Goal: Information Seeking & Learning: Learn about a topic

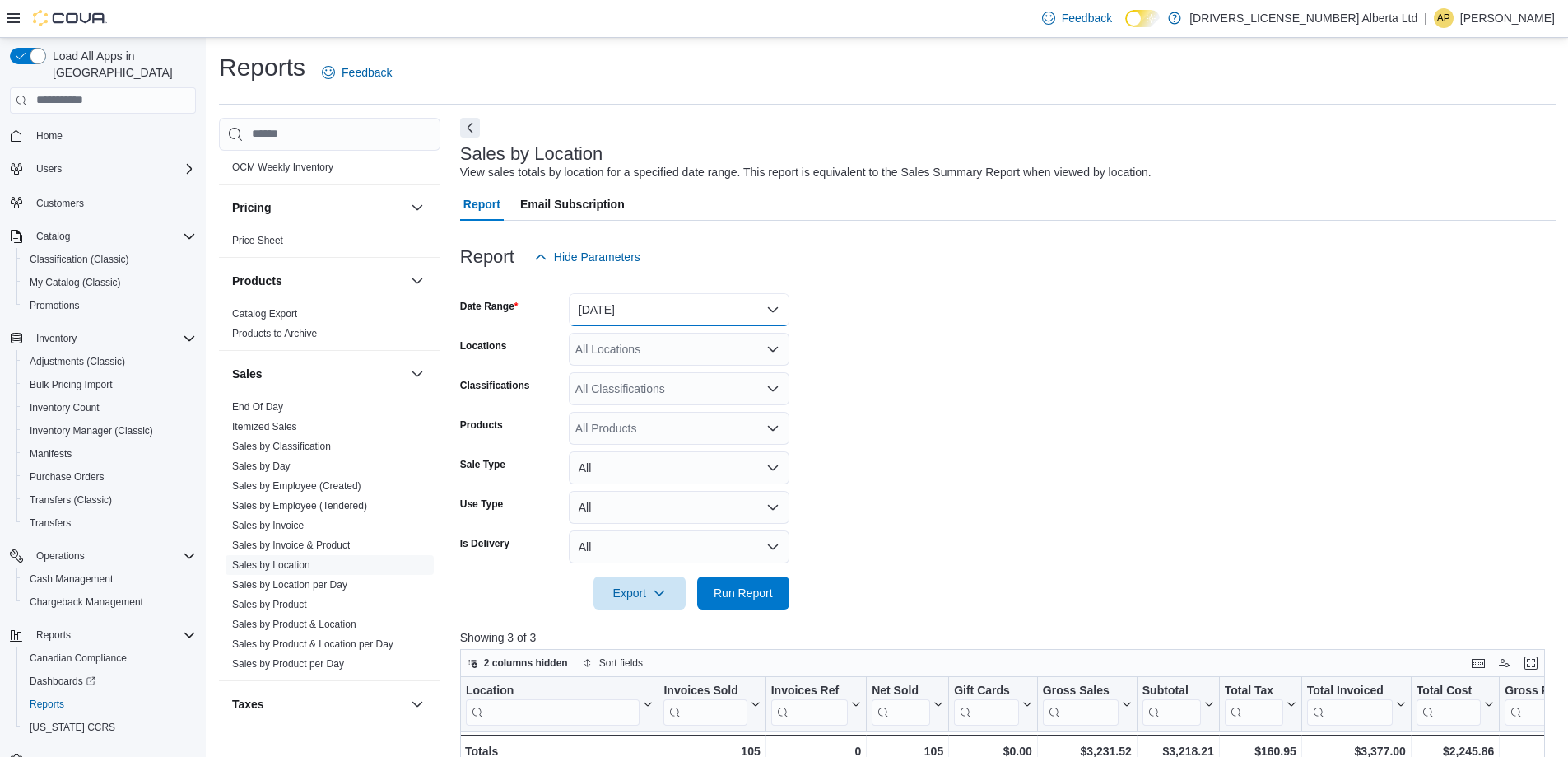
click at [714, 295] on button "[DATE]" at bounding box center [679, 309] width 220 height 33
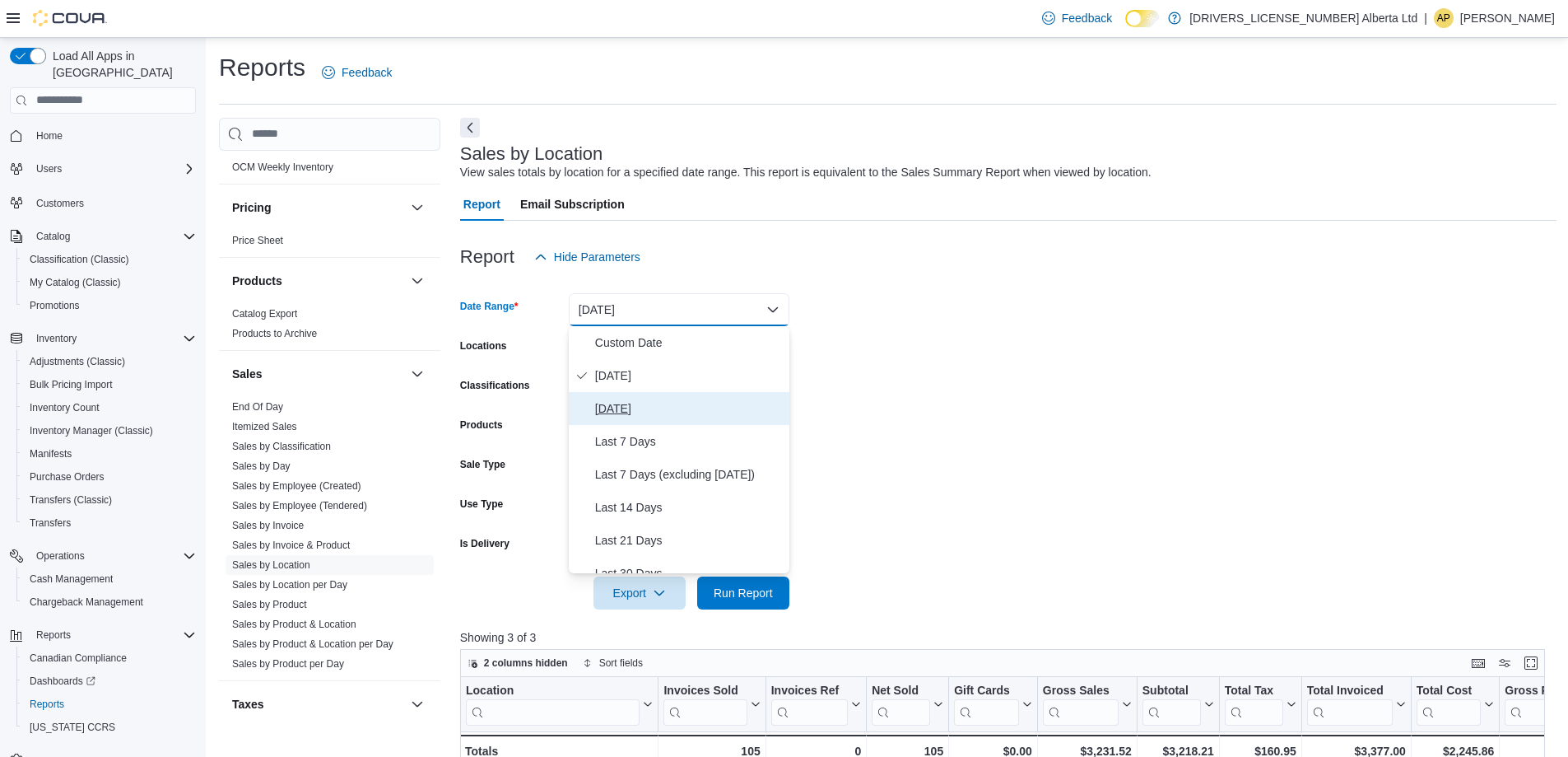
click at [676, 398] on span "[DATE]" at bounding box center [689, 408] width 188 height 19
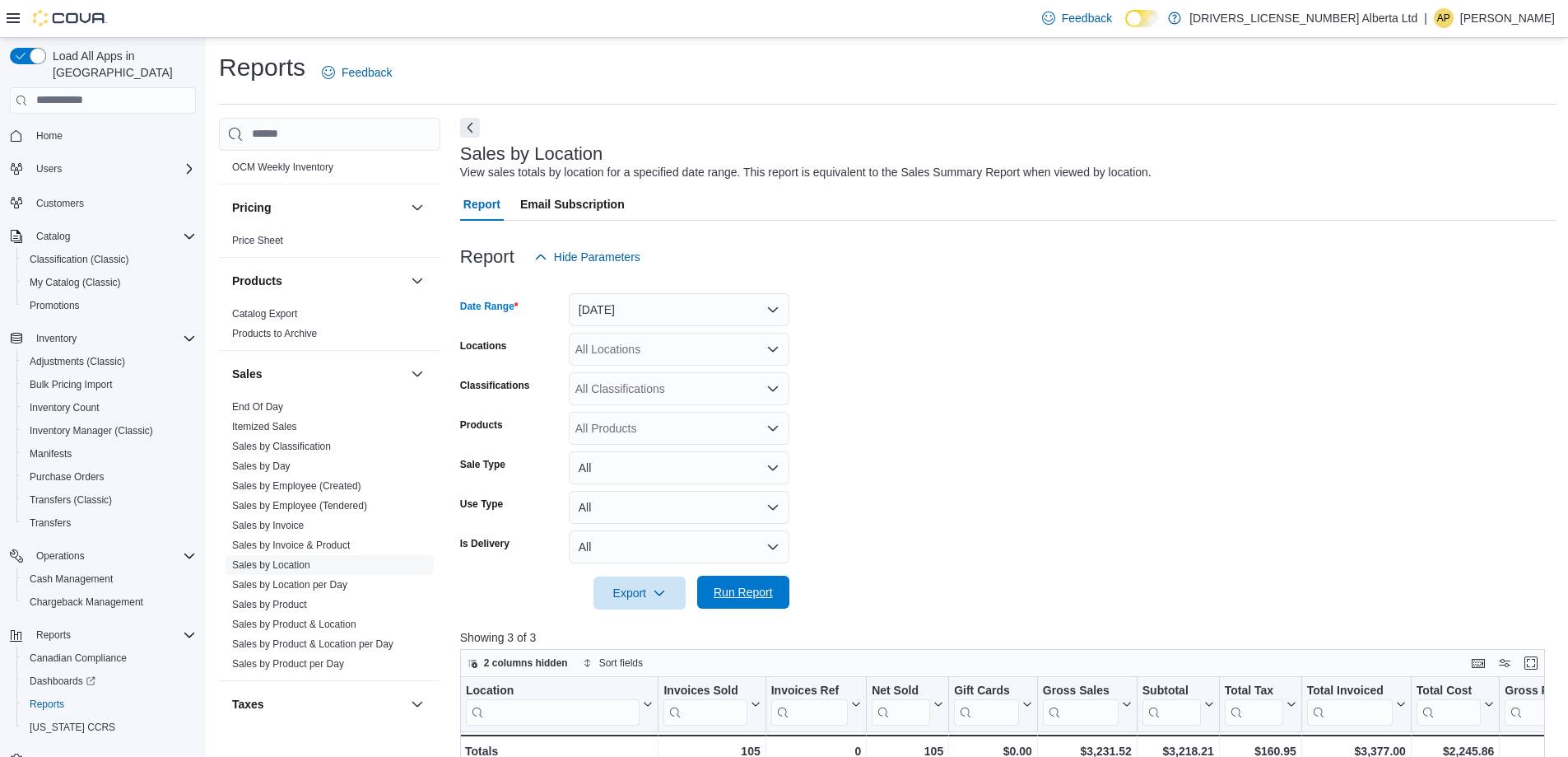
click at [718, 582] on span "Run Report" at bounding box center [744, 591] width 73 height 33
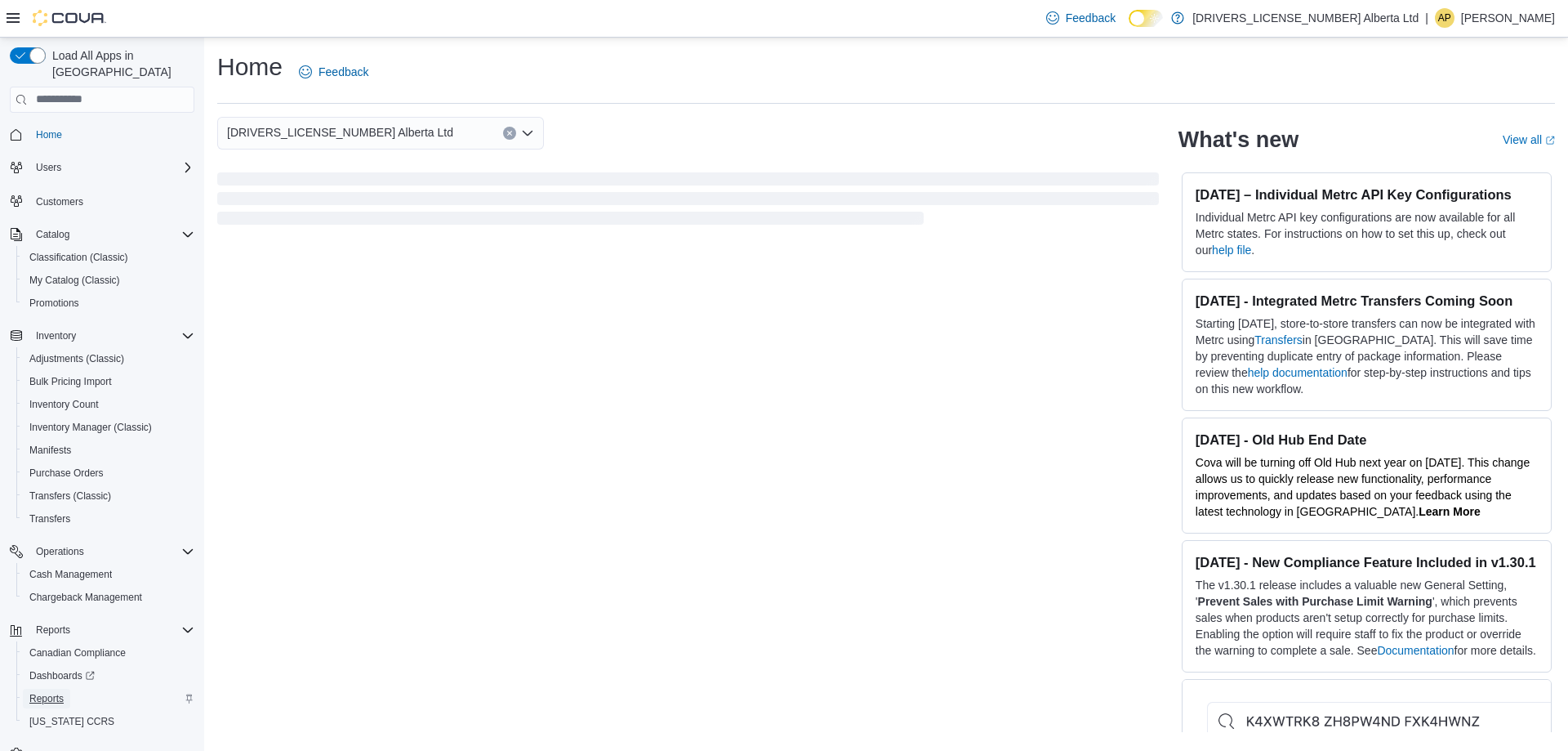
click at [53, 692] on span "Reports" at bounding box center [46, 698] width 34 height 13
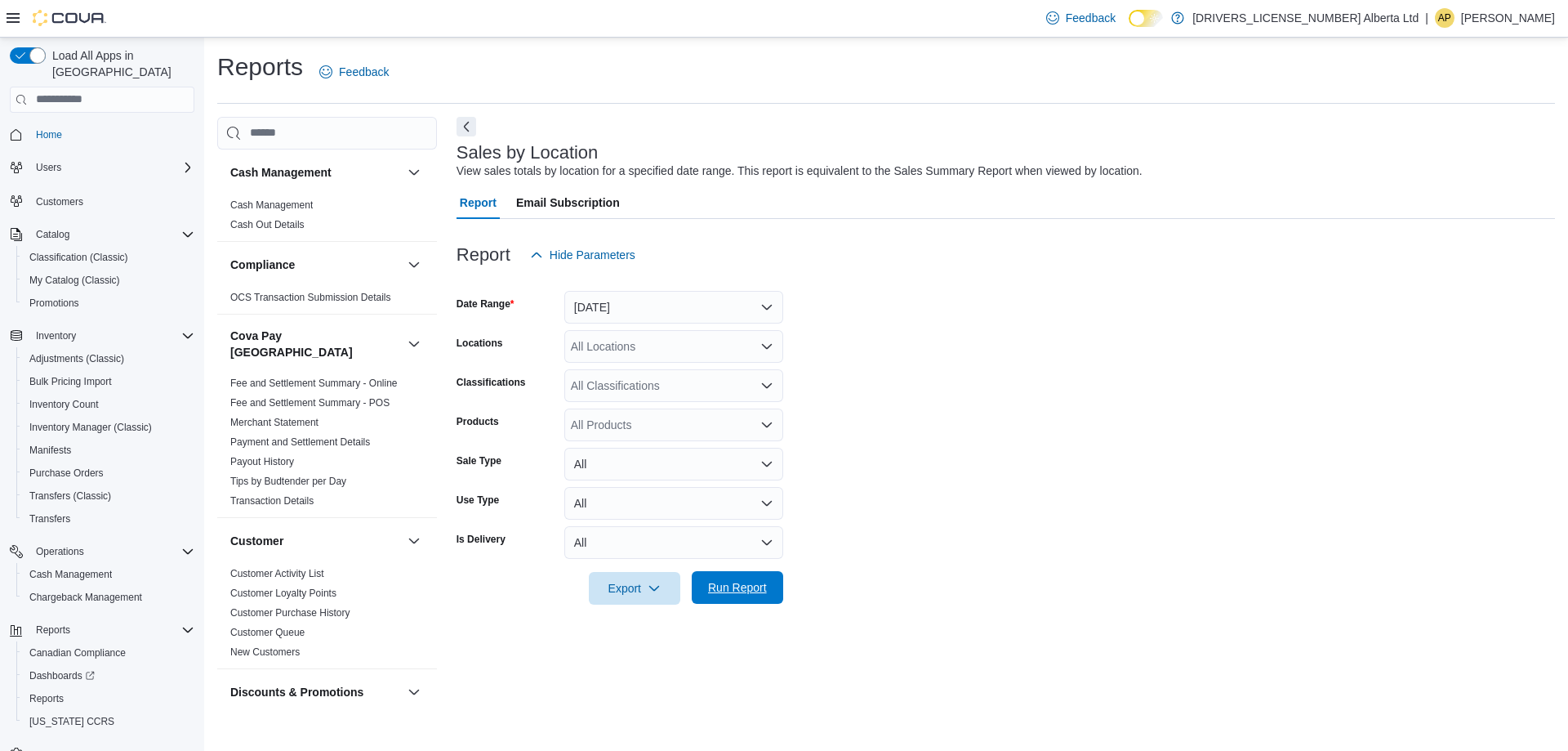
click at [762, 577] on span "Run Report" at bounding box center [738, 587] width 72 height 32
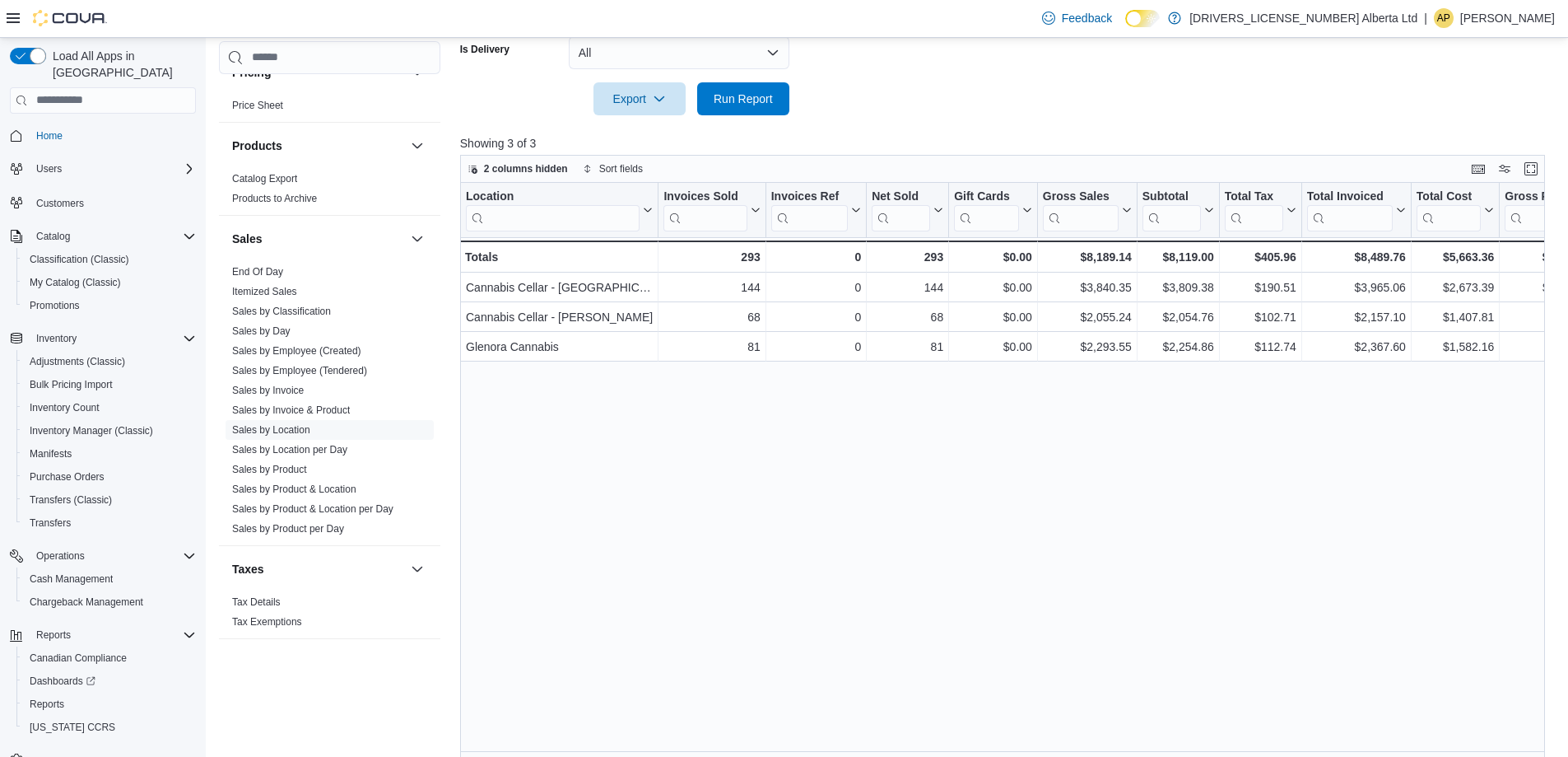
scroll to position [1212, 0]
click at [304, 363] on span "Sales by Employee (Tendered)" at bounding box center [299, 369] width 135 height 13
click at [305, 364] on link "Sales by Employee (Tendered)" at bounding box center [299, 369] width 135 height 12
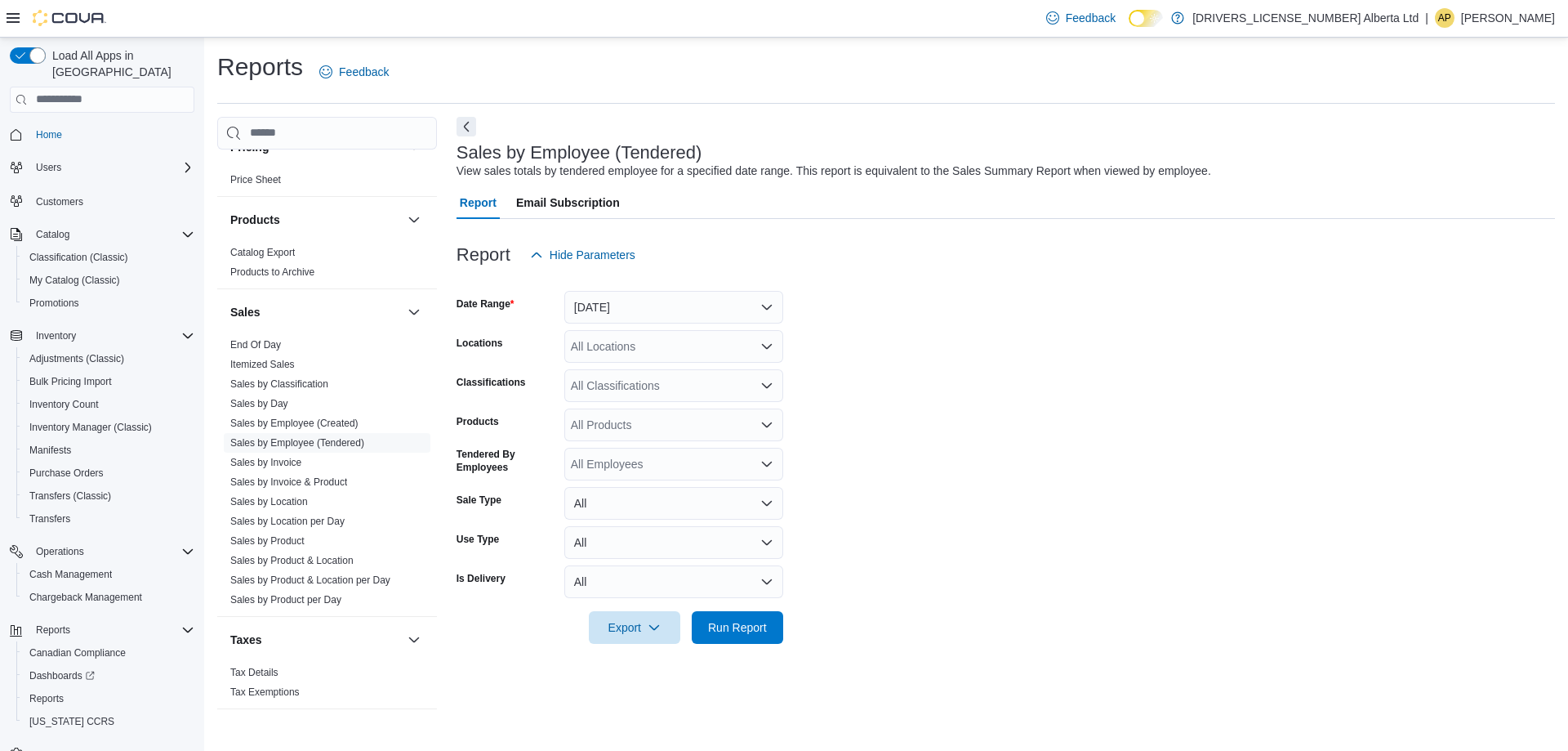
click at [719, 601] on div at bounding box center [1006, 604] width 1099 height 13
click at [717, 621] on span "Run Report" at bounding box center [737, 626] width 59 height 17
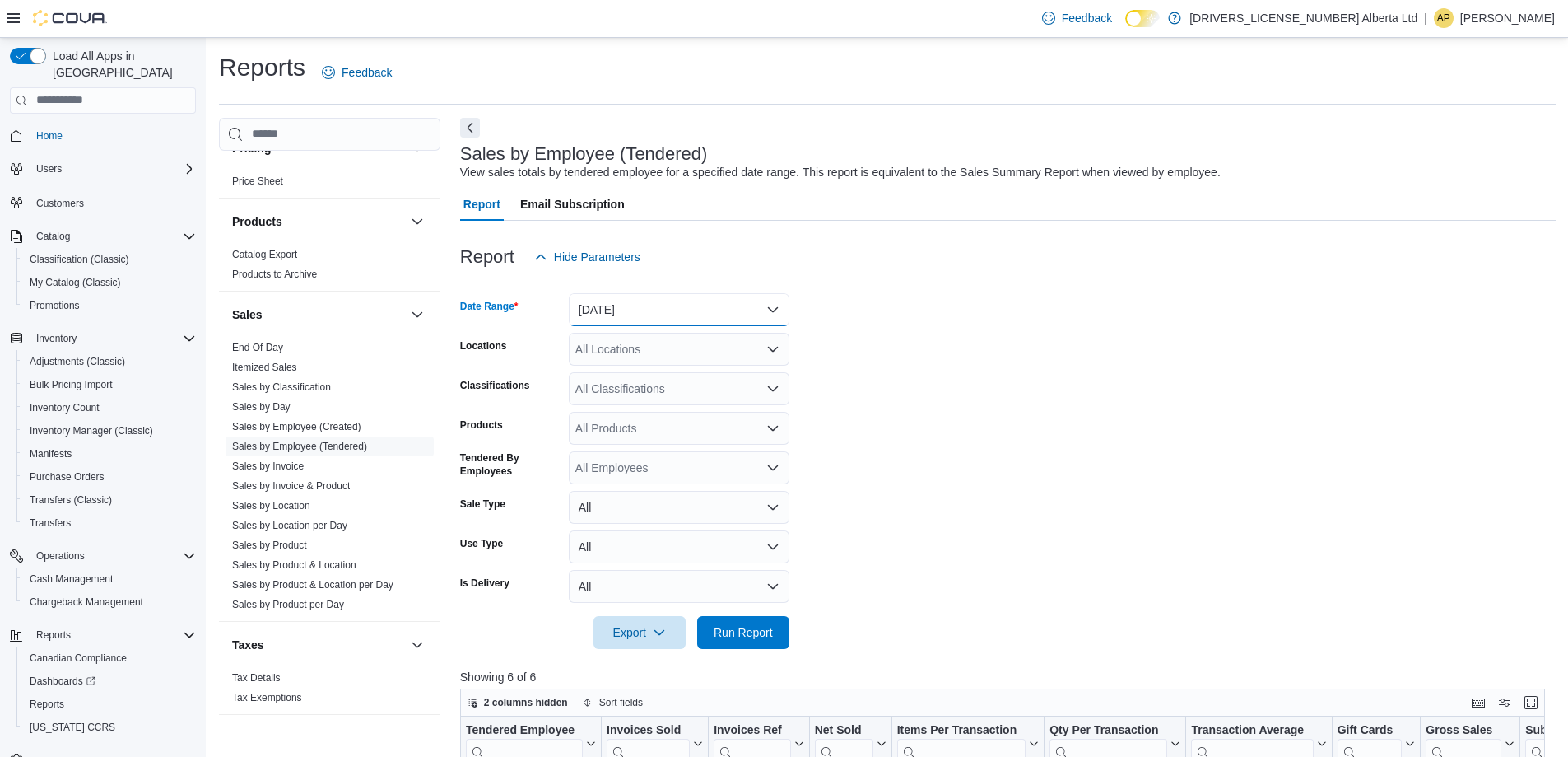
click at [730, 310] on button "[DATE]" at bounding box center [679, 309] width 220 height 33
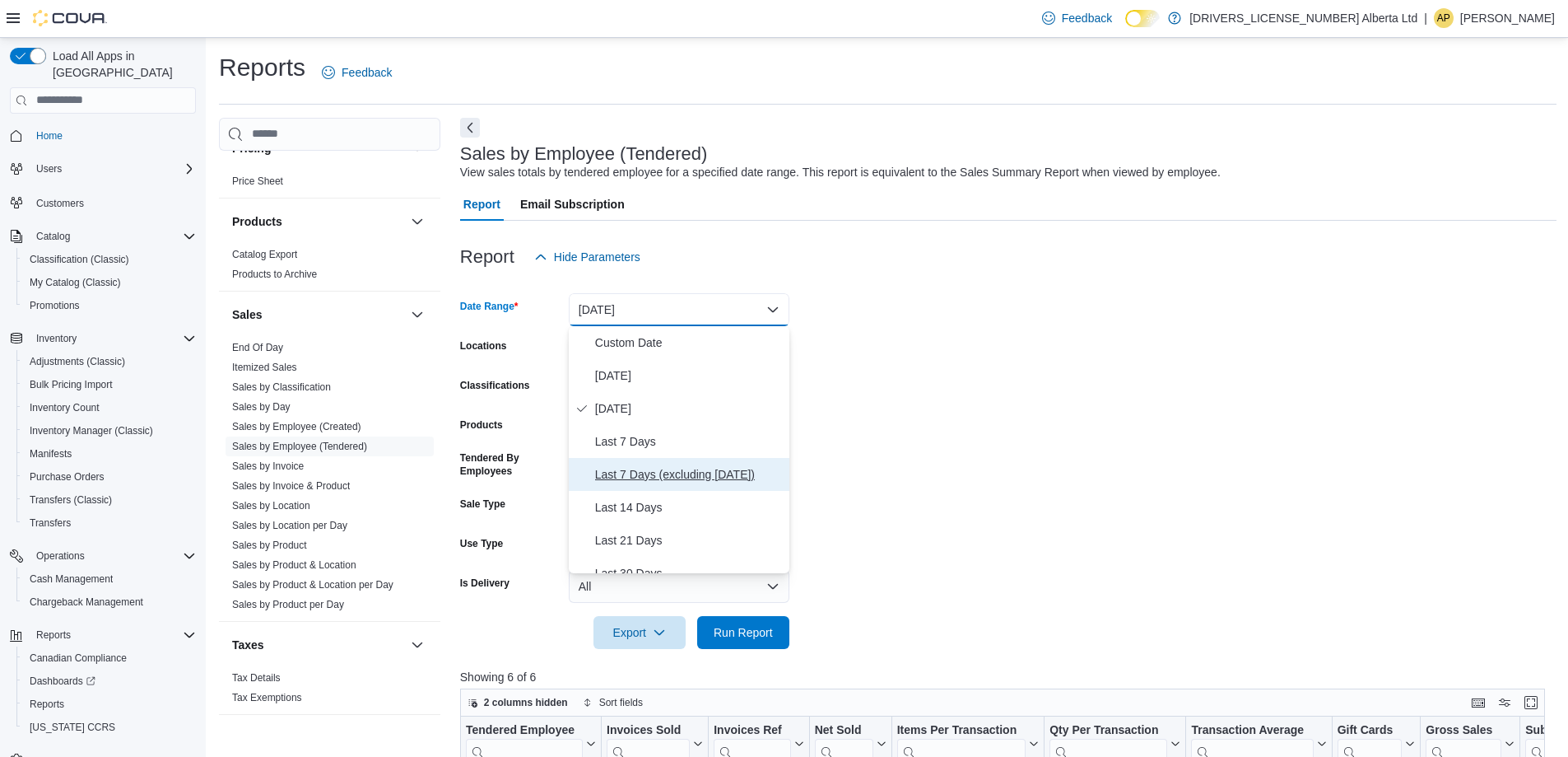
click at [664, 467] on span "Last 7 Days (excluding [DATE])" at bounding box center [689, 474] width 188 height 19
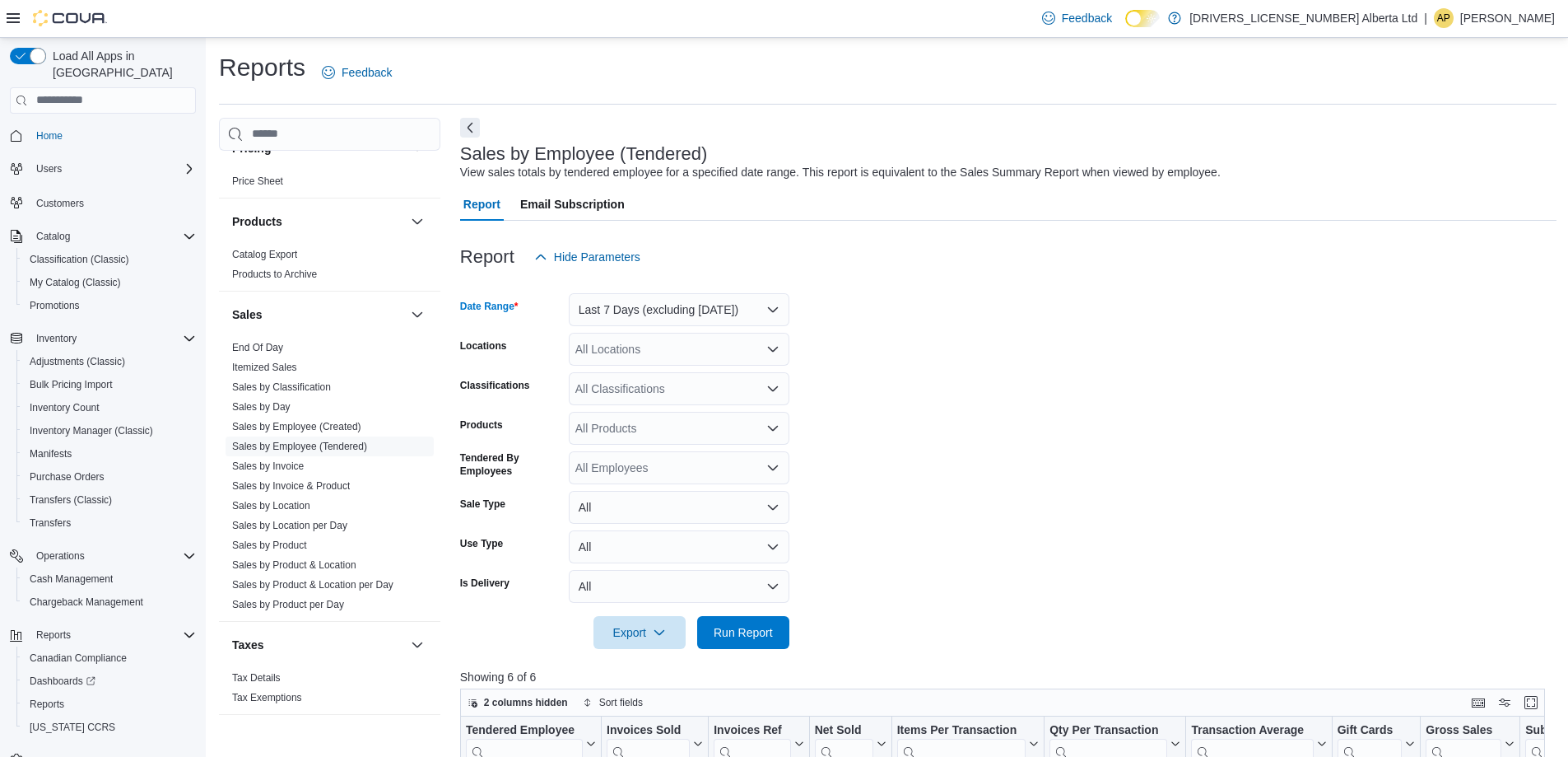
click at [758, 358] on div "All Locations" at bounding box center [679, 349] width 220 height 33
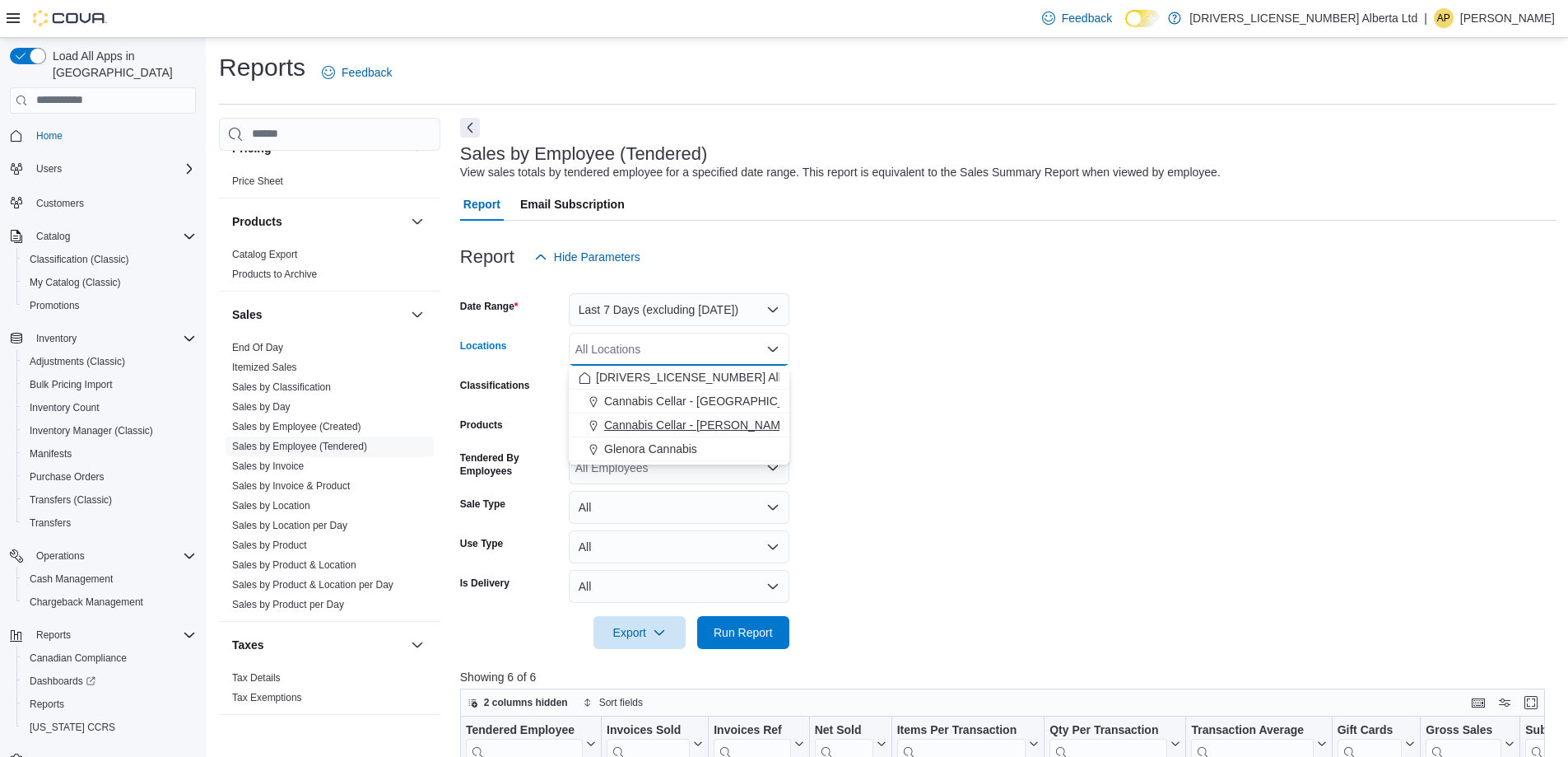
click at [714, 416] on button "Cannabis Cellar - [PERSON_NAME]" at bounding box center [679, 425] width 220 height 24
click at [694, 426] on span "Glenora Cannabis" at bounding box center [651, 425] width 93 height 17
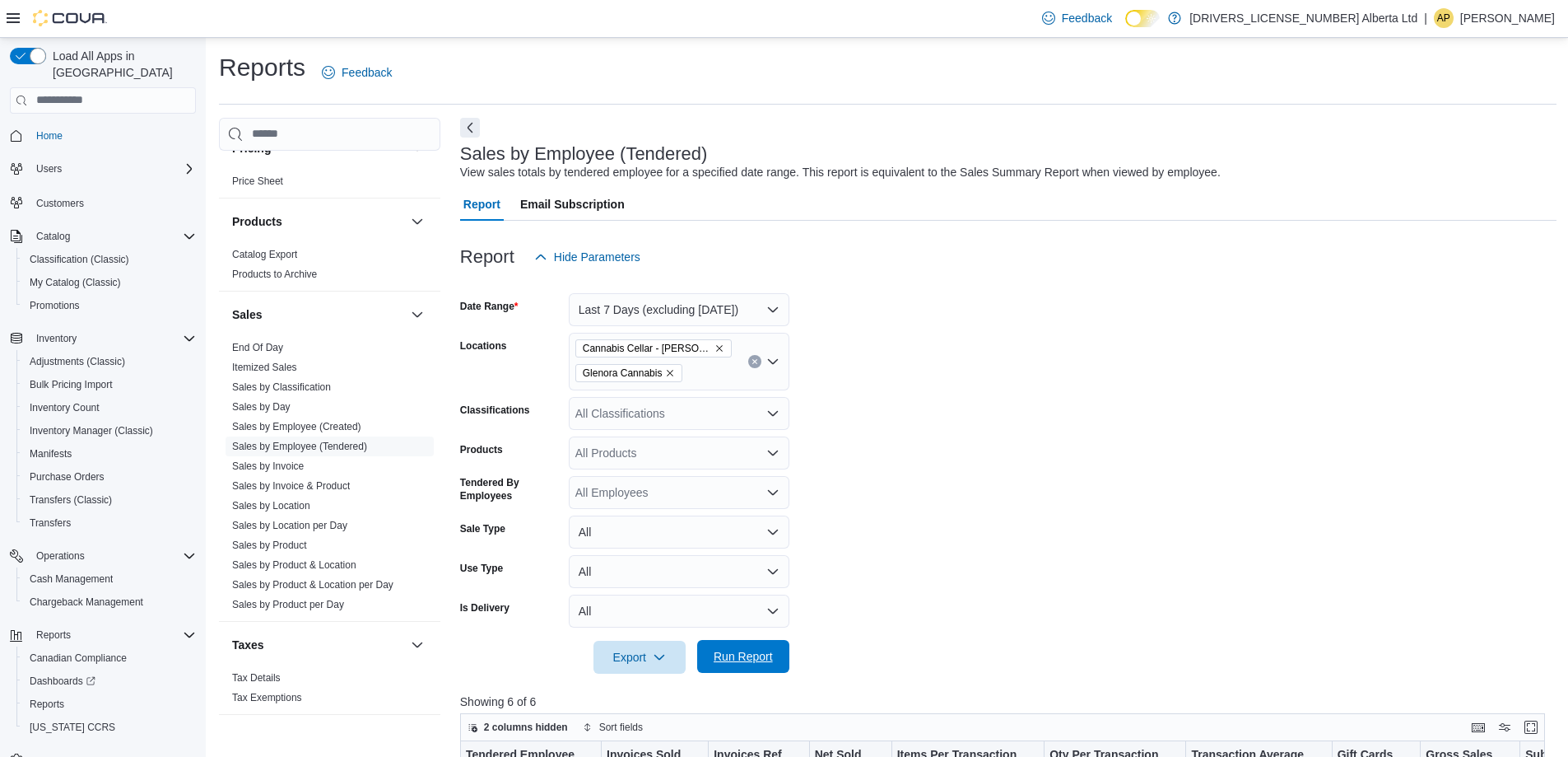
click at [730, 662] on span "Run Report" at bounding box center [743, 656] width 59 height 17
click at [306, 499] on link "Sales by Location" at bounding box center [271, 505] width 78 height 12
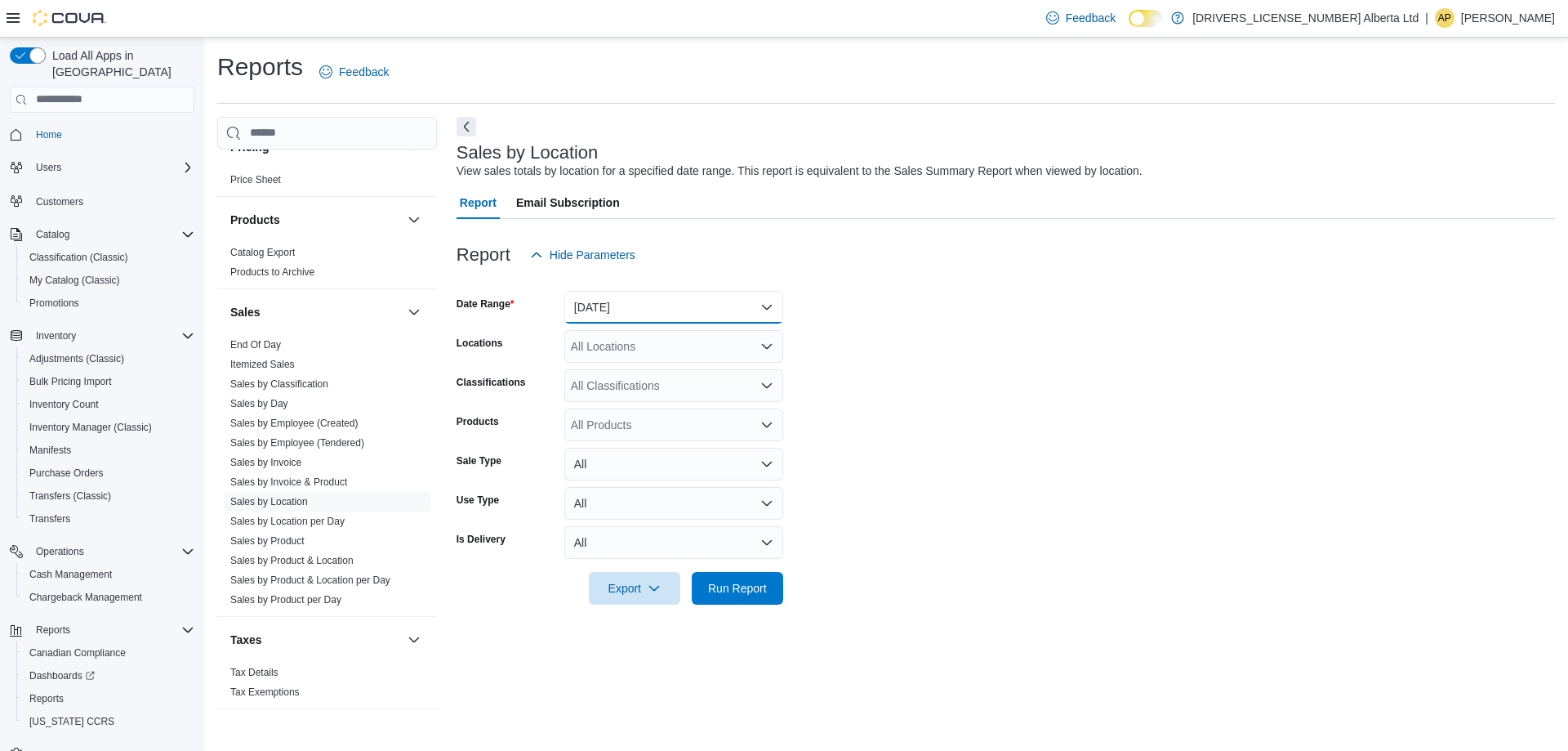
click at [669, 312] on button "[DATE]" at bounding box center [674, 307] width 219 height 32
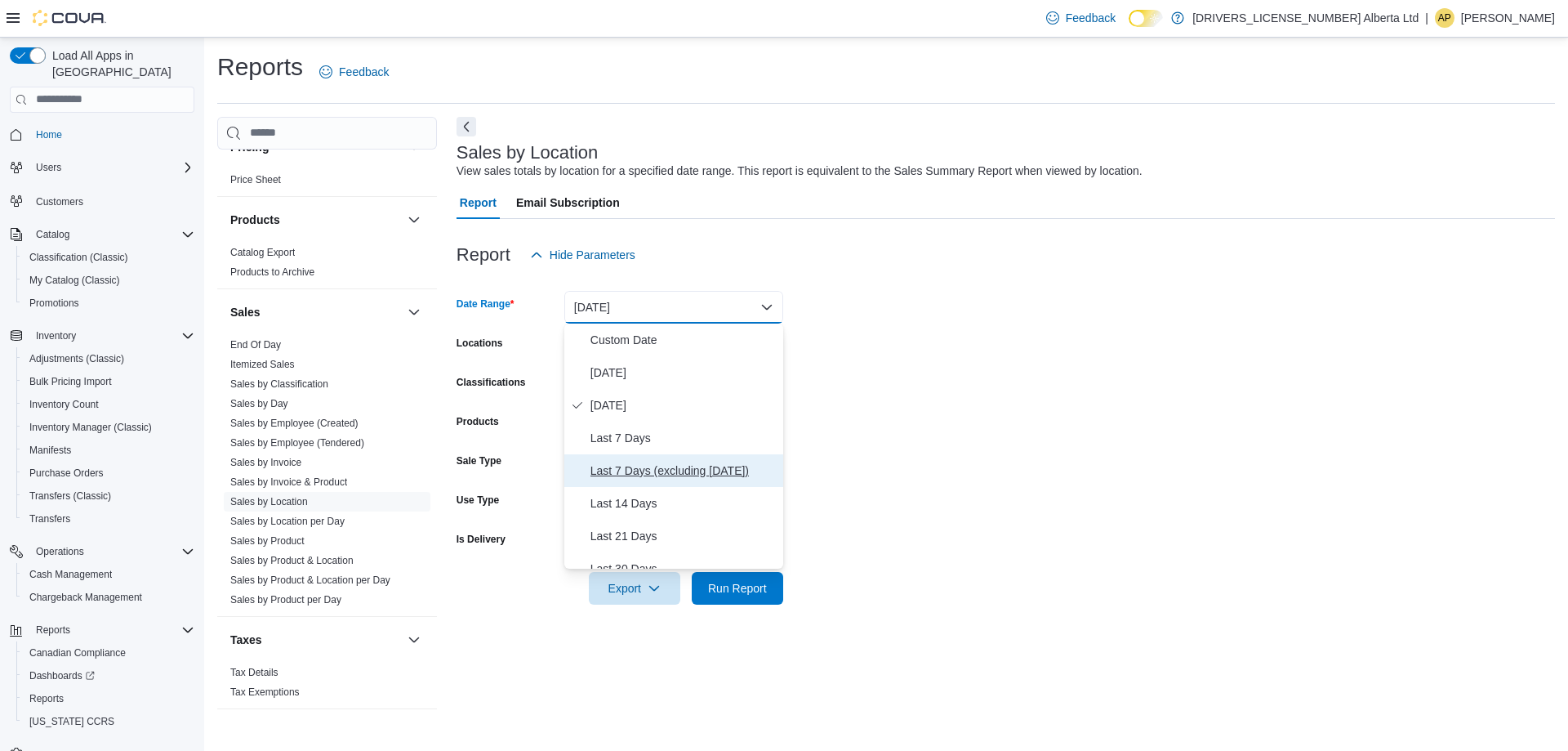
click at [663, 470] on span "Last 7 Days (excluding [DATE])" at bounding box center [683, 470] width 186 height 19
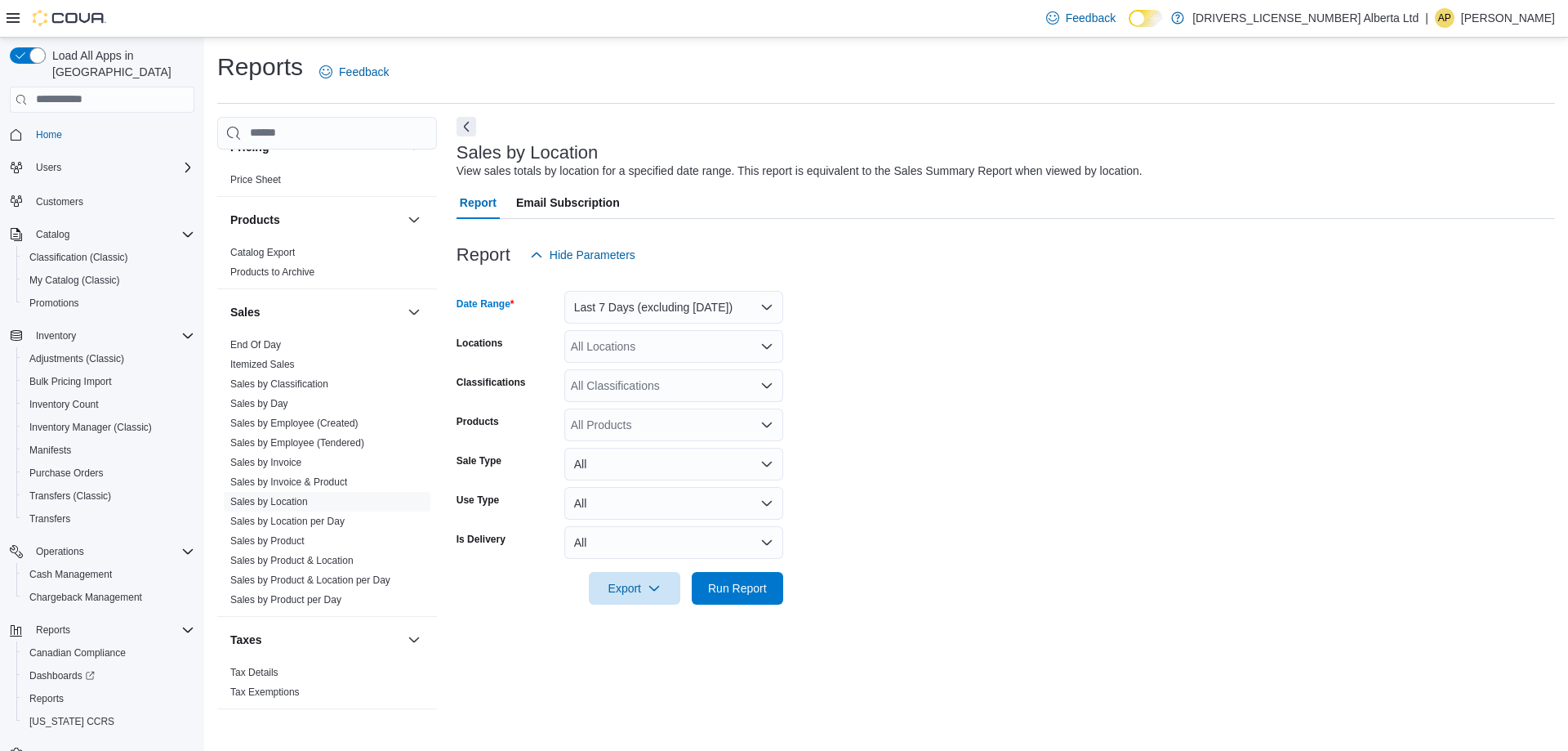
click at [719, 340] on div "All Locations" at bounding box center [674, 346] width 219 height 32
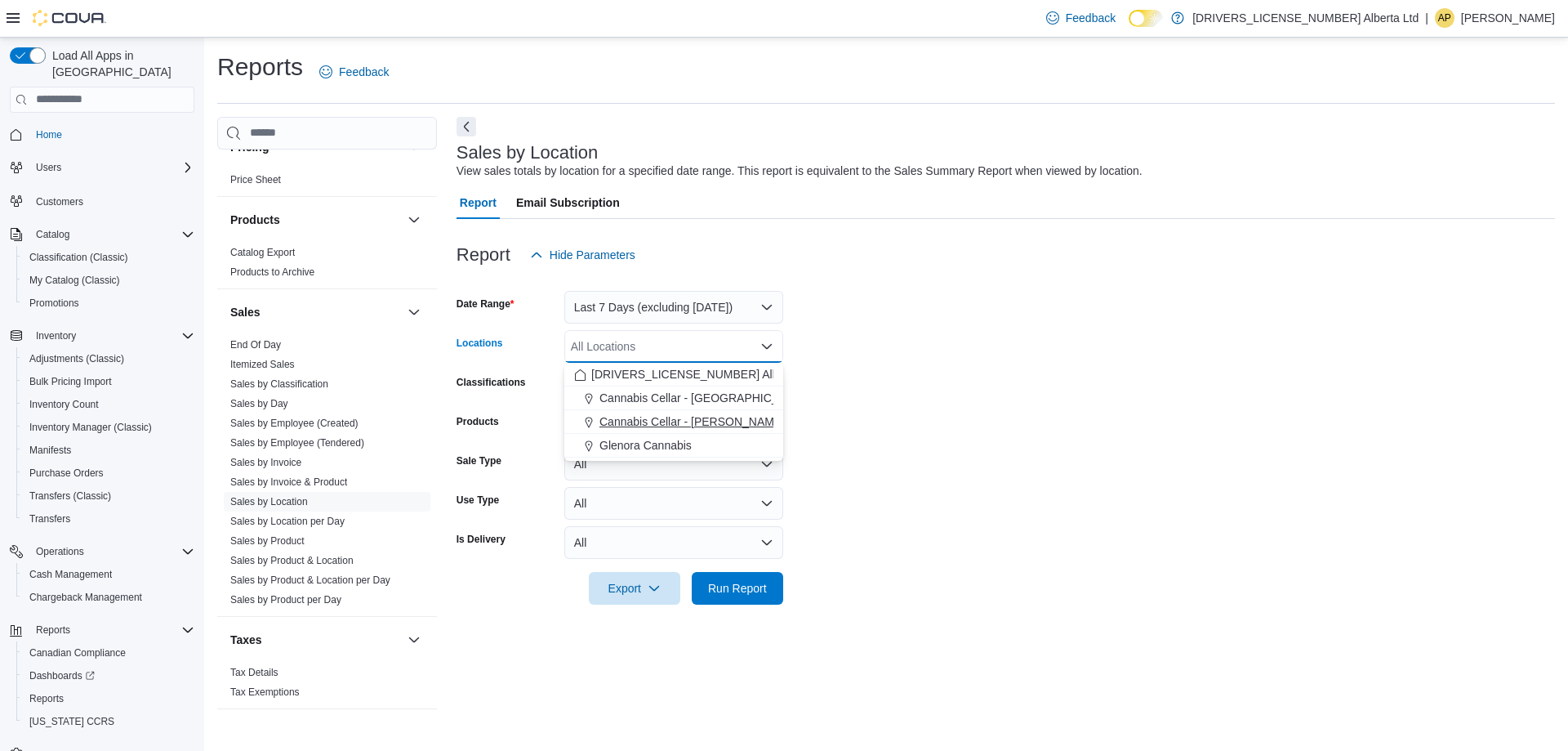
click at [676, 424] on span "Cannabis Cellar - [PERSON_NAME]" at bounding box center [692, 422] width 185 height 17
click at [672, 422] on span "Glenora Cannabis" at bounding box center [646, 422] width 92 height 17
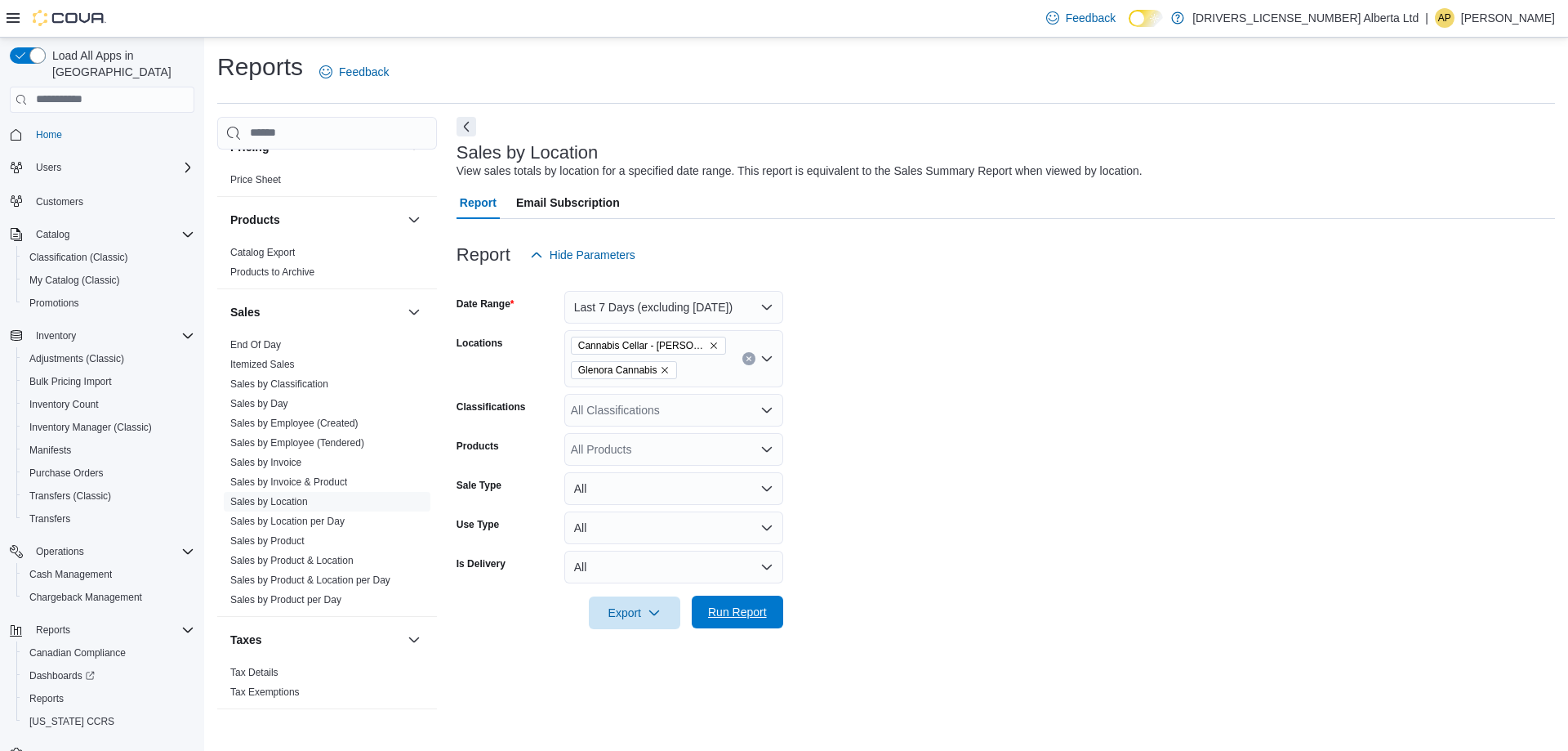
click at [709, 610] on span "Run Report" at bounding box center [737, 611] width 59 height 17
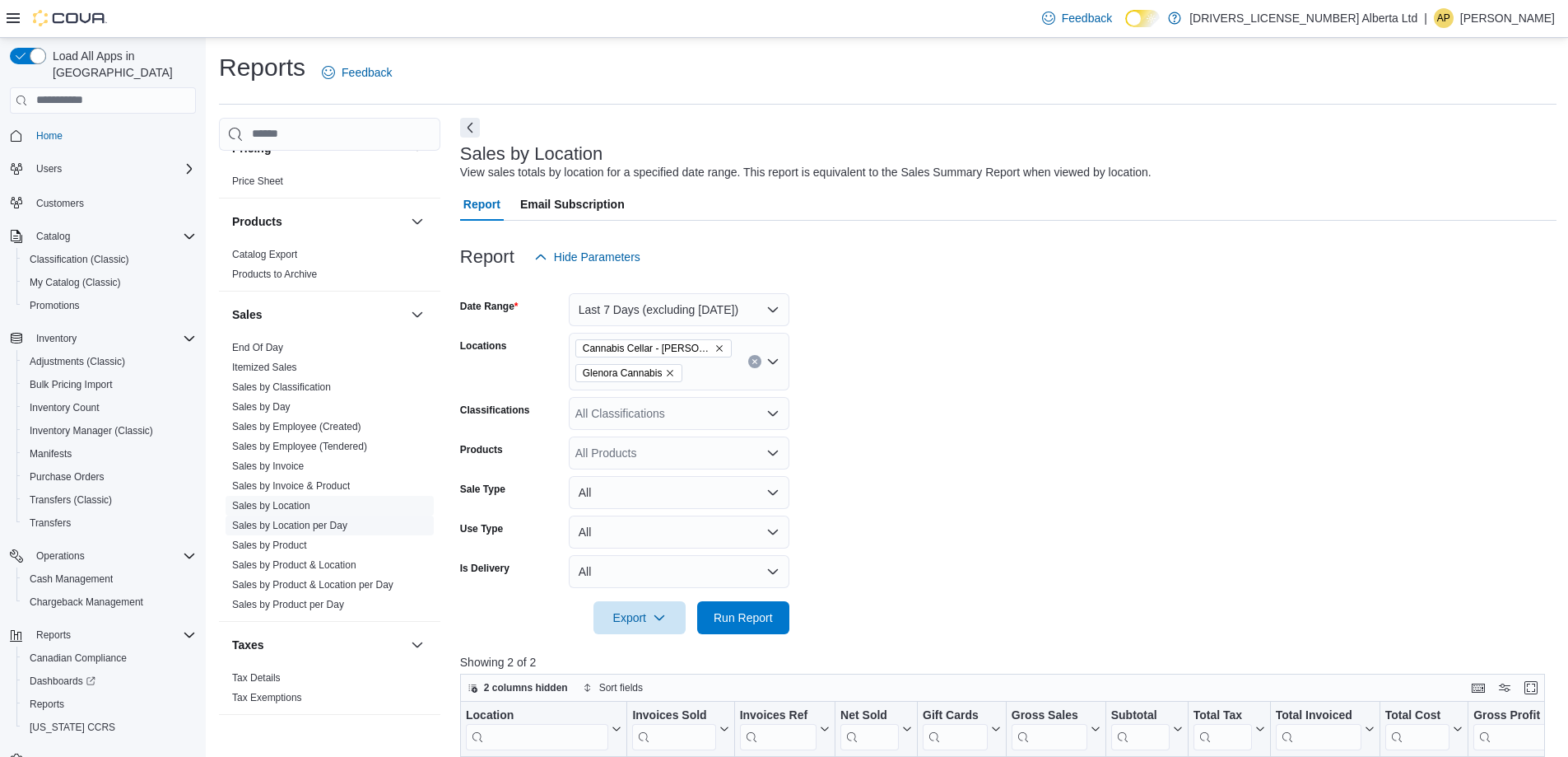
click at [271, 520] on link "Sales by Location per Day" at bounding box center [290, 525] width 115 height 12
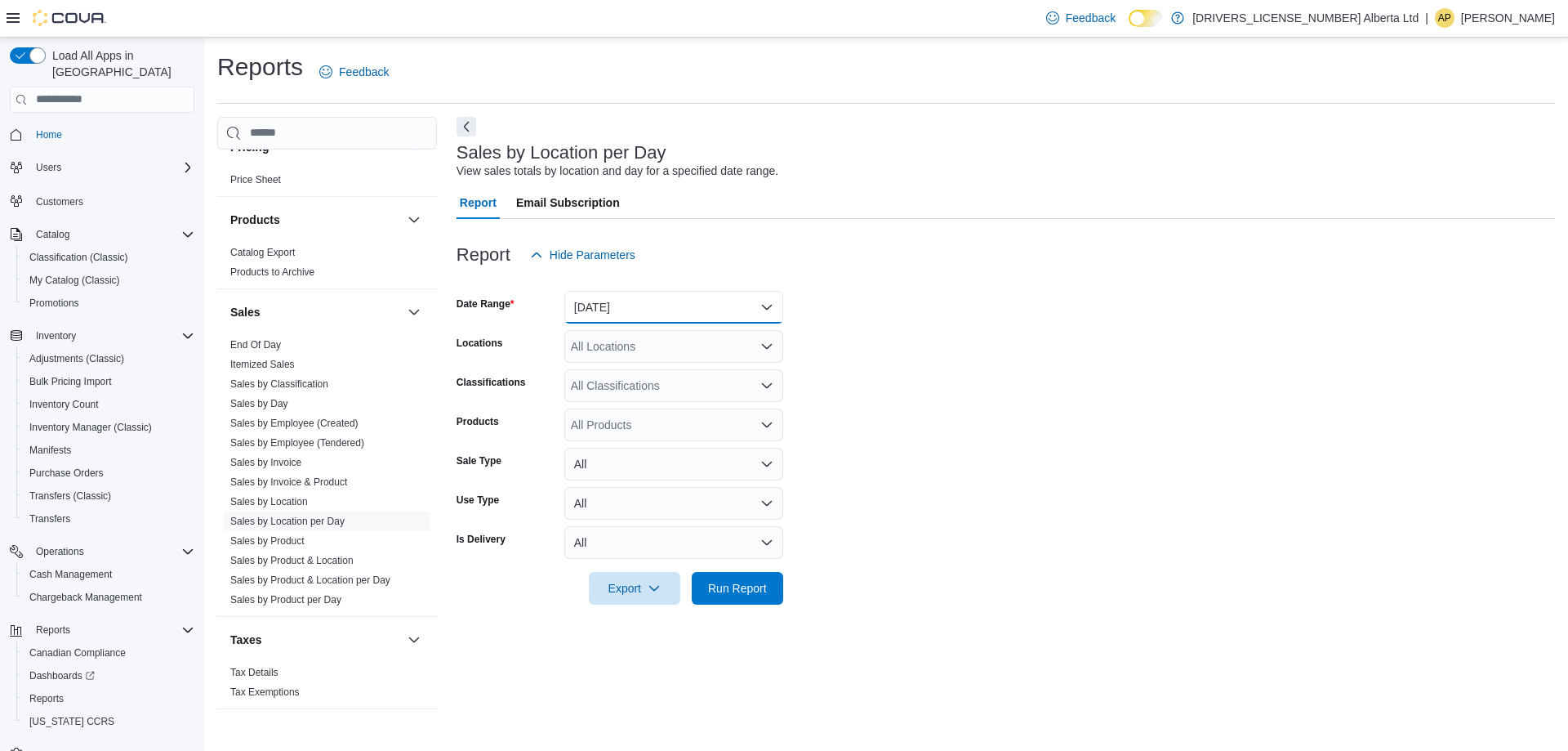
click at [734, 316] on button "[DATE]" at bounding box center [674, 307] width 219 height 32
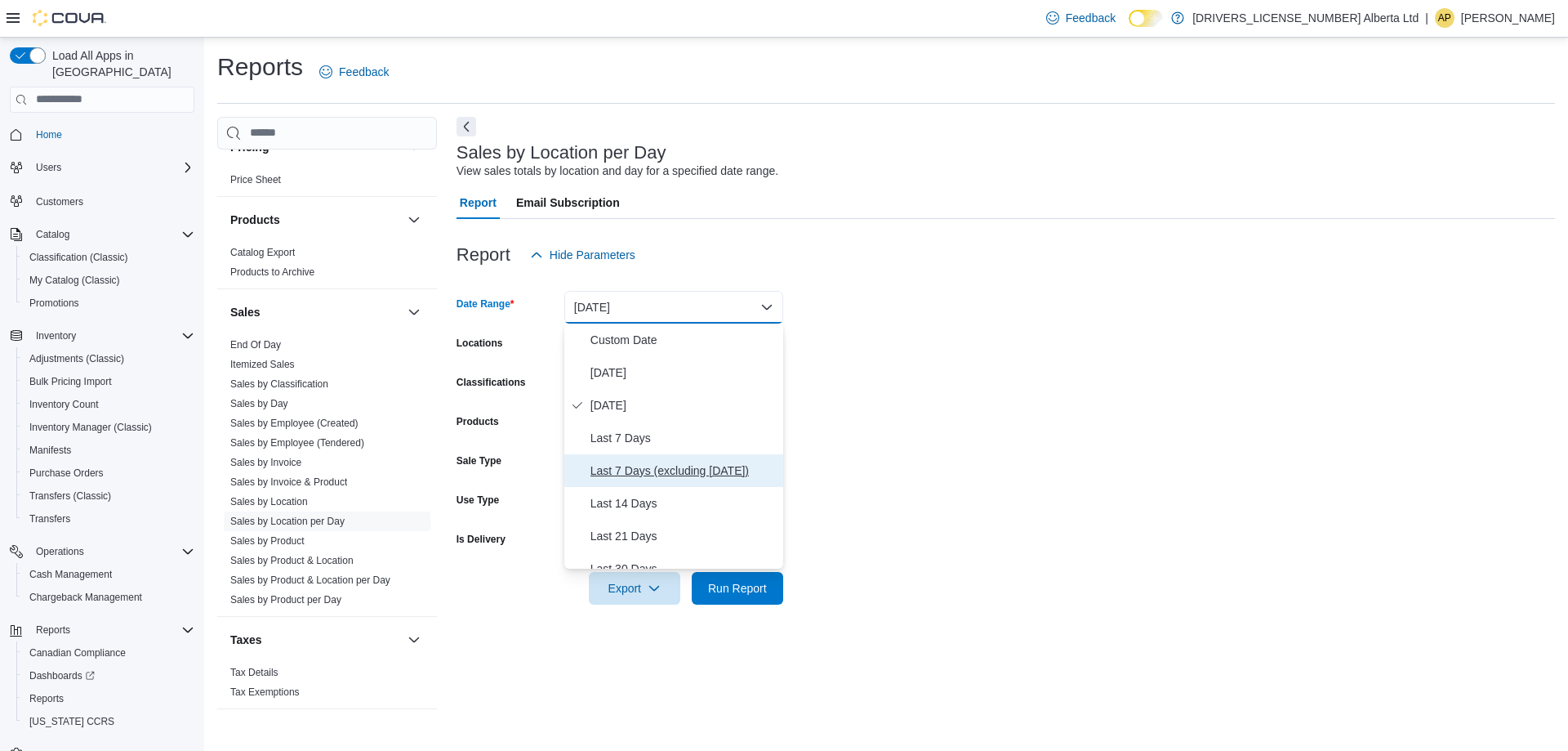
click at [695, 463] on span "Last 7 Days (excluding [DATE])" at bounding box center [683, 470] width 186 height 19
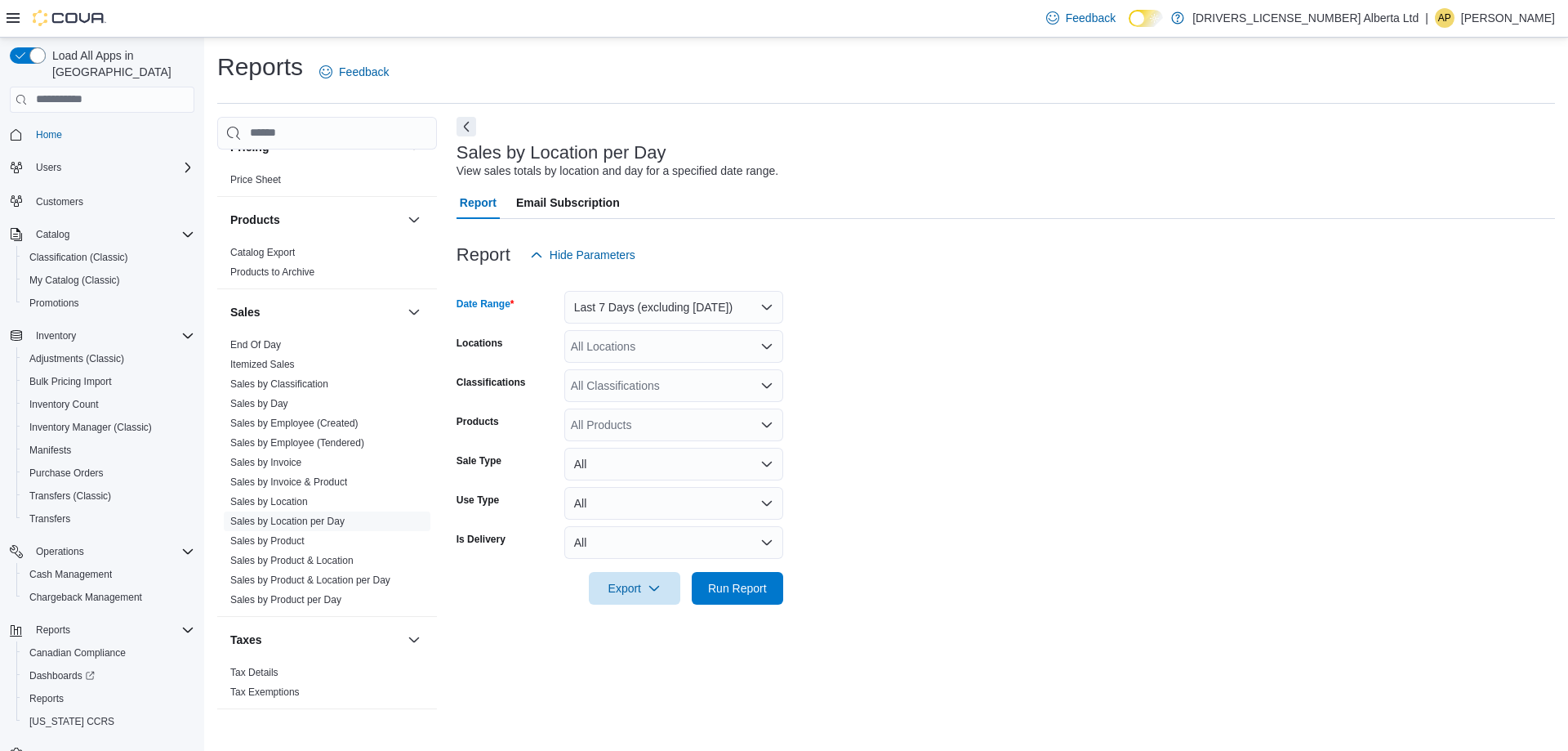
click at [718, 352] on div "All Locations" at bounding box center [674, 346] width 219 height 32
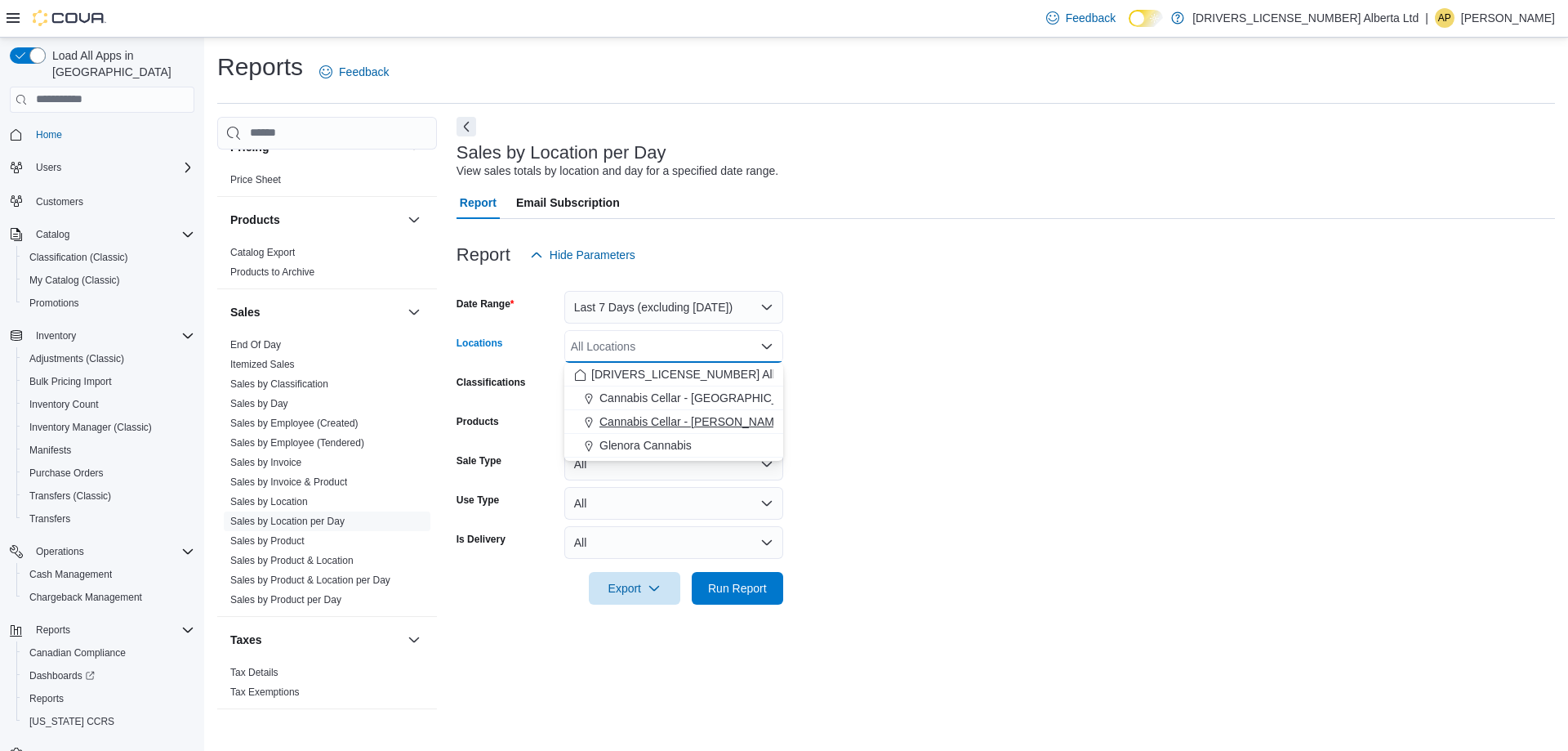
click at [664, 414] on span "Cannabis Cellar - [PERSON_NAME]" at bounding box center [692, 422] width 185 height 17
click at [664, 414] on span "Glenora Cannabis" at bounding box center [646, 422] width 92 height 17
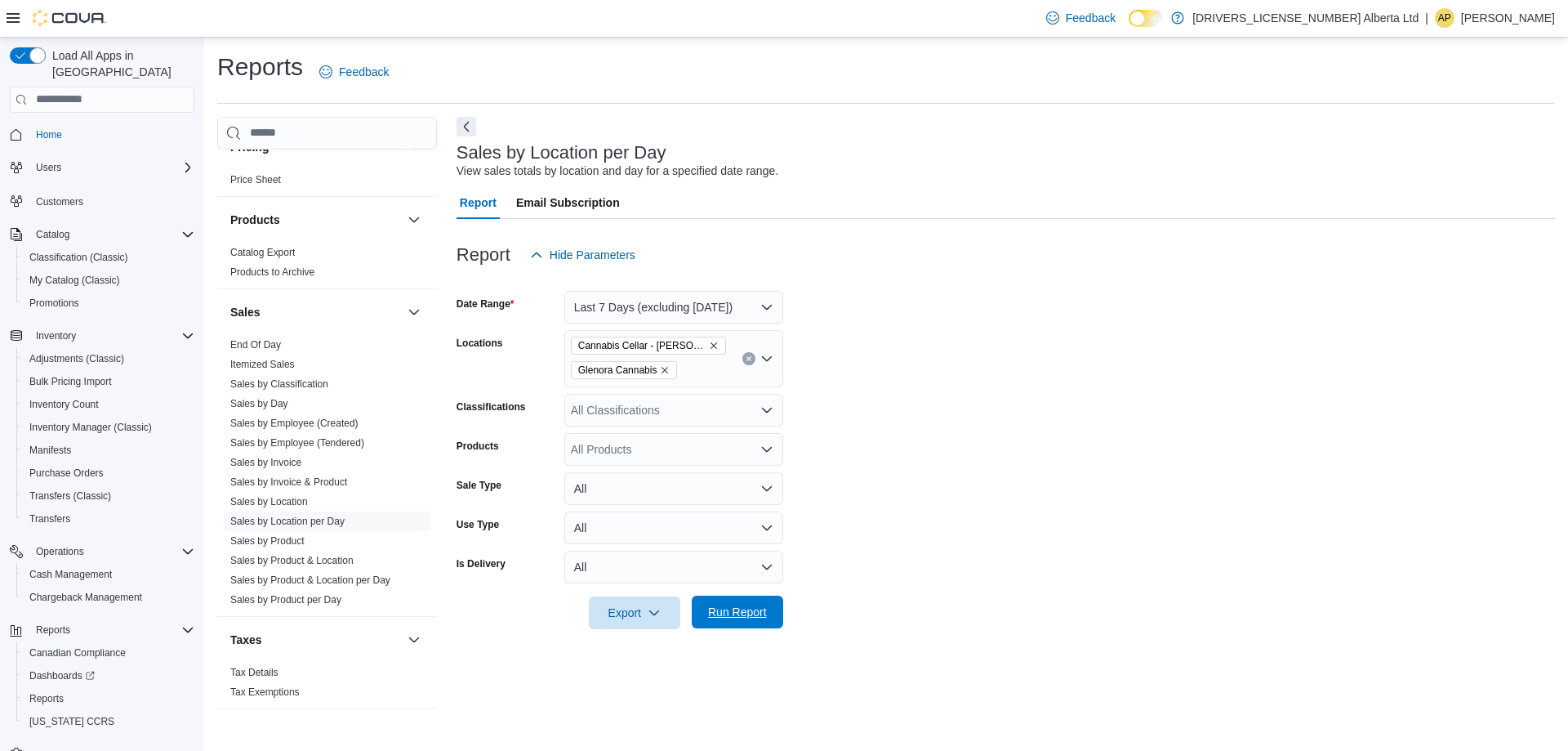
click at [711, 611] on span "Run Report" at bounding box center [737, 611] width 59 height 17
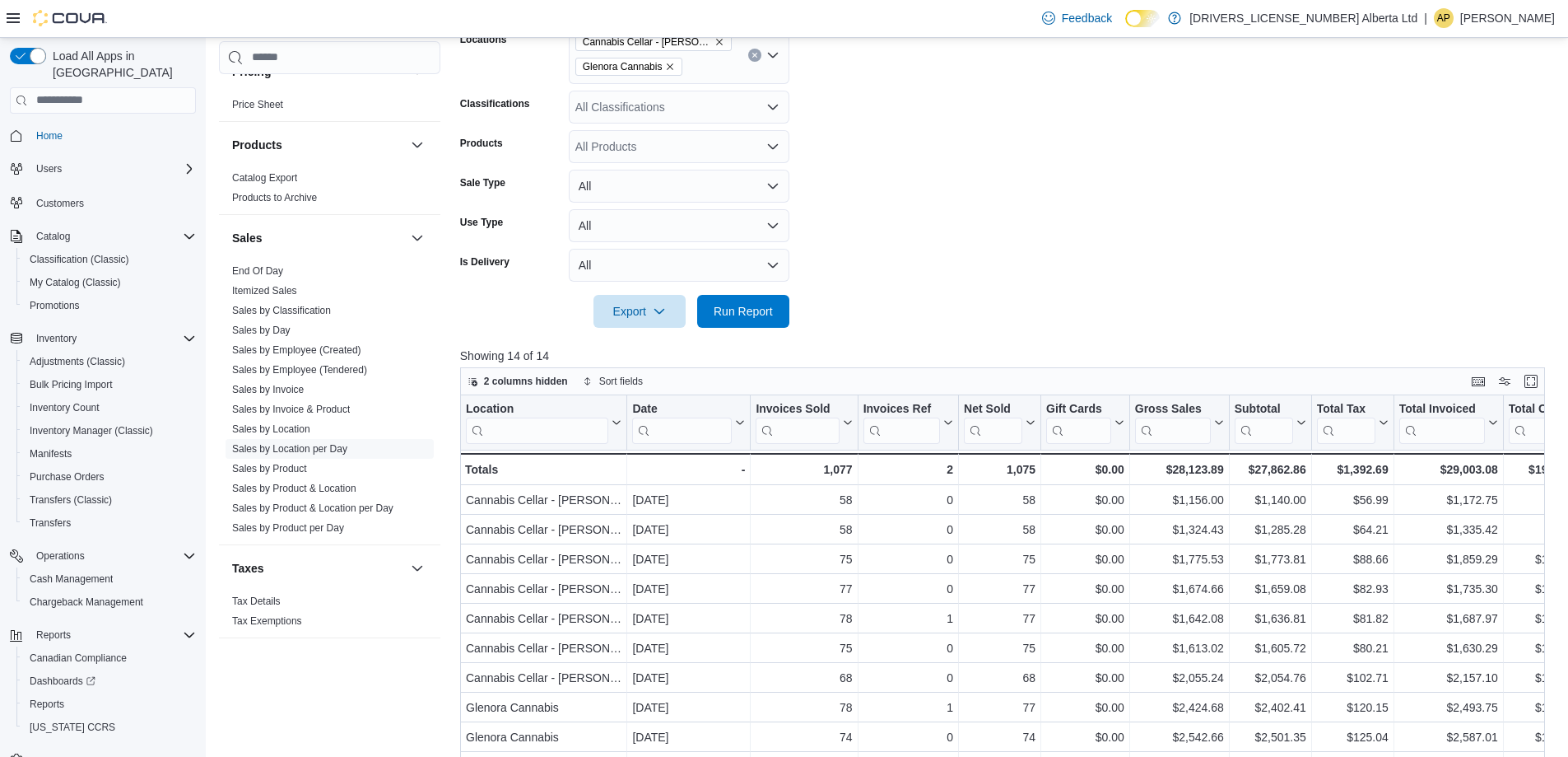
scroll to position [535, 0]
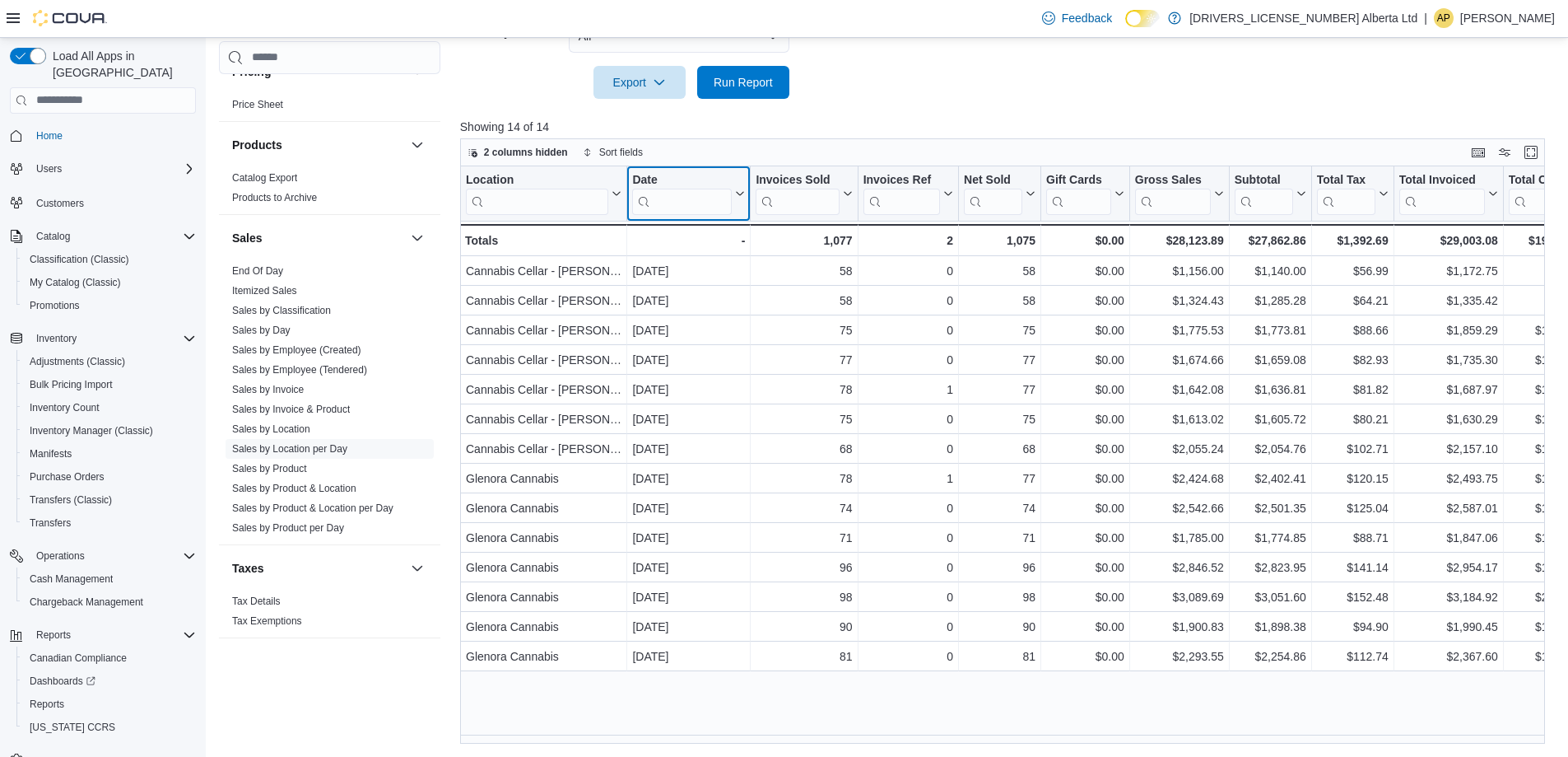
click at [737, 197] on icon at bounding box center [738, 193] width 13 height 10
click at [699, 272] on span "Sort High-Low" at bounding box center [700, 276] width 63 height 13
drag, startPoint x: 1191, startPoint y: 711, endPoint x: 1129, endPoint y: 730, distance: 64.8
click at [1129, 730] on div "Location Click to view column header actions Date Sorted descending . Click to …" at bounding box center [1008, 455] width 1097 height 577
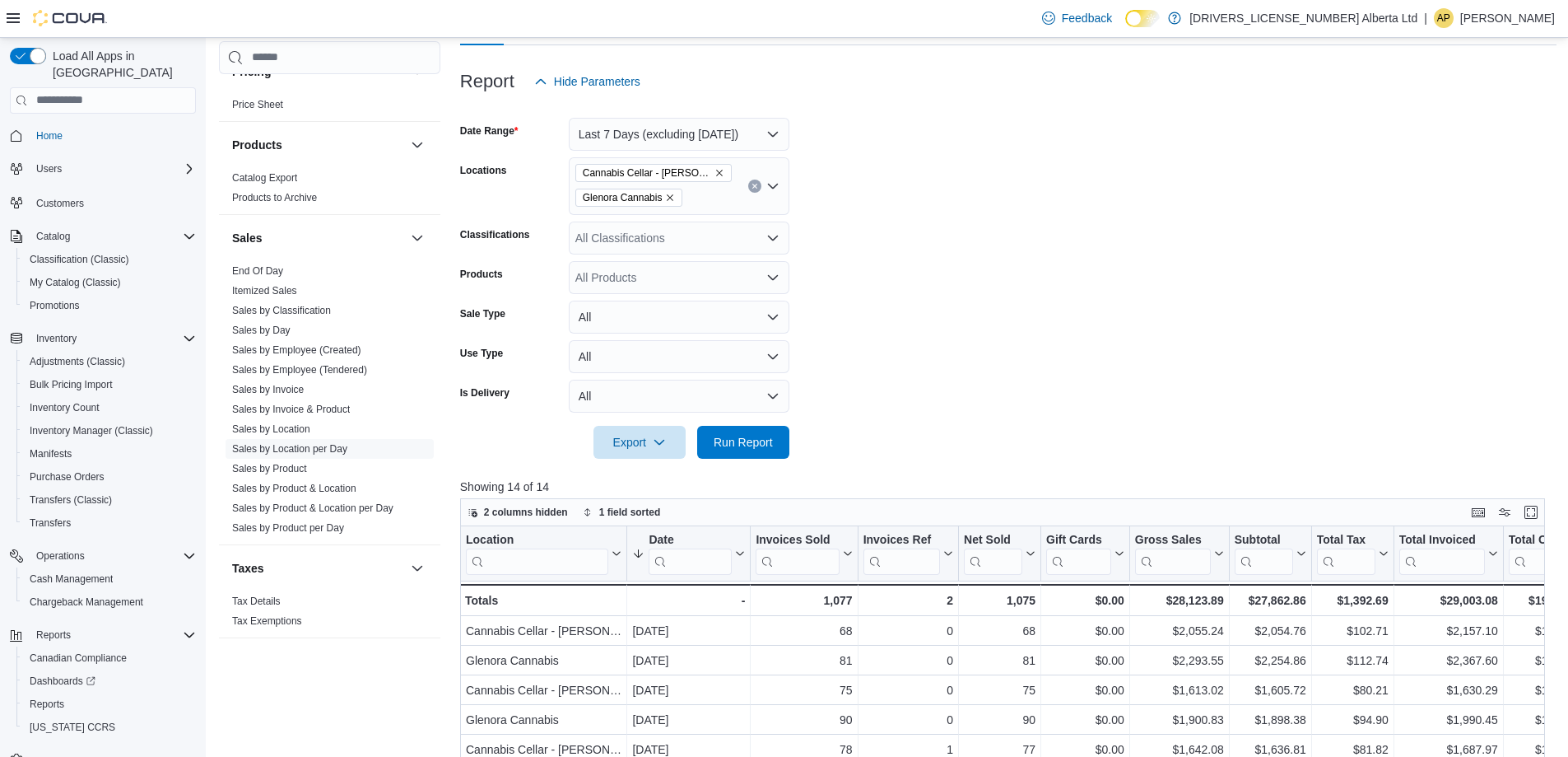
scroll to position [0, 0]
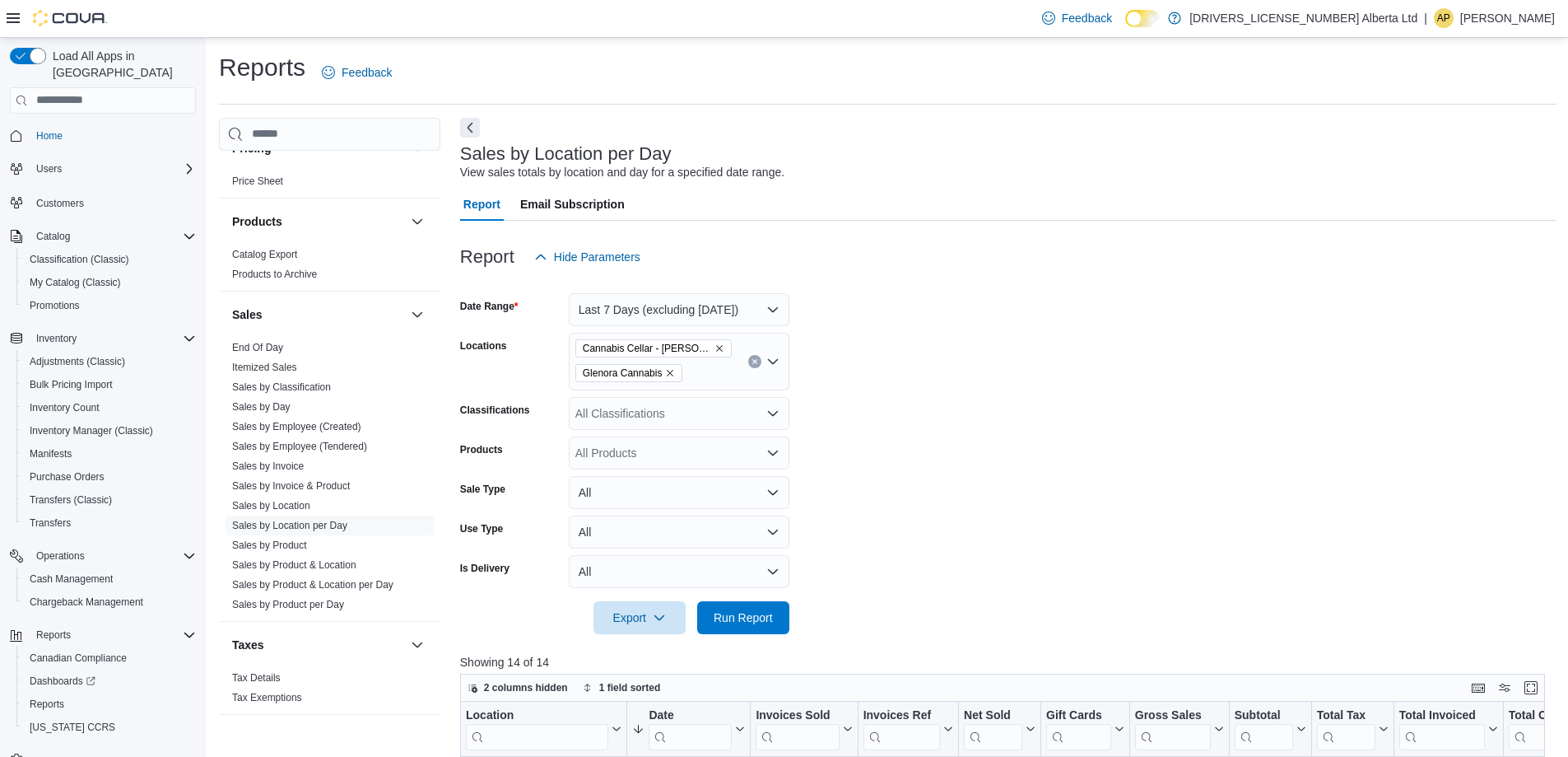
click at [759, 360] on button "Clear input" at bounding box center [754, 361] width 13 height 13
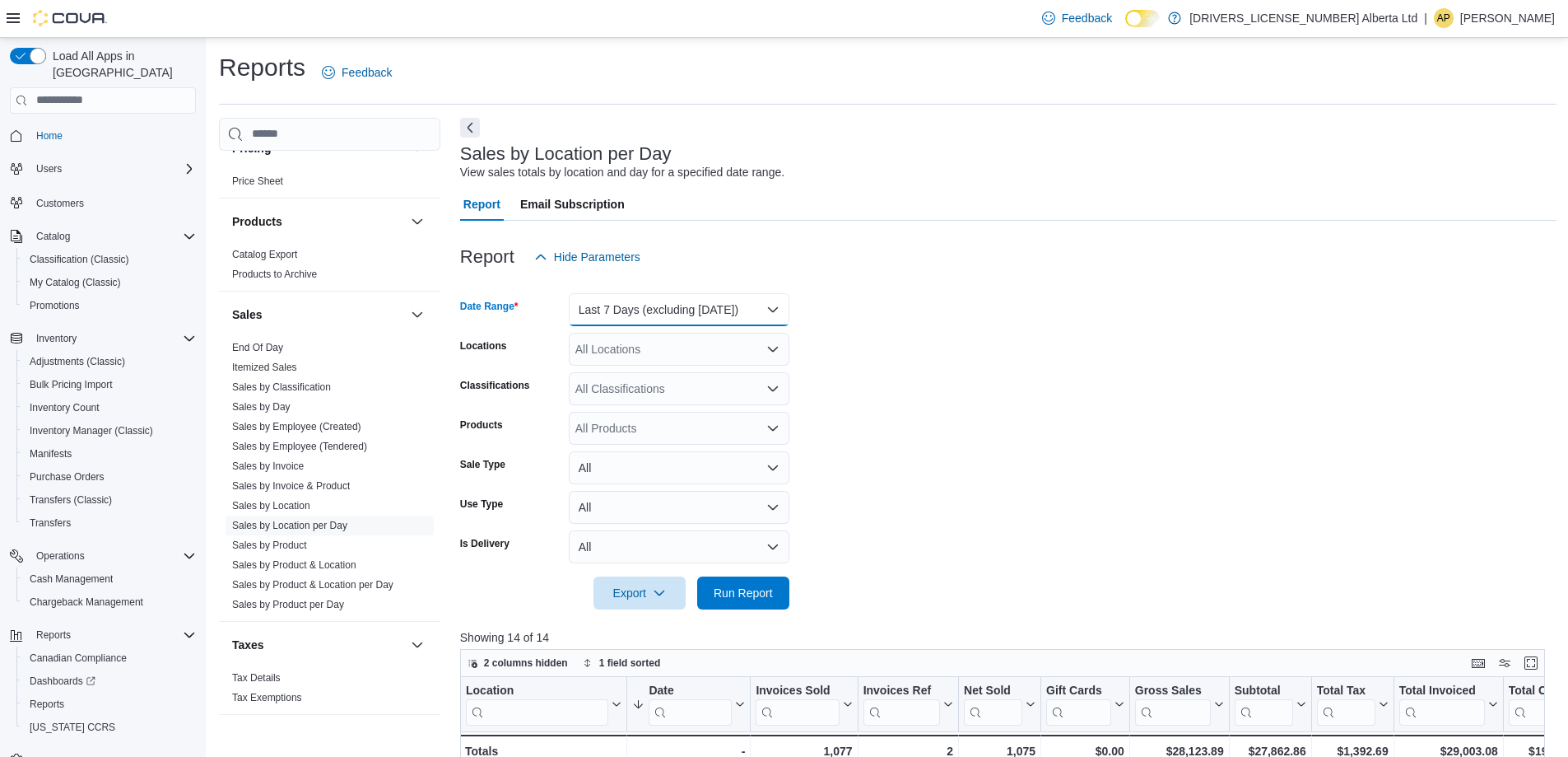
click at [758, 316] on button "Last 7 Days (excluding [DATE])" at bounding box center [679, 309] width 220 height 33
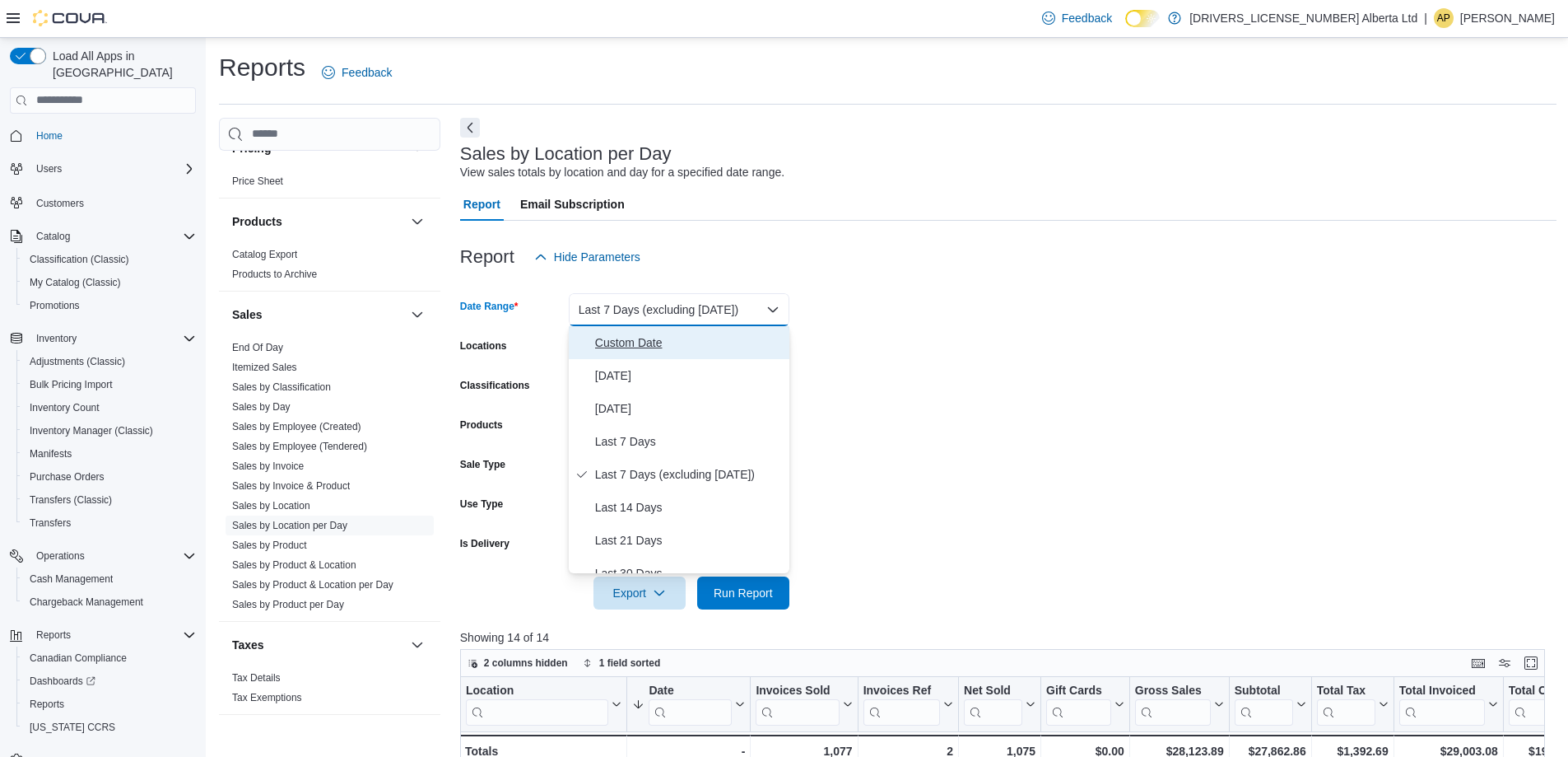
click at [653, 349] on span "Custom Date" at bounding box center [689, 343] width 188 height 19
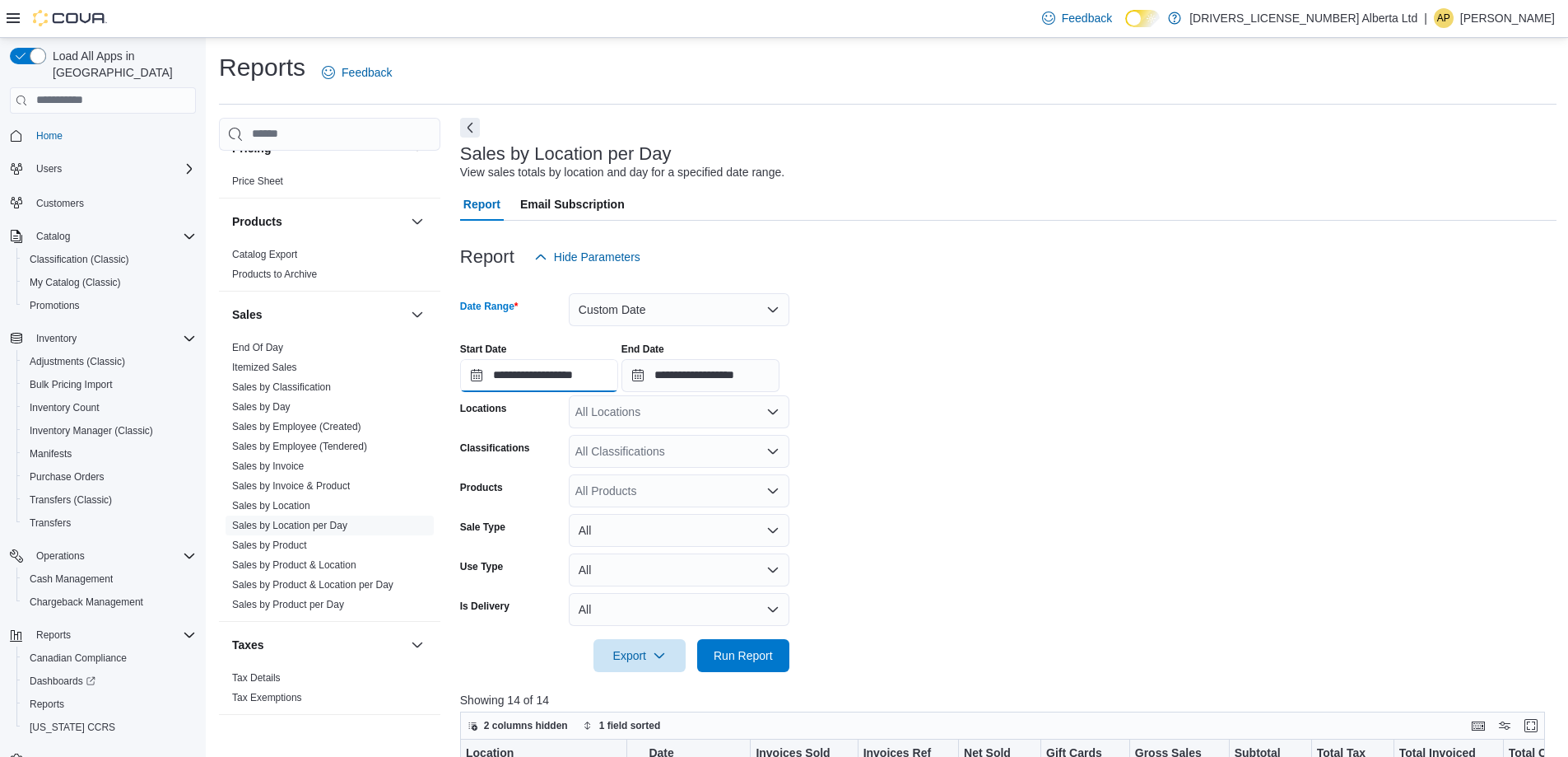
click at [555, 379] on input "**********" at bounding box center [539, 375] width 158 height 33
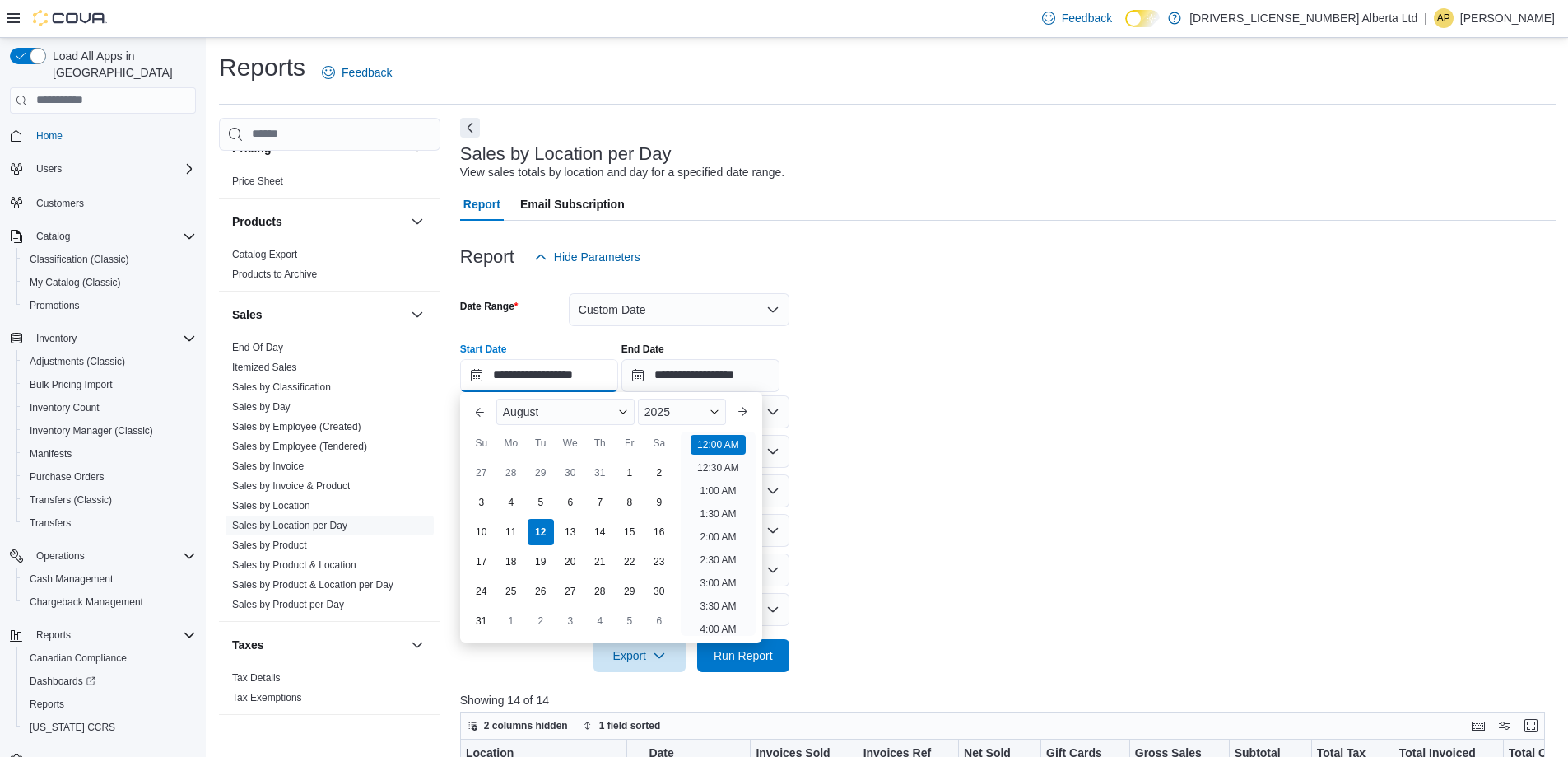
scroll to position [51, 0]
click at [620, 471] on div "1" at bounding box center [630, 472] width 29 height 29
type input "**********"
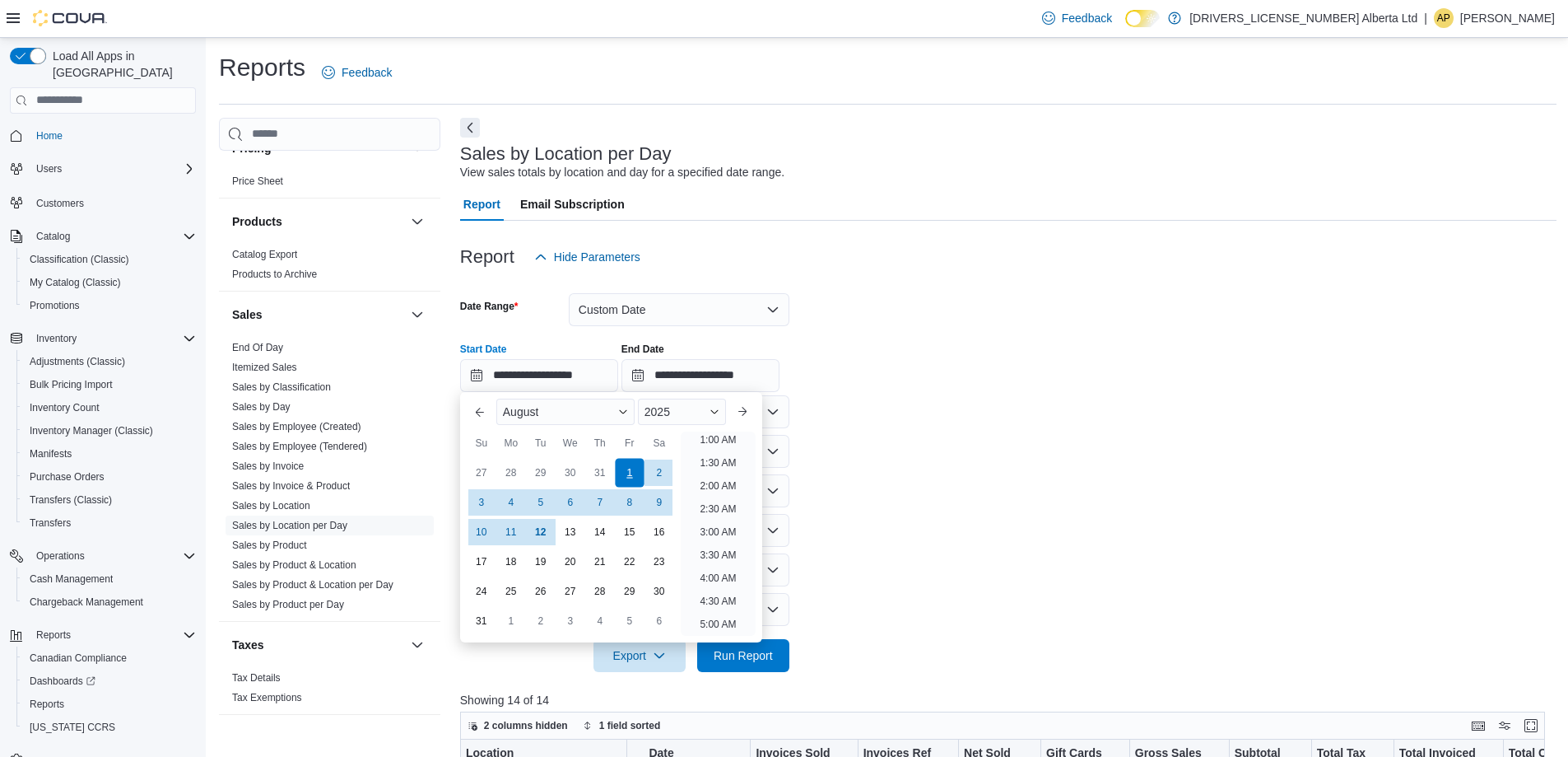
scroll to position [4, 0]
click at [837, 464] on form "**********" at bounding box center [1008, 473] width 1097 height 398
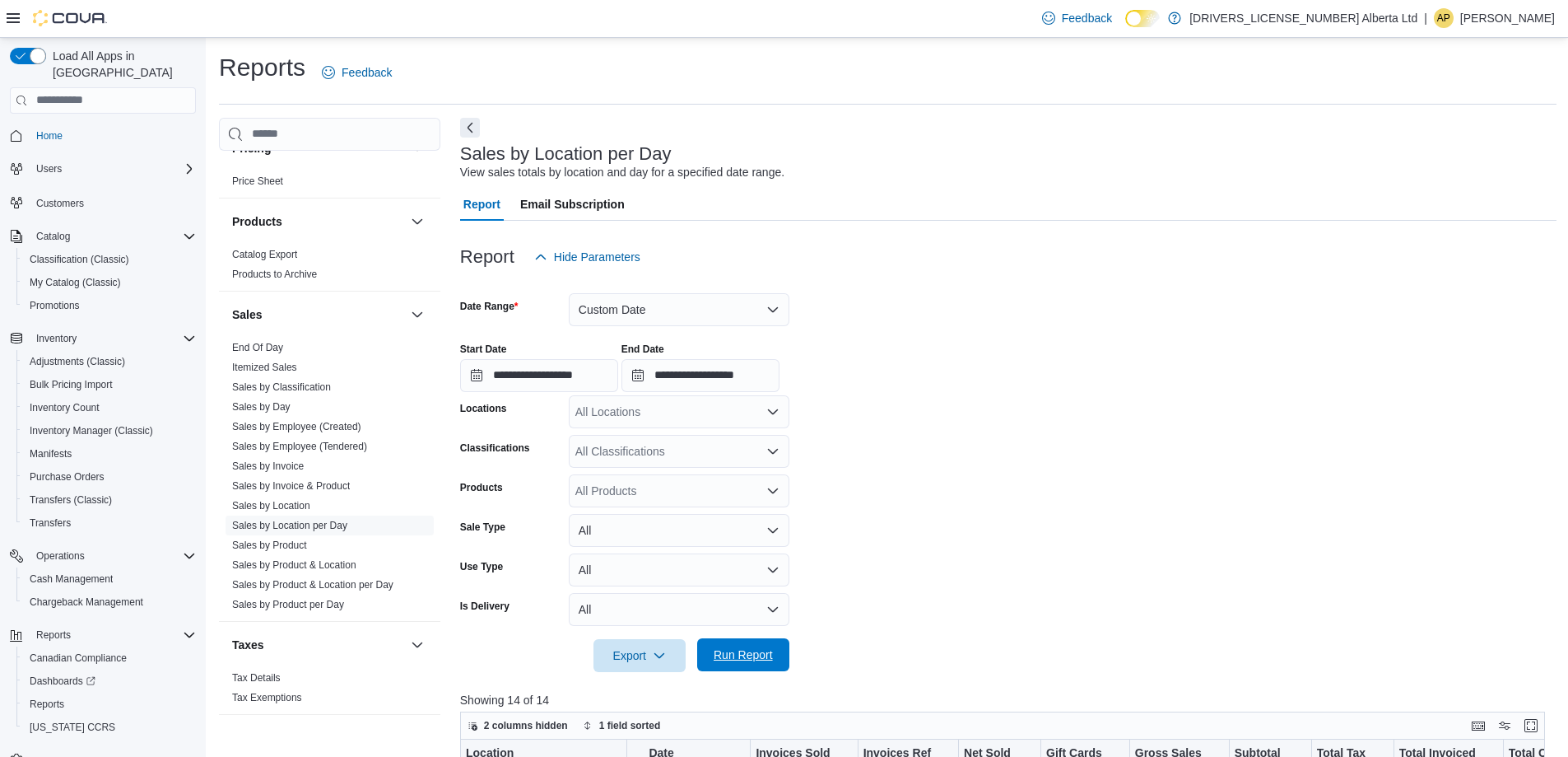
click at [766, 666] on span "Run Report" at bounding box center [744, 654] width 73 height 33
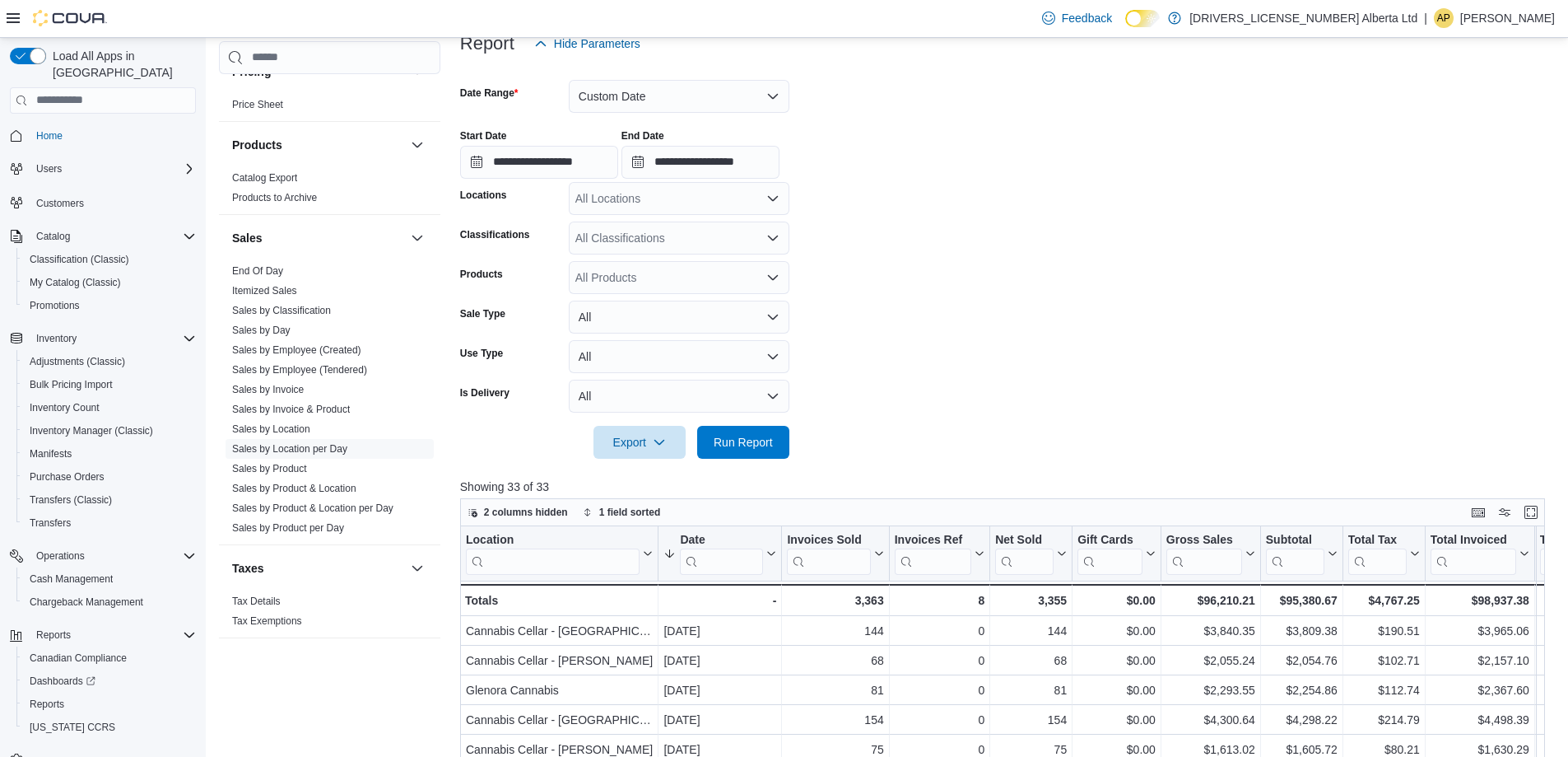
scroll to position [165, 0]
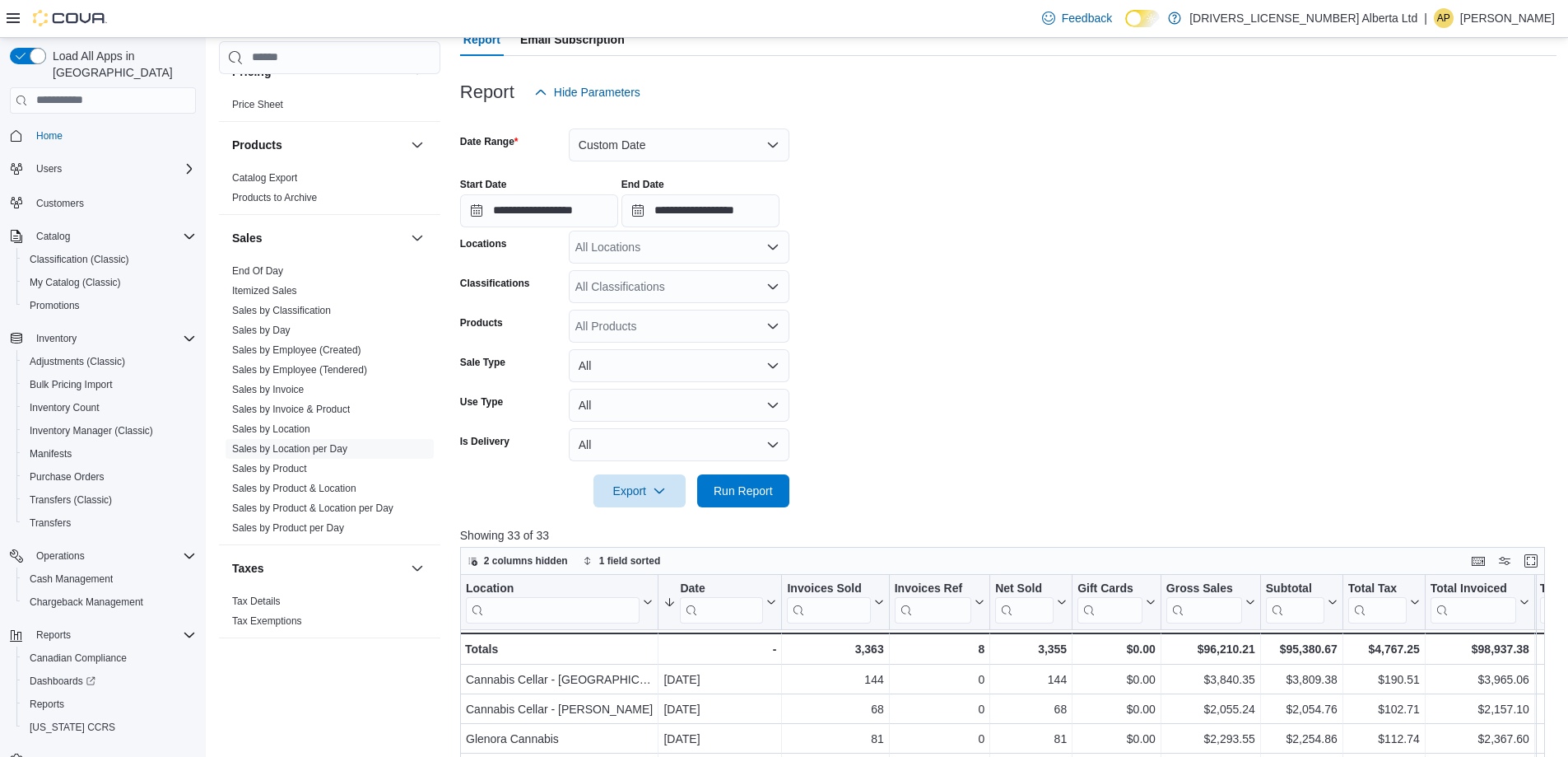
click at [748, 258] on div "All Locations" at bounding box center [679, 246] width 220 height 33
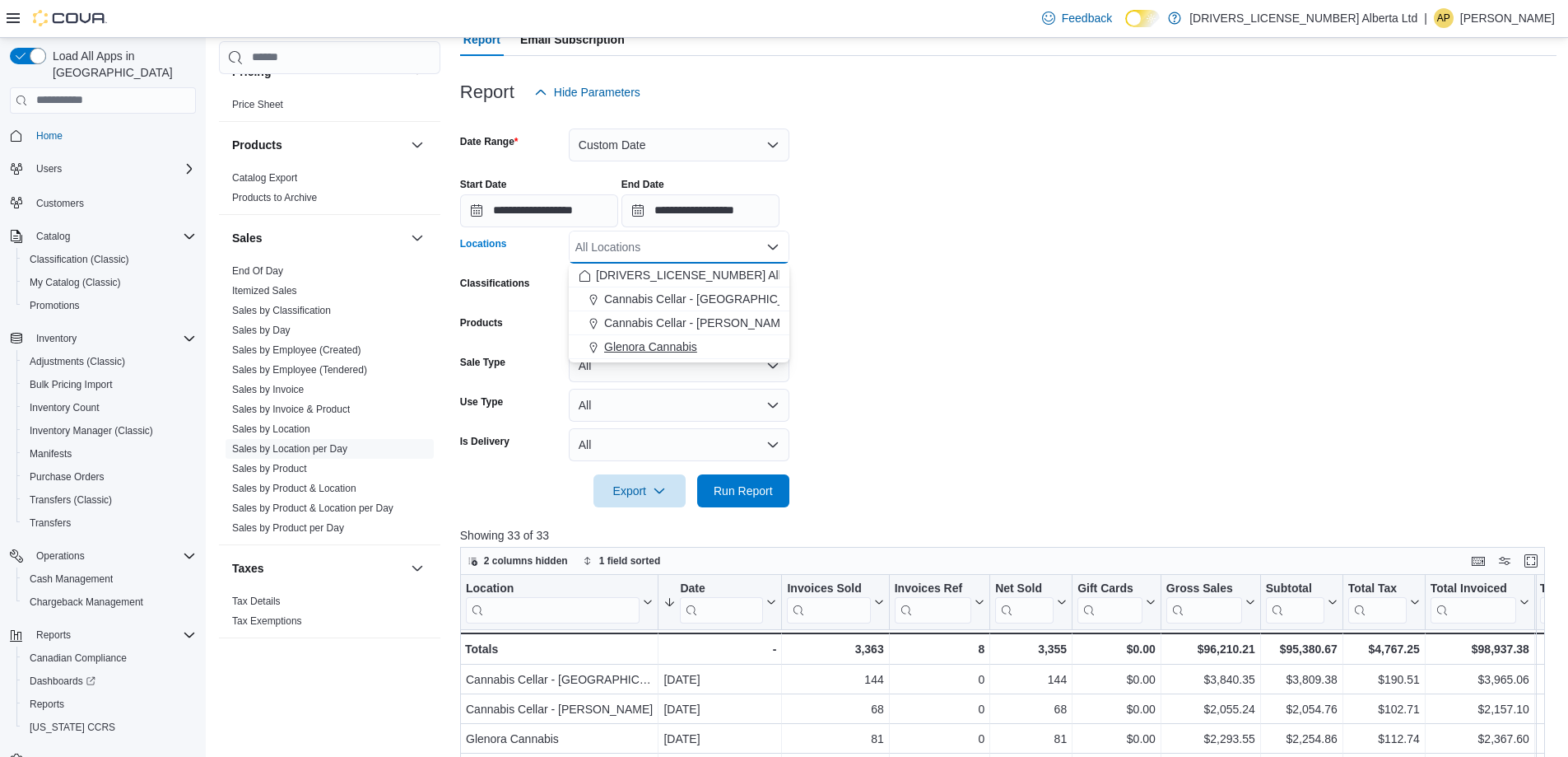
click at [698, 344] on div "Glenora Cannabis" at bounding box center [679, 346] width 201 height 17
click at [745, 478] on span "Run Report" at bounding box center [744, 490] width 73 height 33
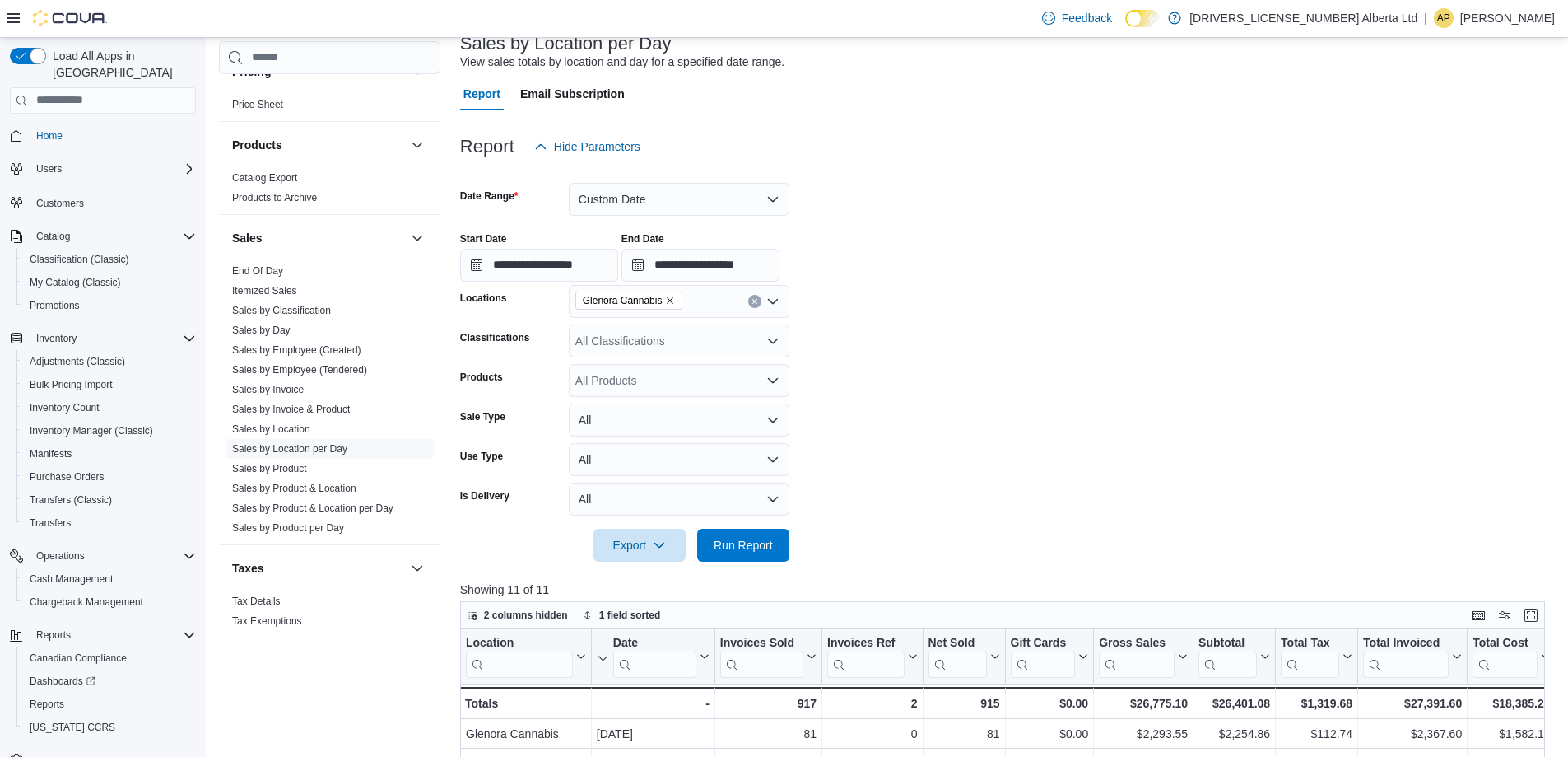
scroll to position [165, 0]
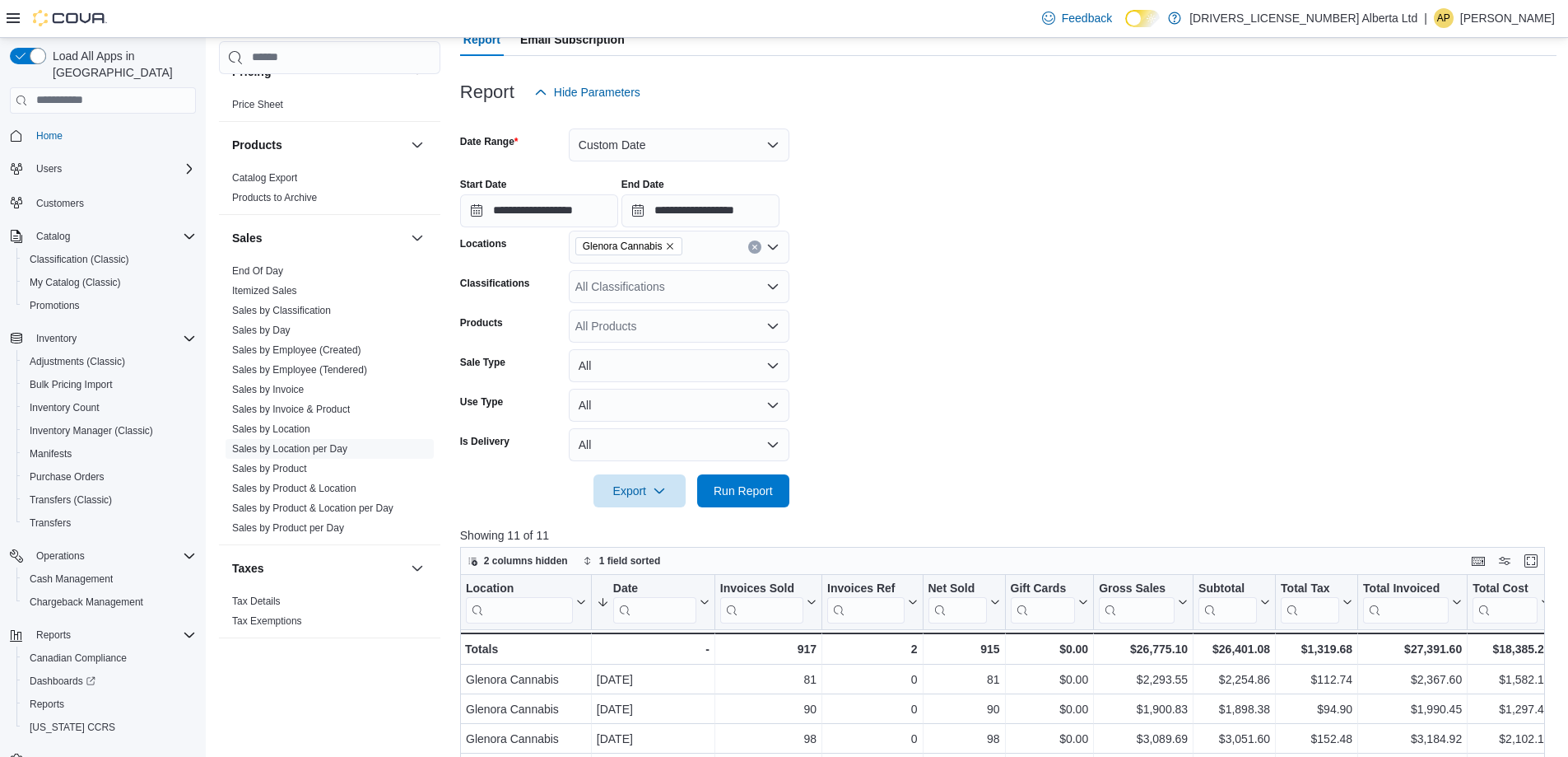
click at [752, 249] on icon "Clear input" at bounding box center [754, 246] width 6 height 6
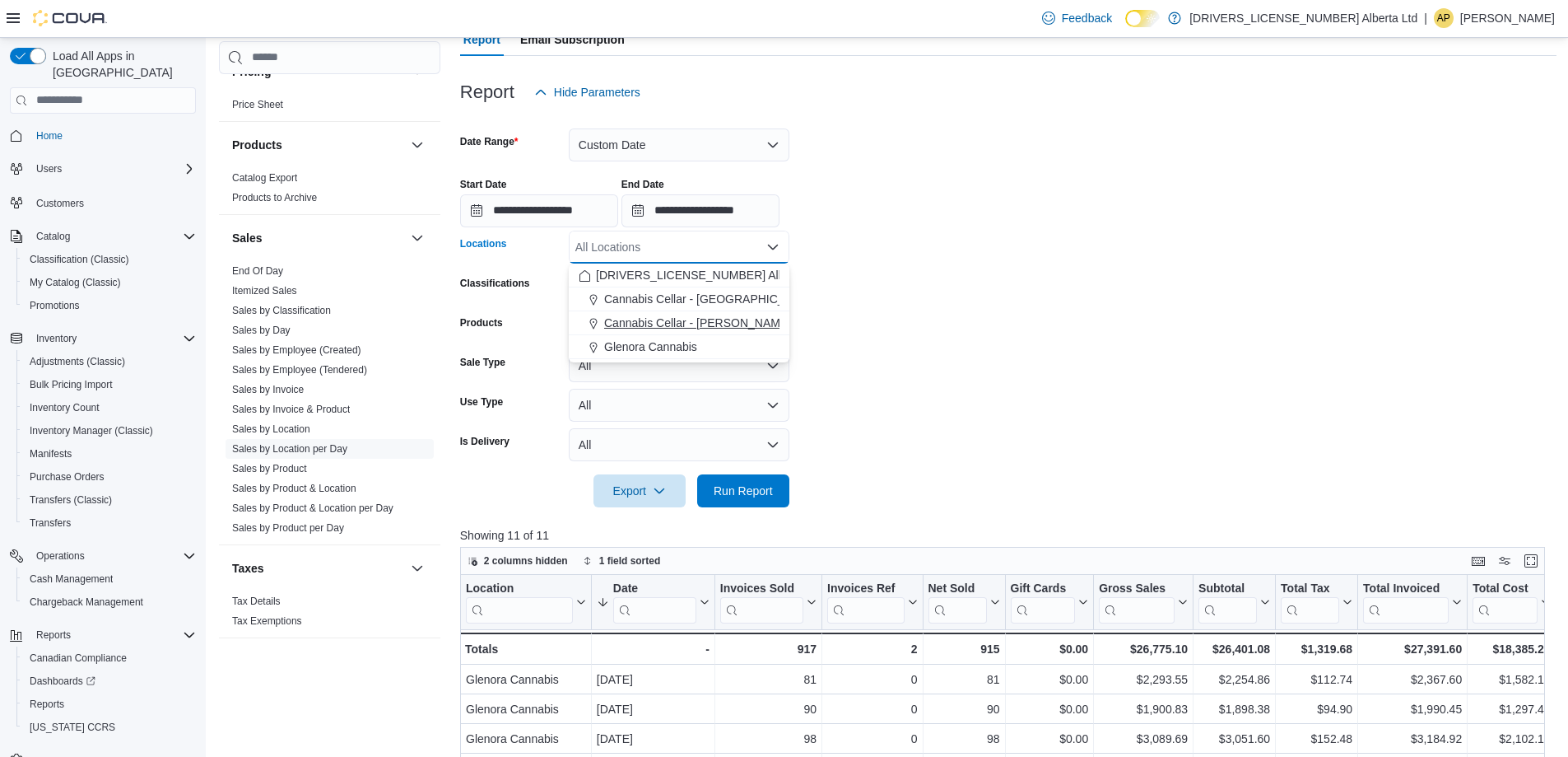
click at [725, 323] on span "Cannabis Cellar - [PERSON_NAME]" at bounding box center [698, 322] width 187 height 17
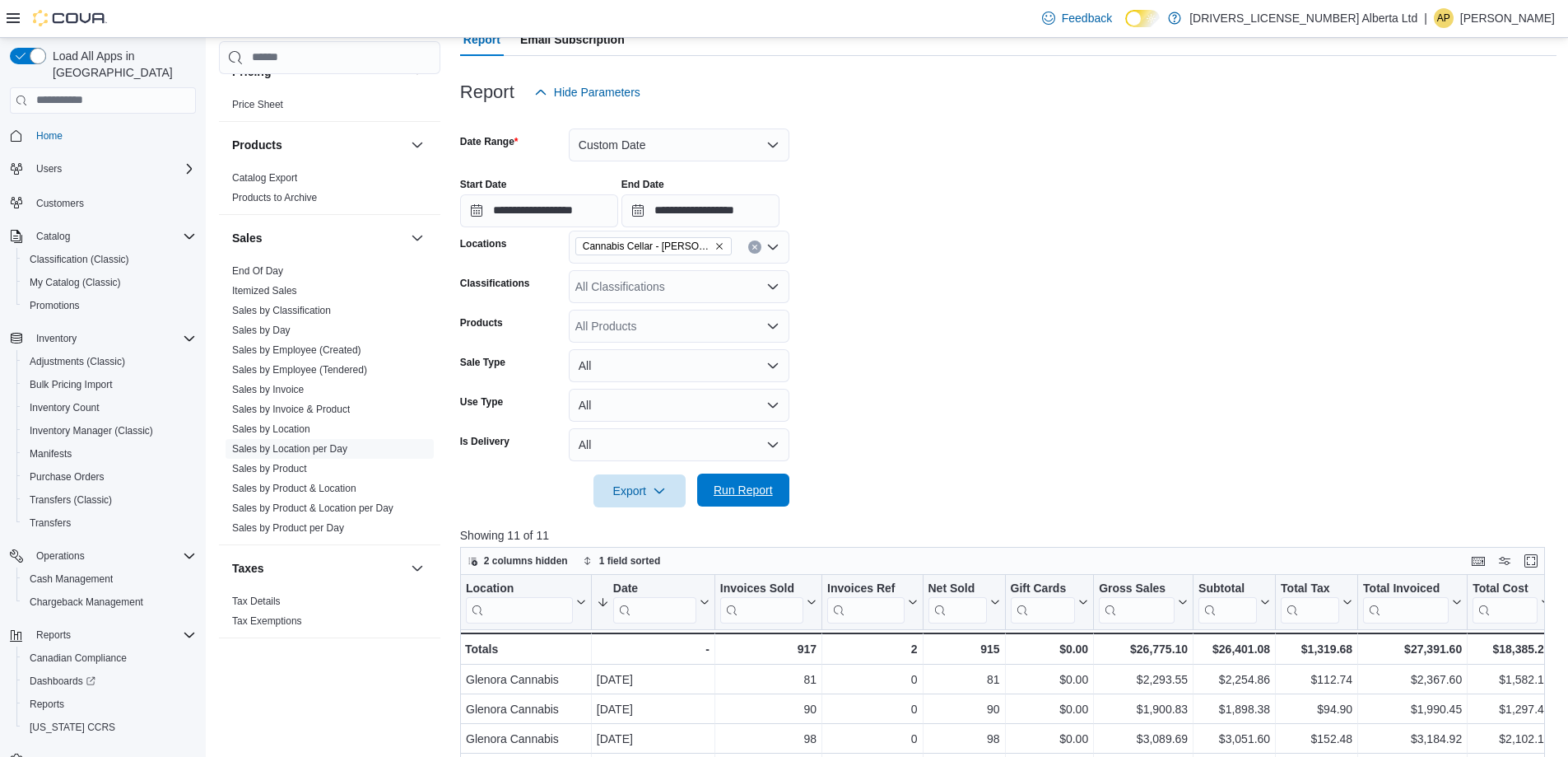
click at [772, 487] on span "Run Report" at bounding box center [743, 490] width 59 height 17
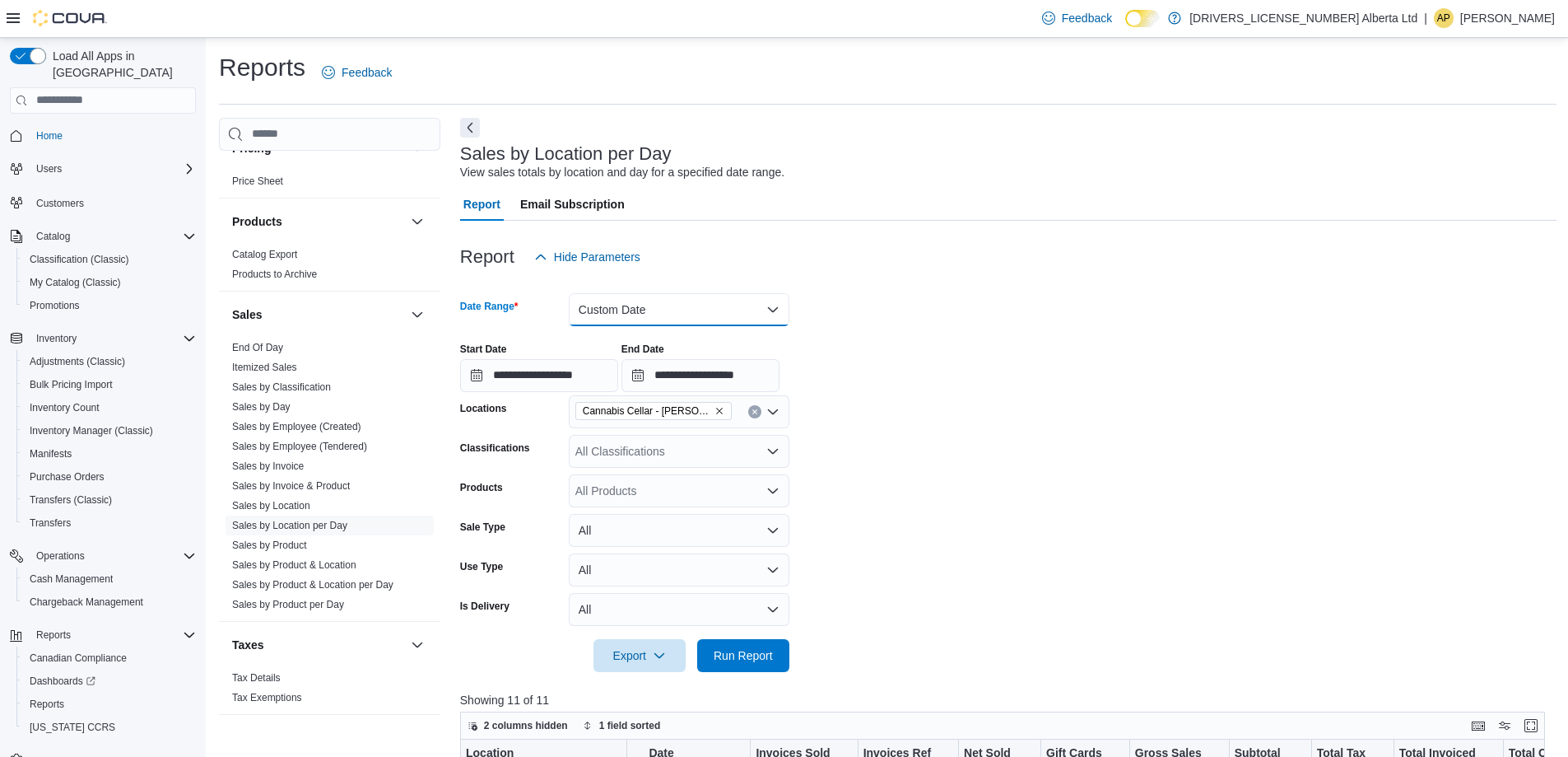
click at [737, 308] on button "Custom Date" at bounding box center [679, 309] width 220 height 33
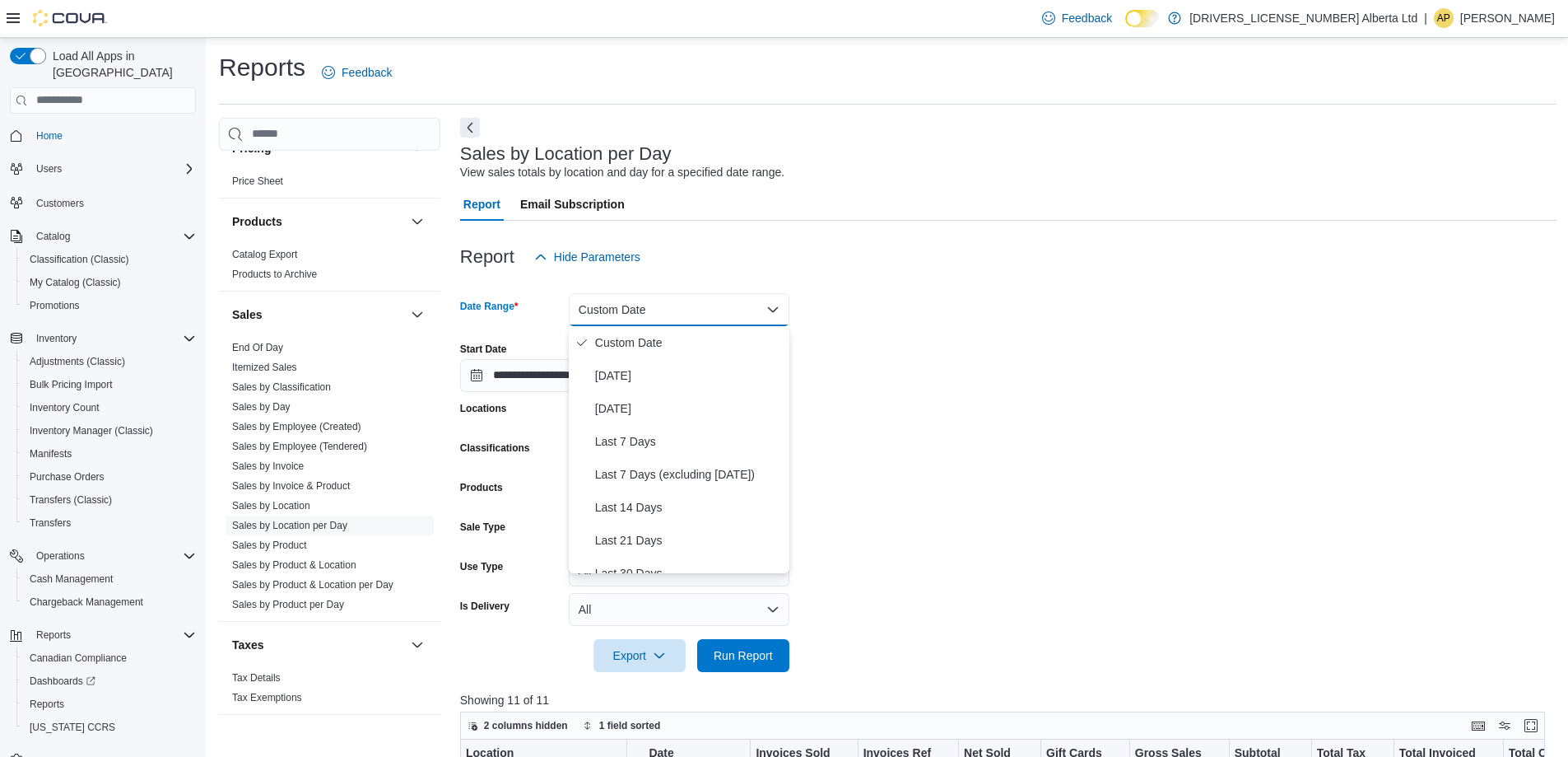
click at [895, 334] on div "**********" at bounding box center [1008, 360] width 1097 height 63
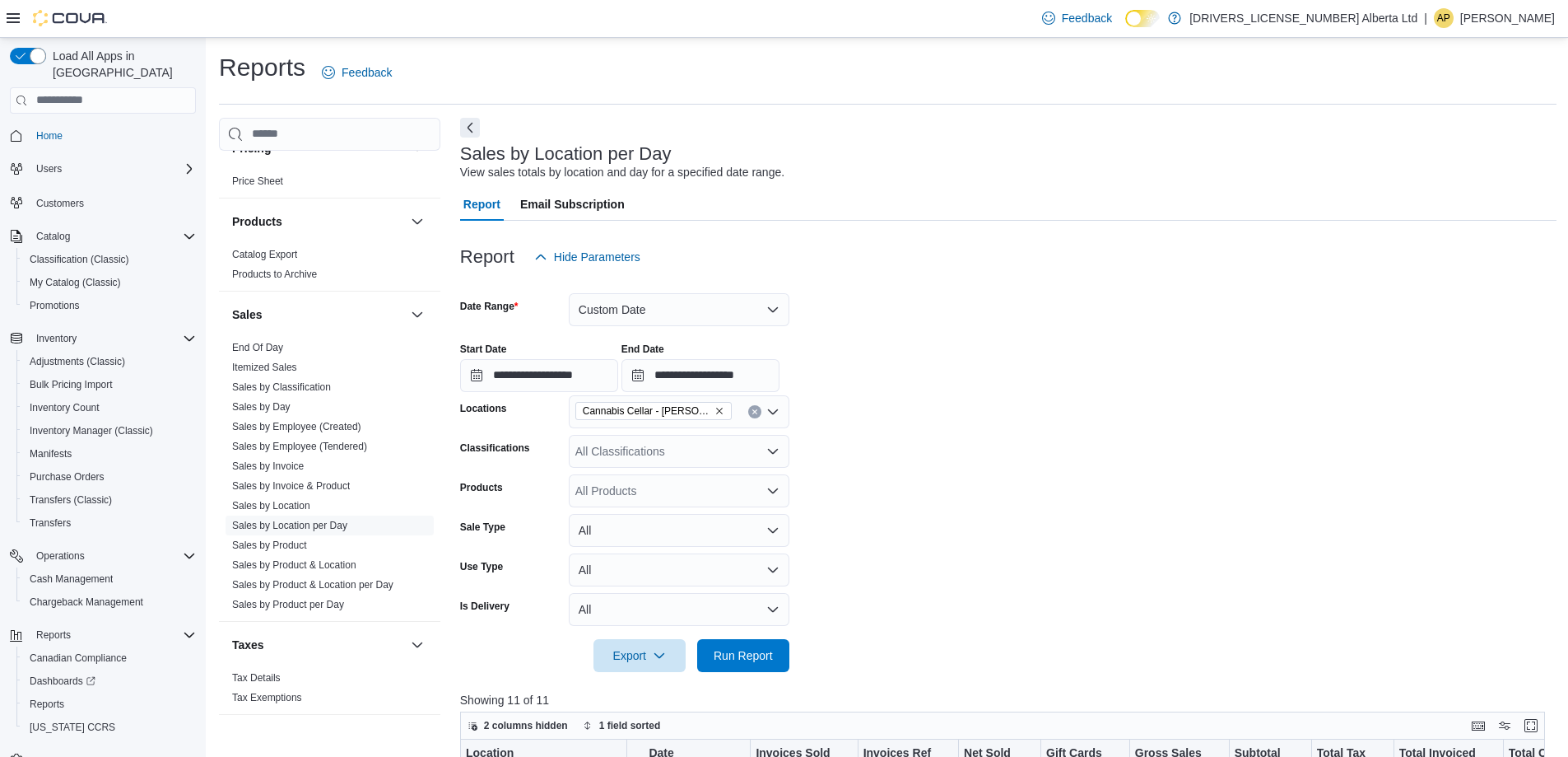
click at [752, 411] on icon "Clear input" at bounding box center [754, 411] width 6 height 6
click at [1077, 323] on form "**********" at bounding box center [1008, 473] width 1097 height 398
click at [305, 499] on link "Sales by Location" at bounding box center [271, 505] width 78 height 12
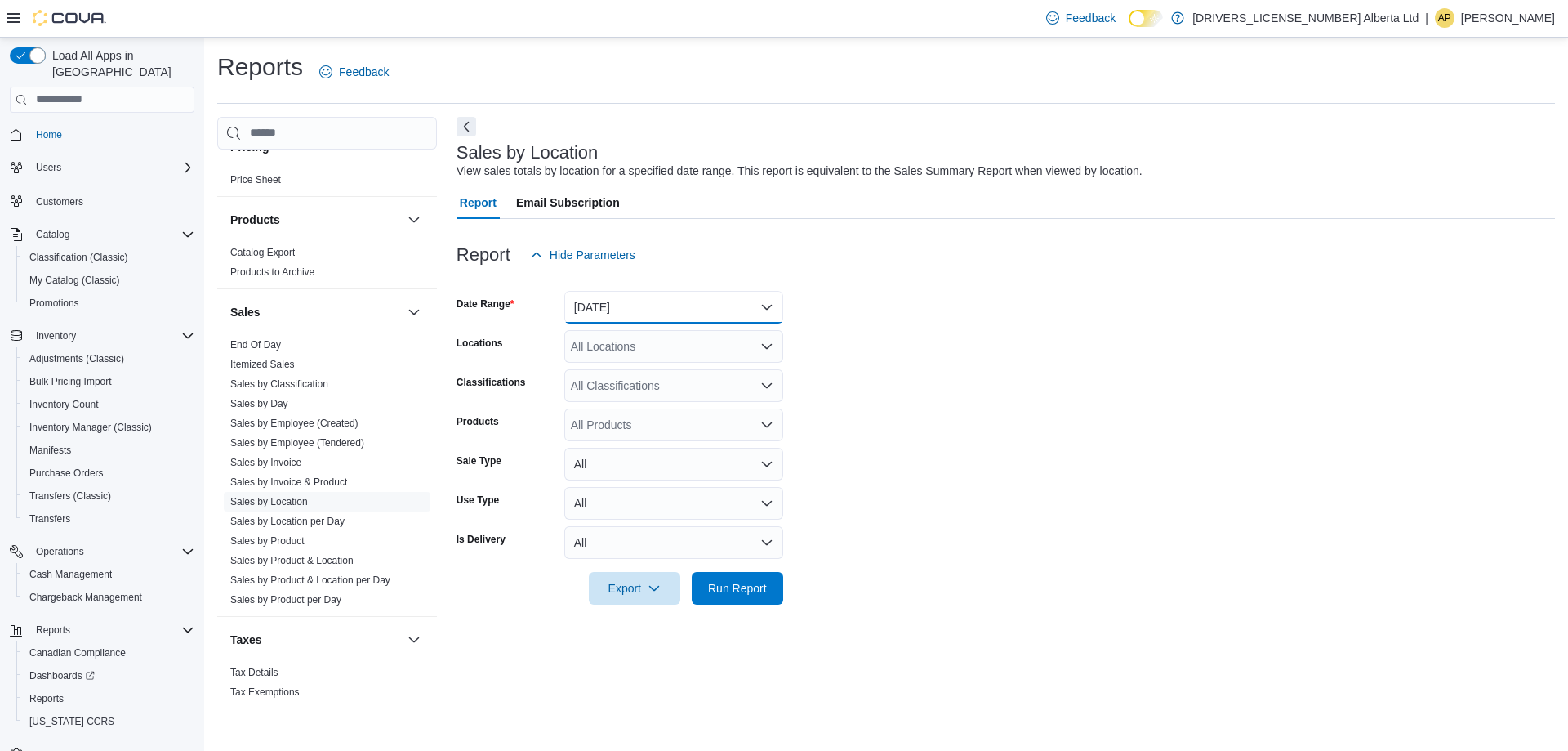
click at [752, 308] on button "[DATE]" at bounding box center [674, 307] width 219 height 32
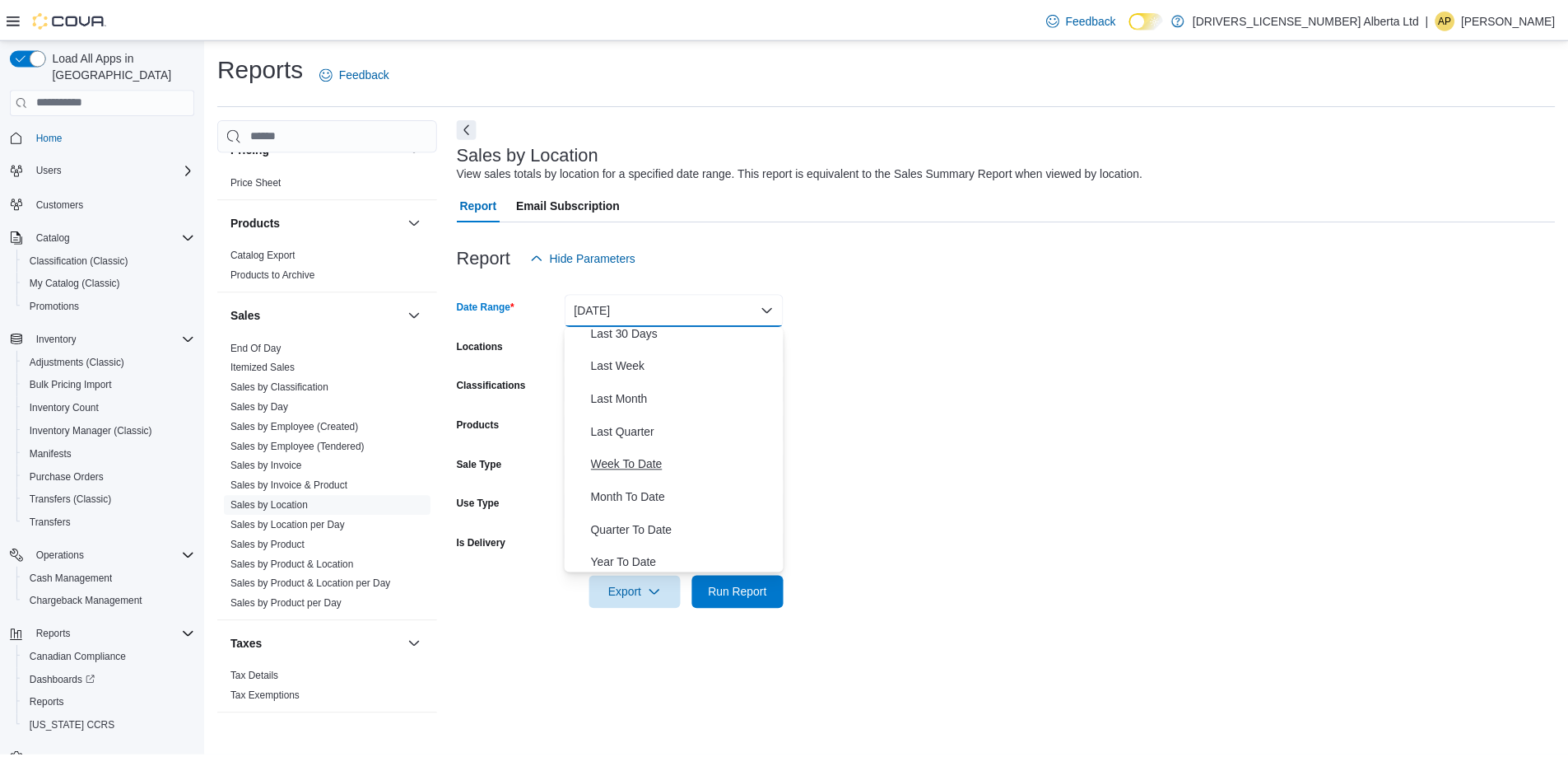
scroll to position [247, 0]
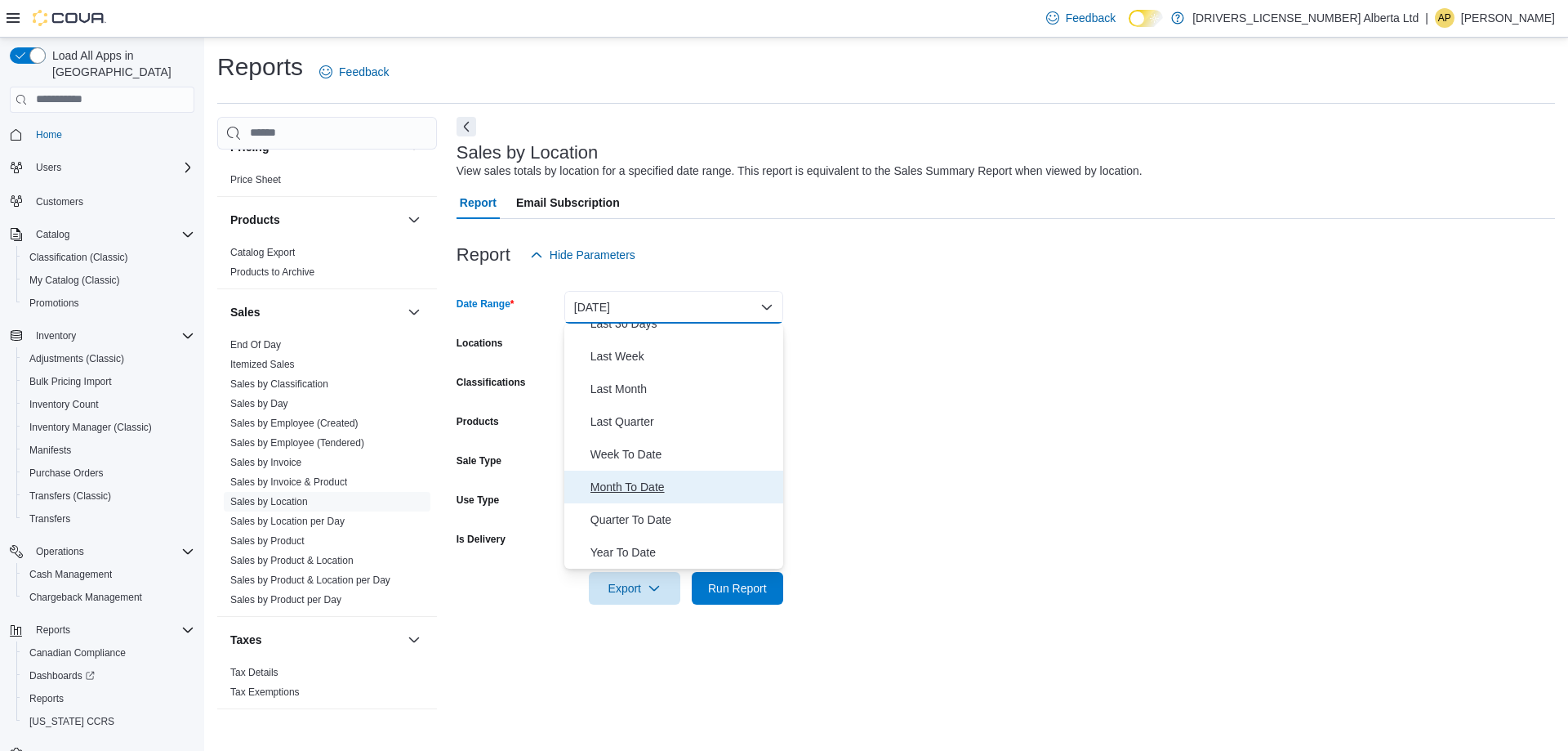
click at [649, 485] on span "Month To Date" at bounding box center [683, 487] width 186 height 19
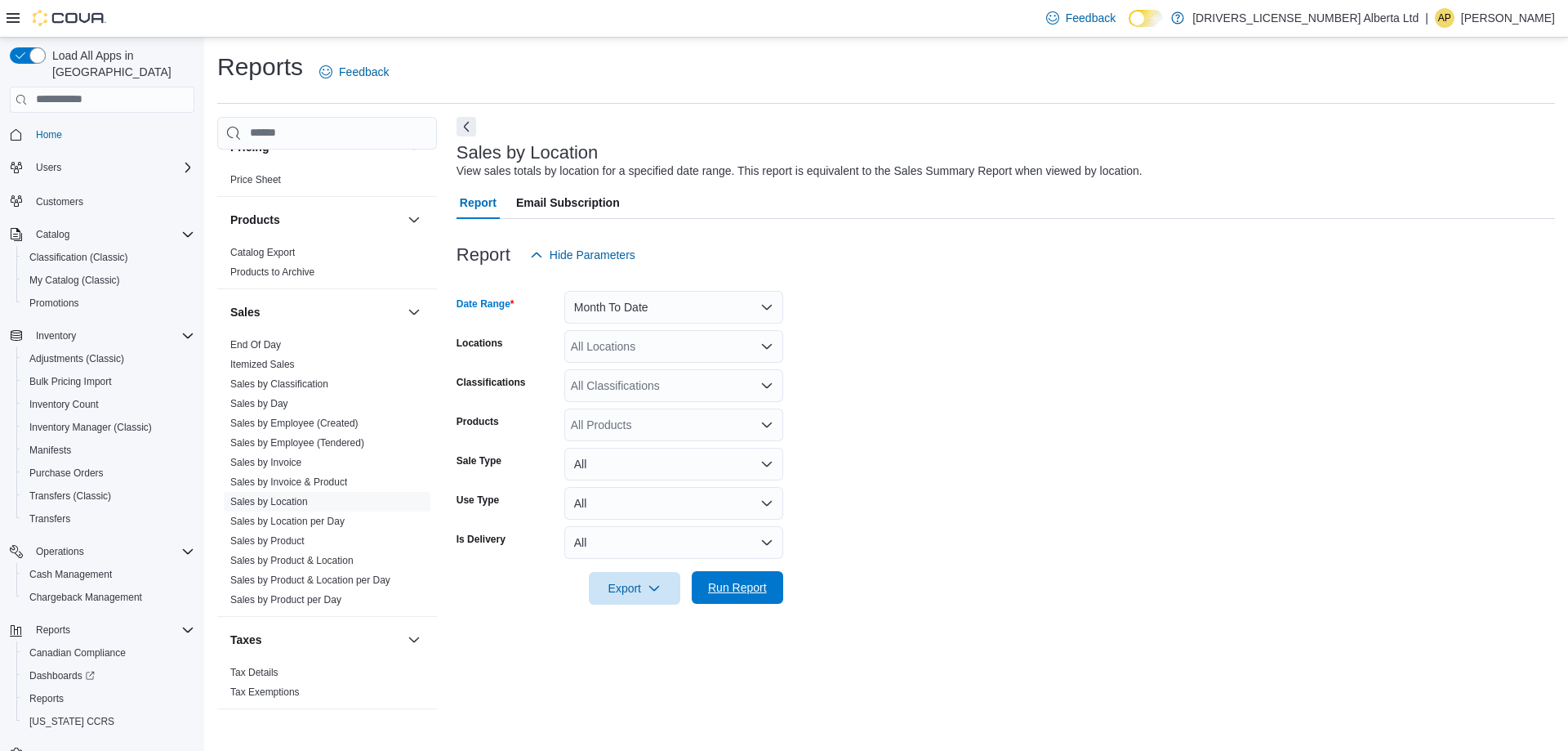
click at [731, 584] on span "Run Report" at bounding box center [737, 587] width 59 height 17
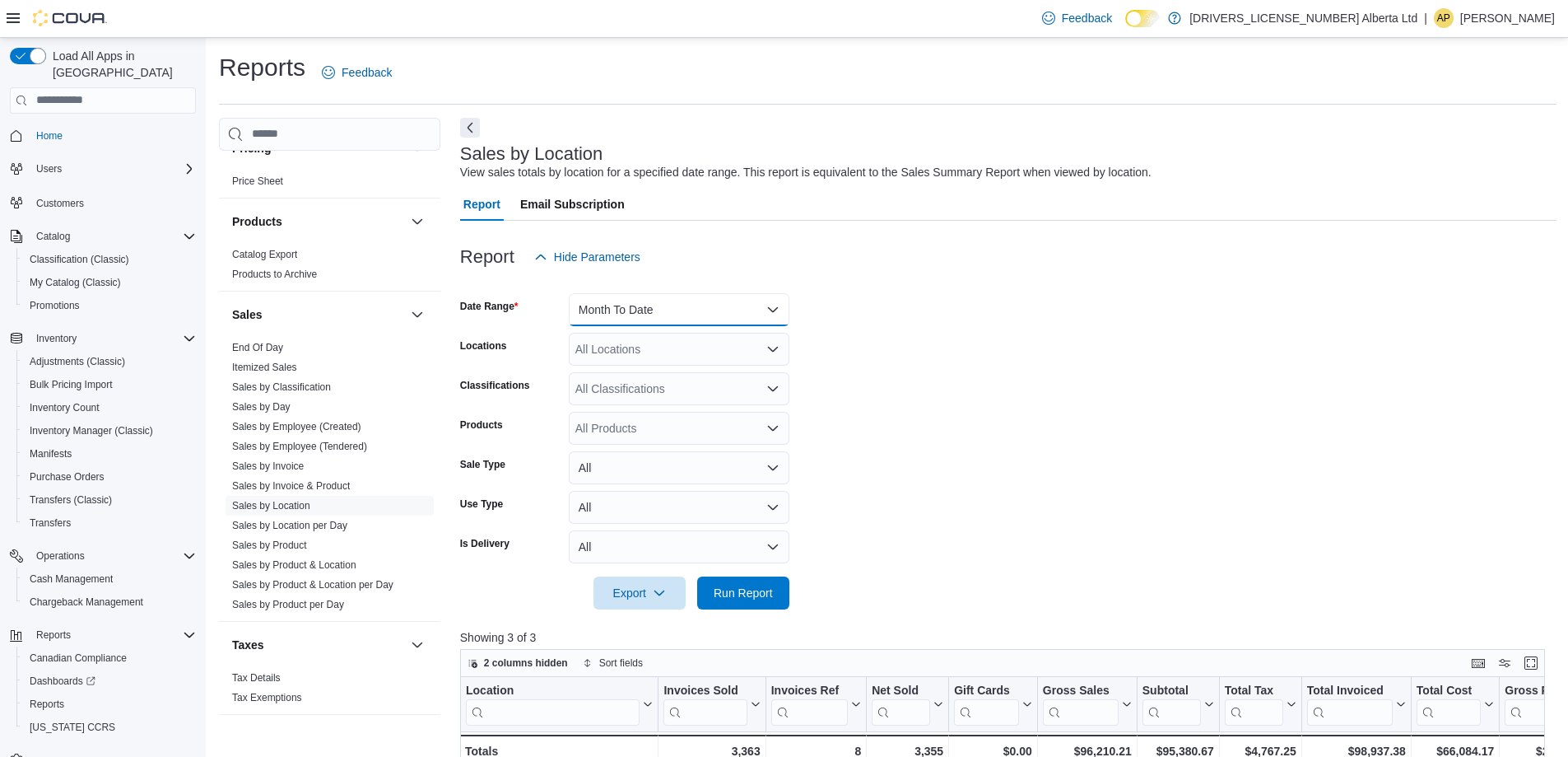
click at [710, 304] on button "Month To Date" at bounding box center [679, 309] width 220 height 33
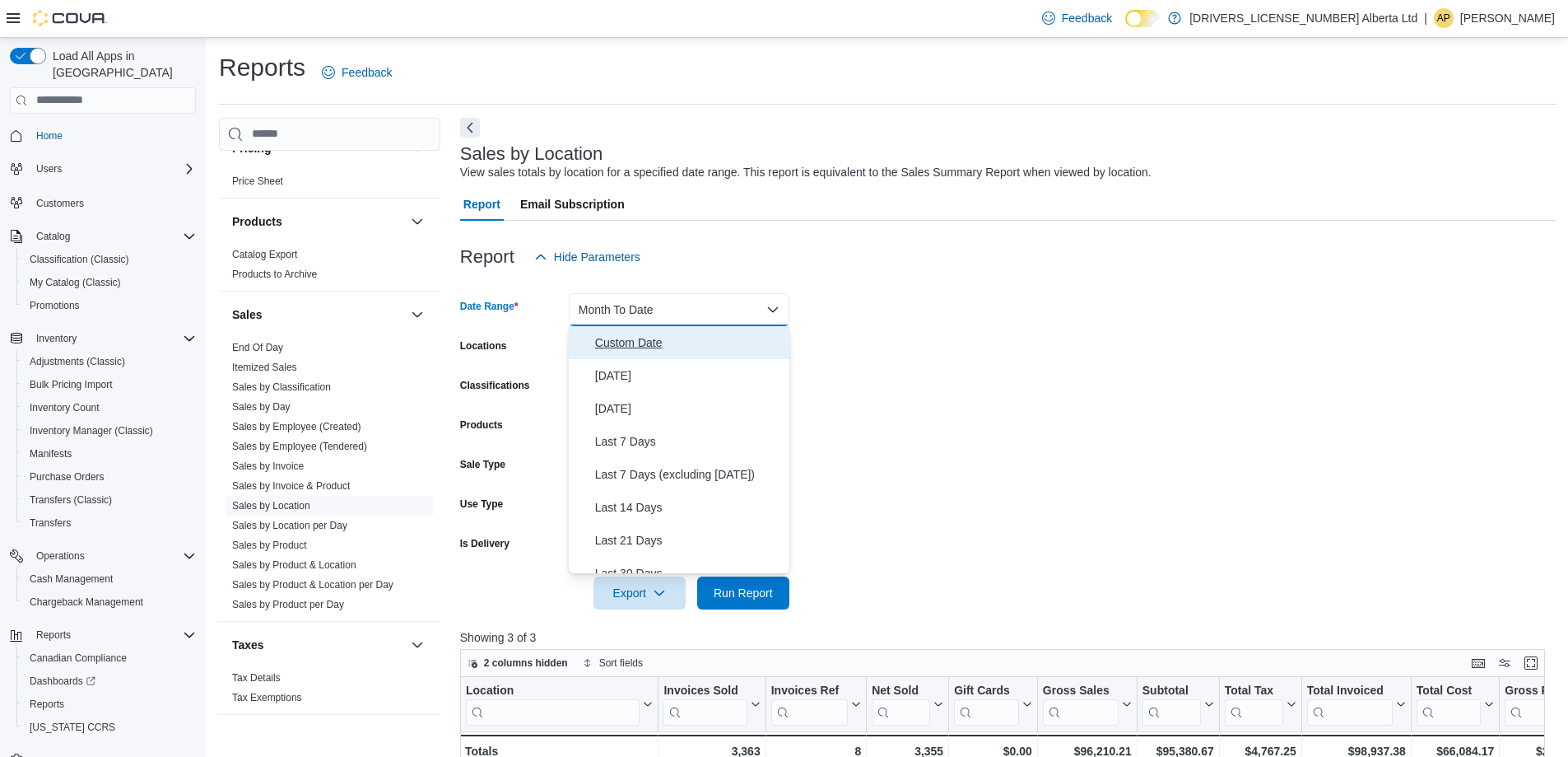
click at [671, 347] on span "Custom Date" at bounding box center [689, 343] width 188 height 19
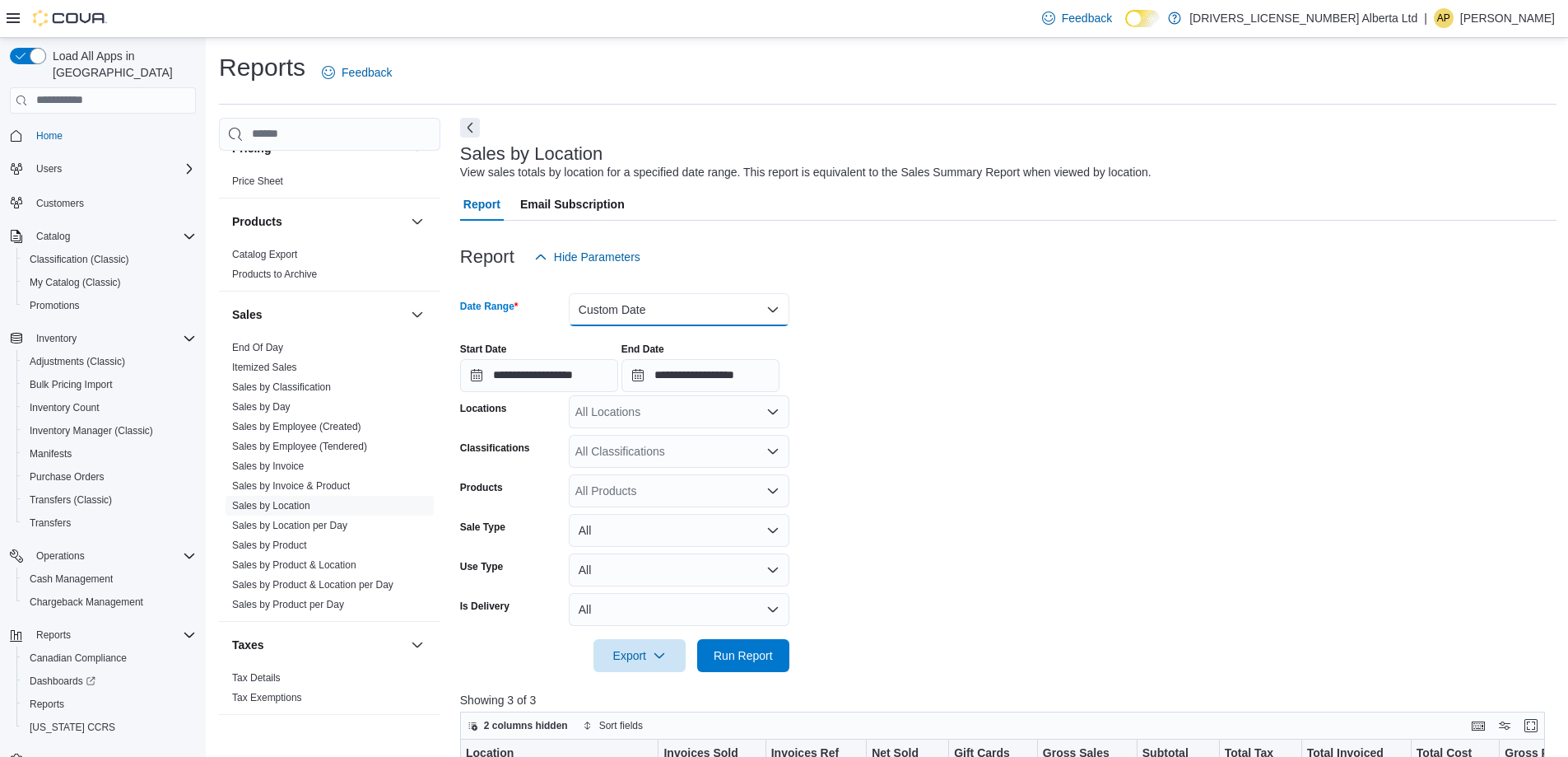
click at [685, 309] on button "Custom Date" at bounding box center [679, 309] width 220 height 33
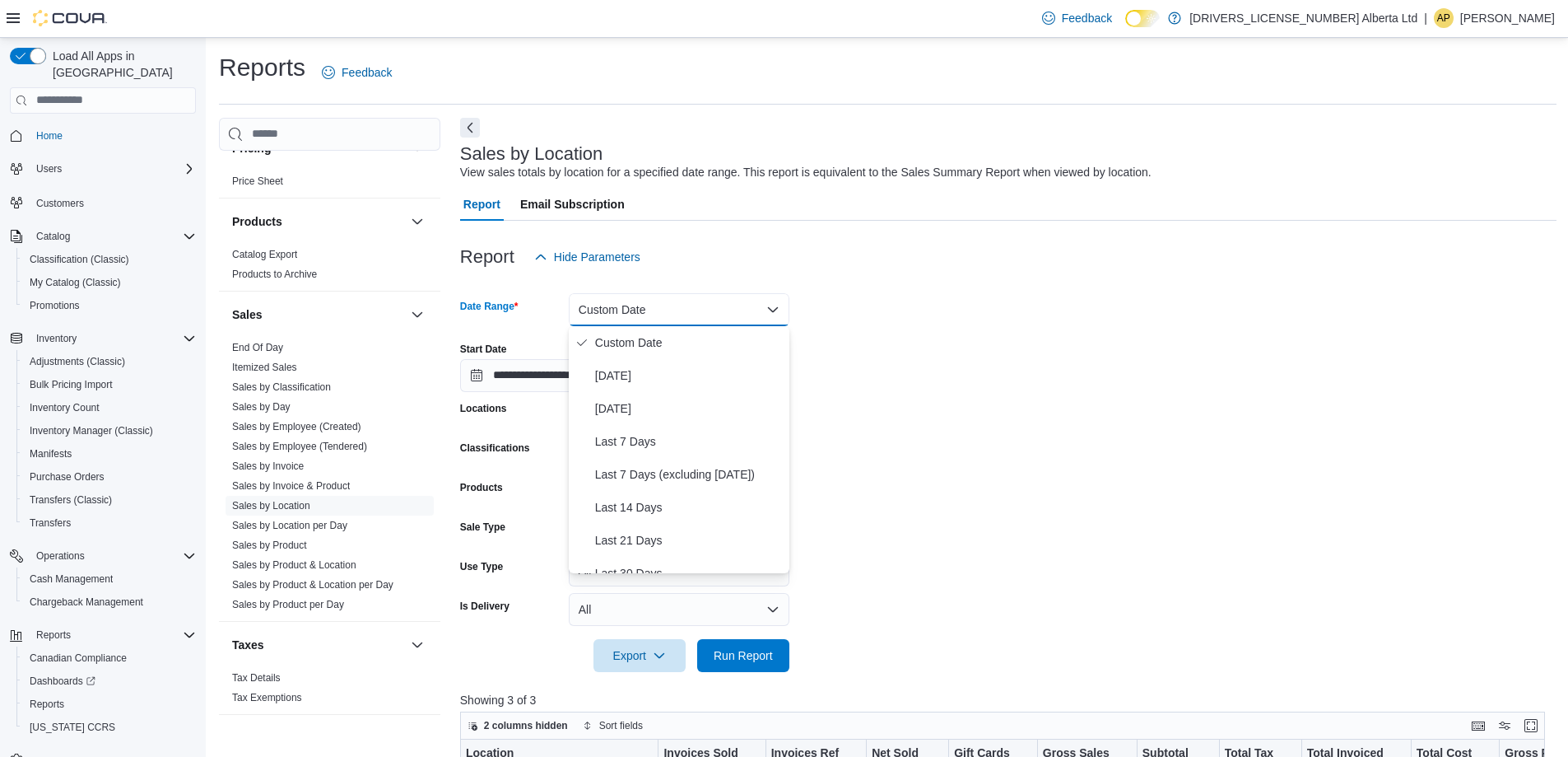
click at [1043, 345] on div "**********" at bounding box center [1008, 360] width 1097 height 63
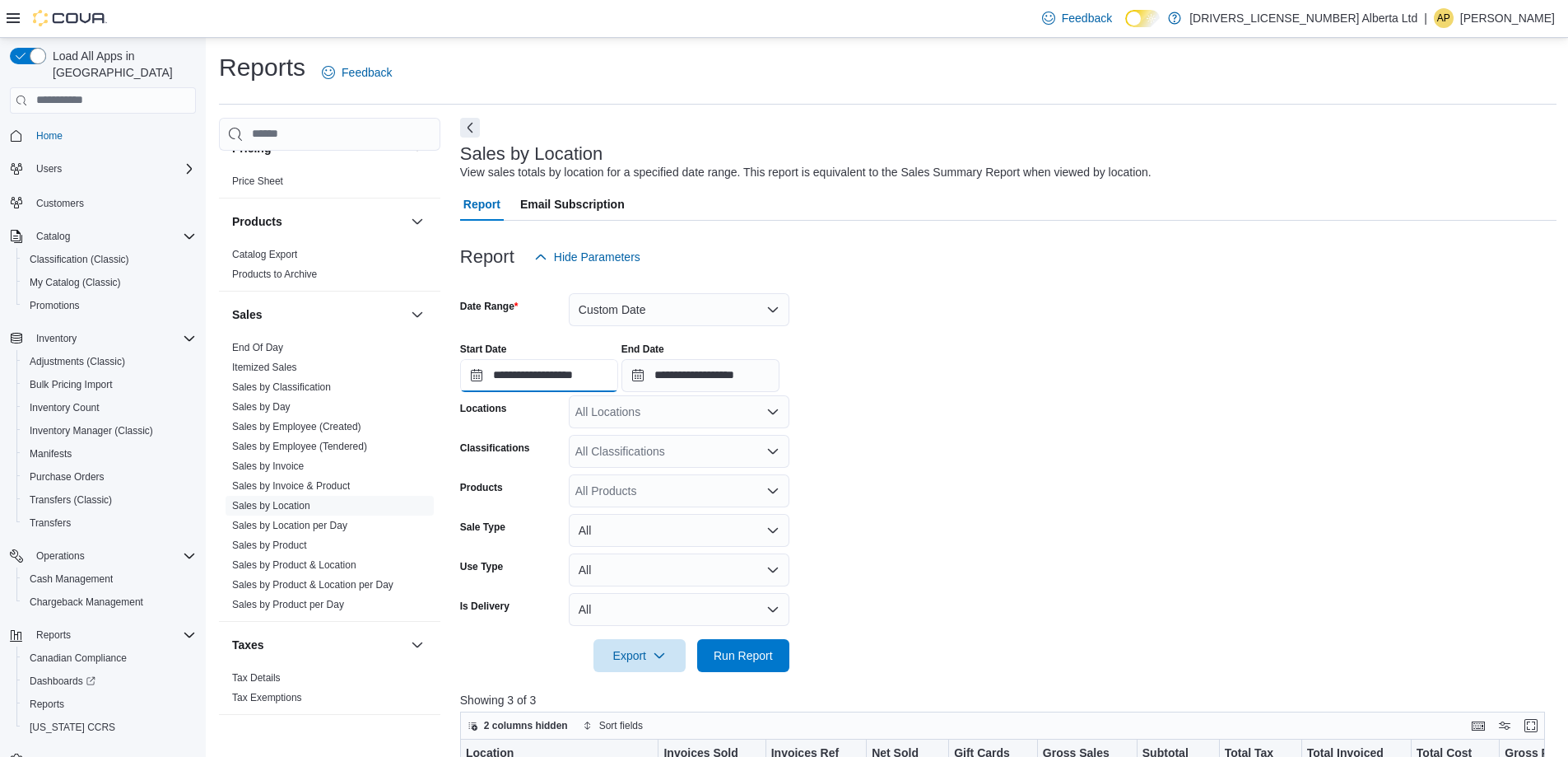
click at [567, 382] on input "**********" at bounding box center [539, 375] width 158 height 33
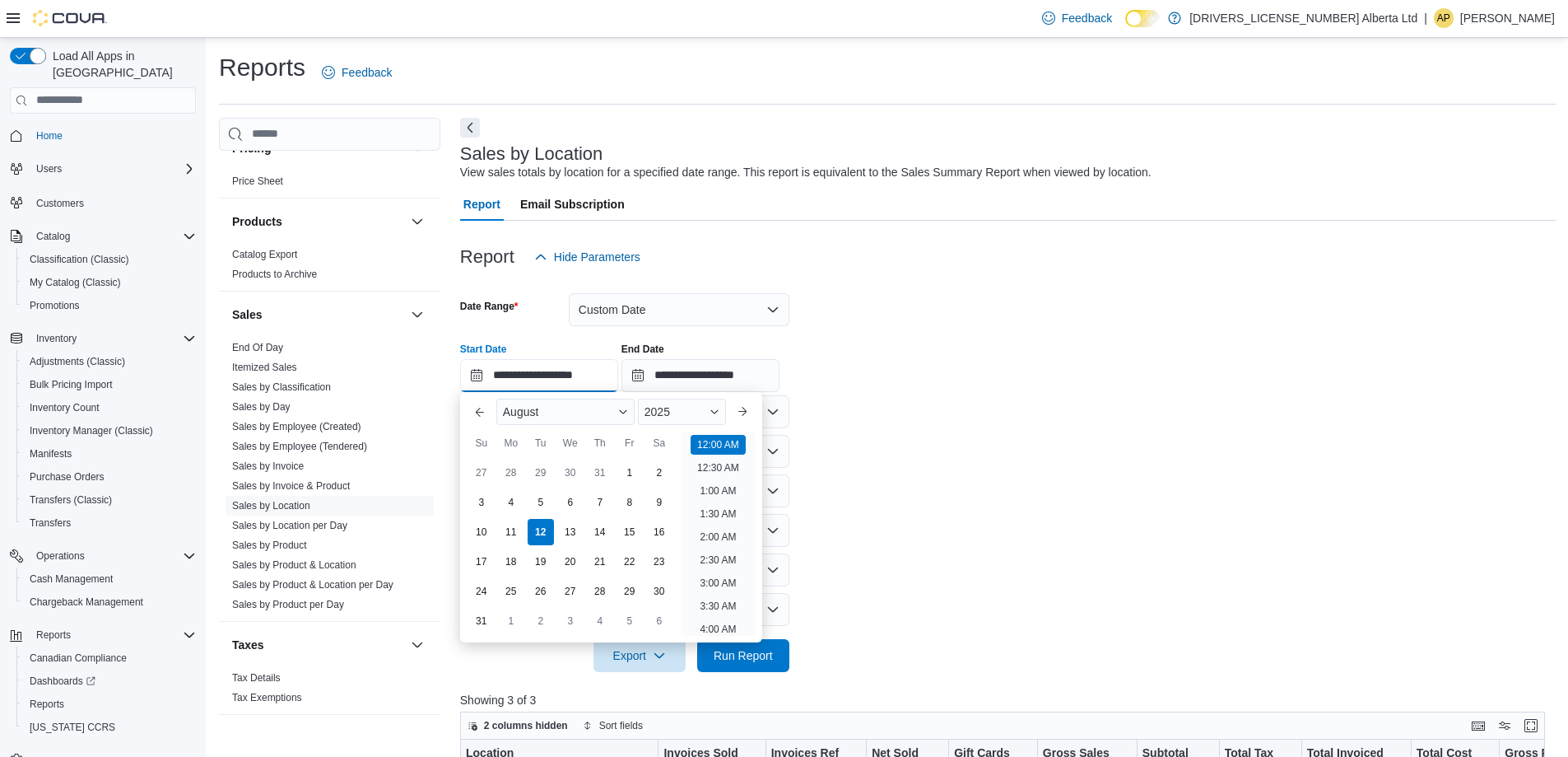
scroll to position [51, 0]
click at [719, 411] on span "Button. Open the year selector. 2025 is currently selected." at bounding box center [714, 411] width 10 height 10
click at [488, 413] on button "Previous Month" at bounding box center [480, 412] width 27 height 27
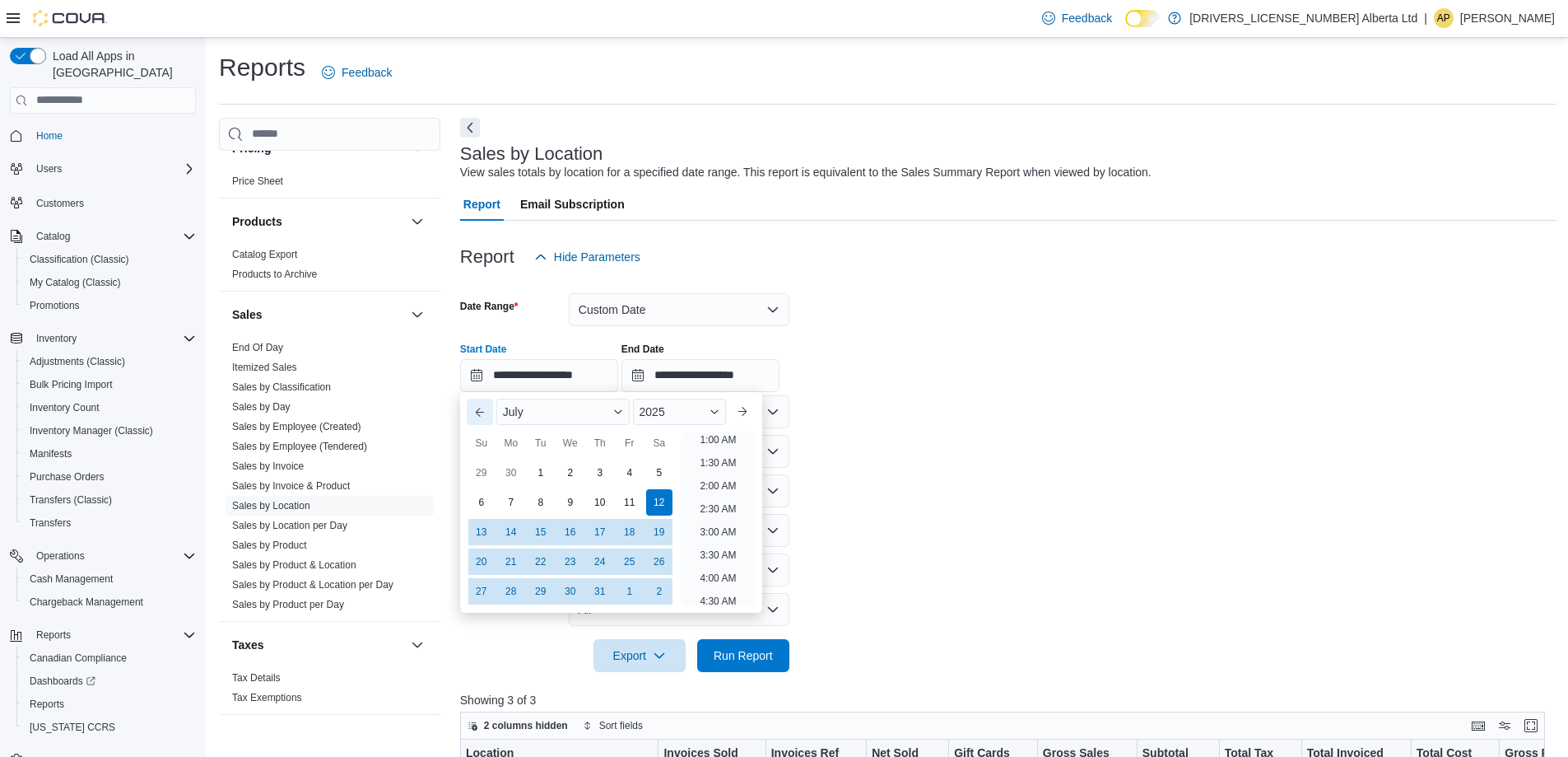
scroll to position [4, 0]
click at [488, 413] on button "Previous Month" at bounding box center [480, 412] width 27 height 27
click at [487, 413] on button "Previous Month" at bounding box center [480, 412] width 27 height 27
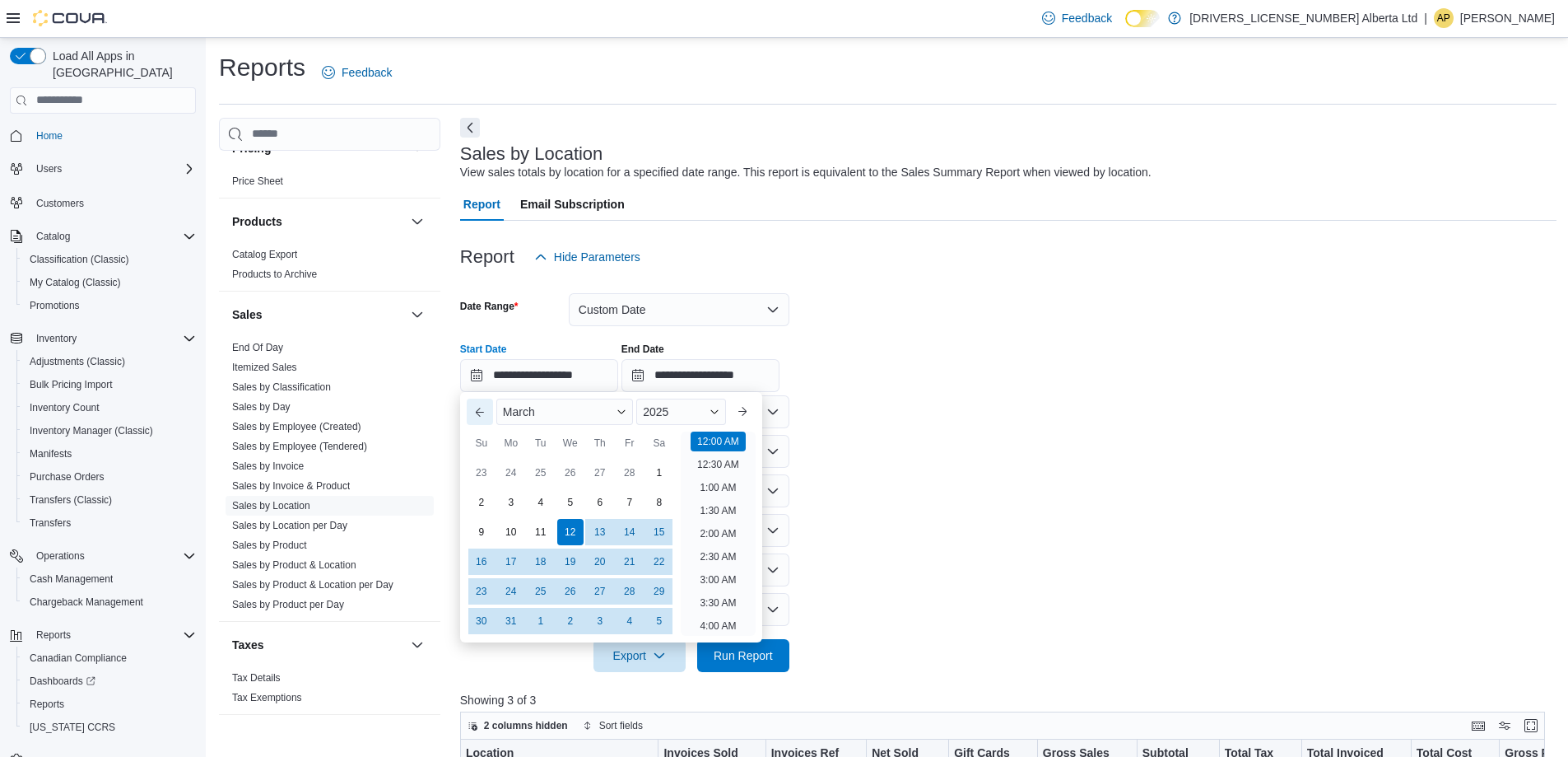
click at [487, 413] on button "Previous Month" at bounding box center [480, 412] width 27 height 27
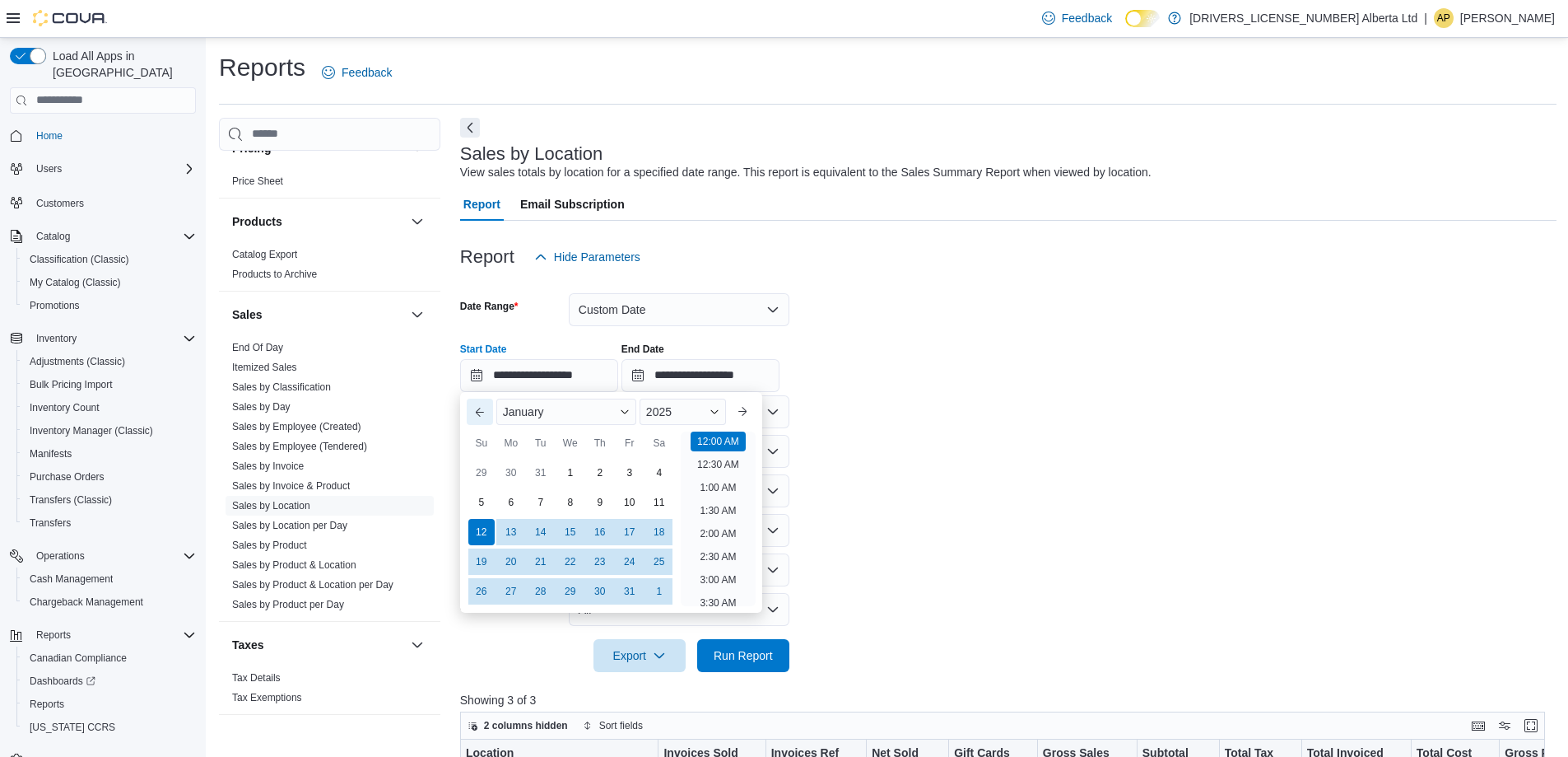
click at [487, 413] on button "Previous Month" at bounding box center [480, 412] width 27 height 27
click at [744, 407] on button "Next month" at bounding box center [743, 412] width 27 height 27
type input "**********"
click at [861, 405] on form "**********" at bounding box center [1008, 473] width 1097 height 398
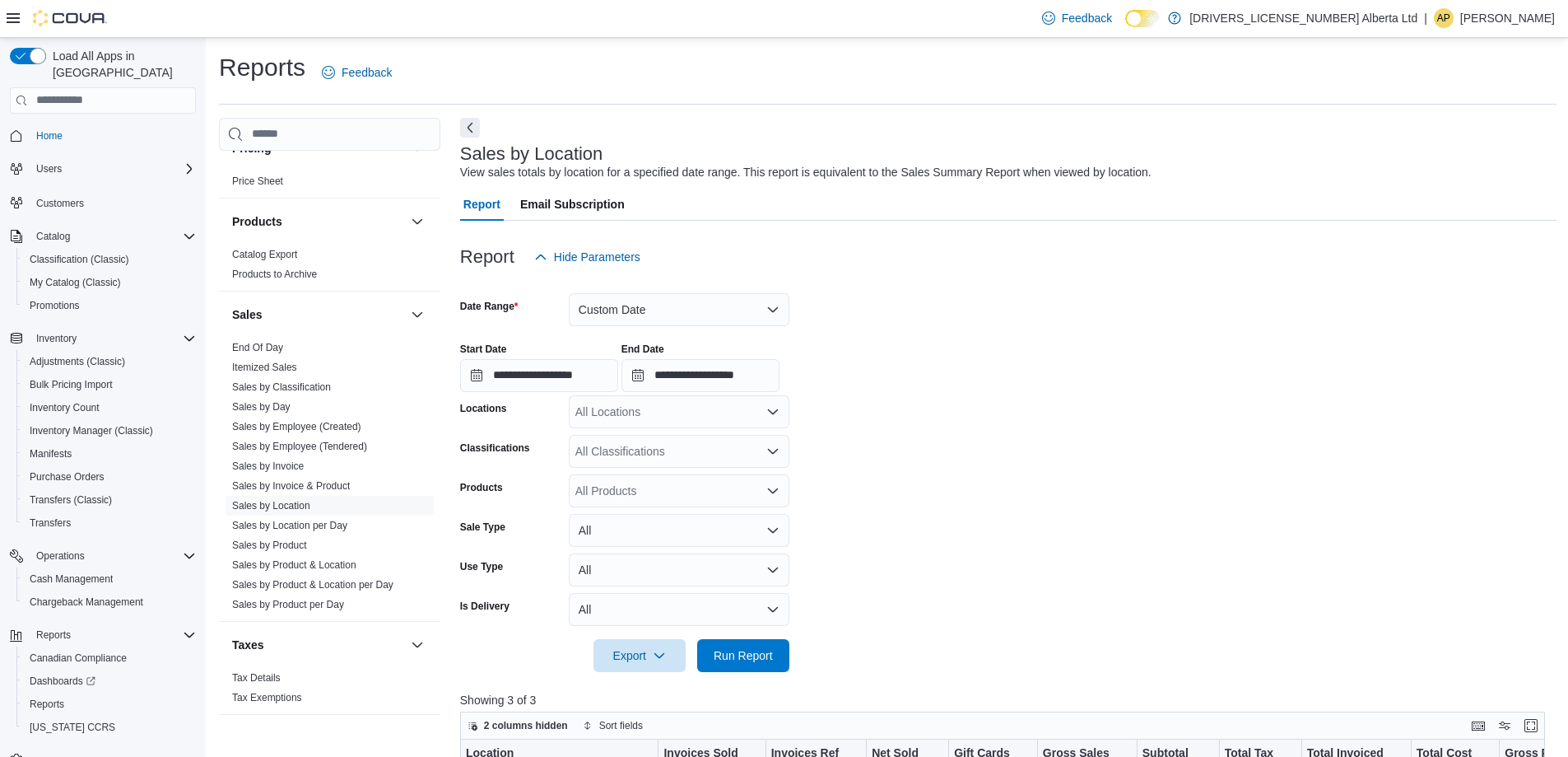
click at [757, 413] on div "All Locations" at bounding box center [679, 411] width 220 height 33
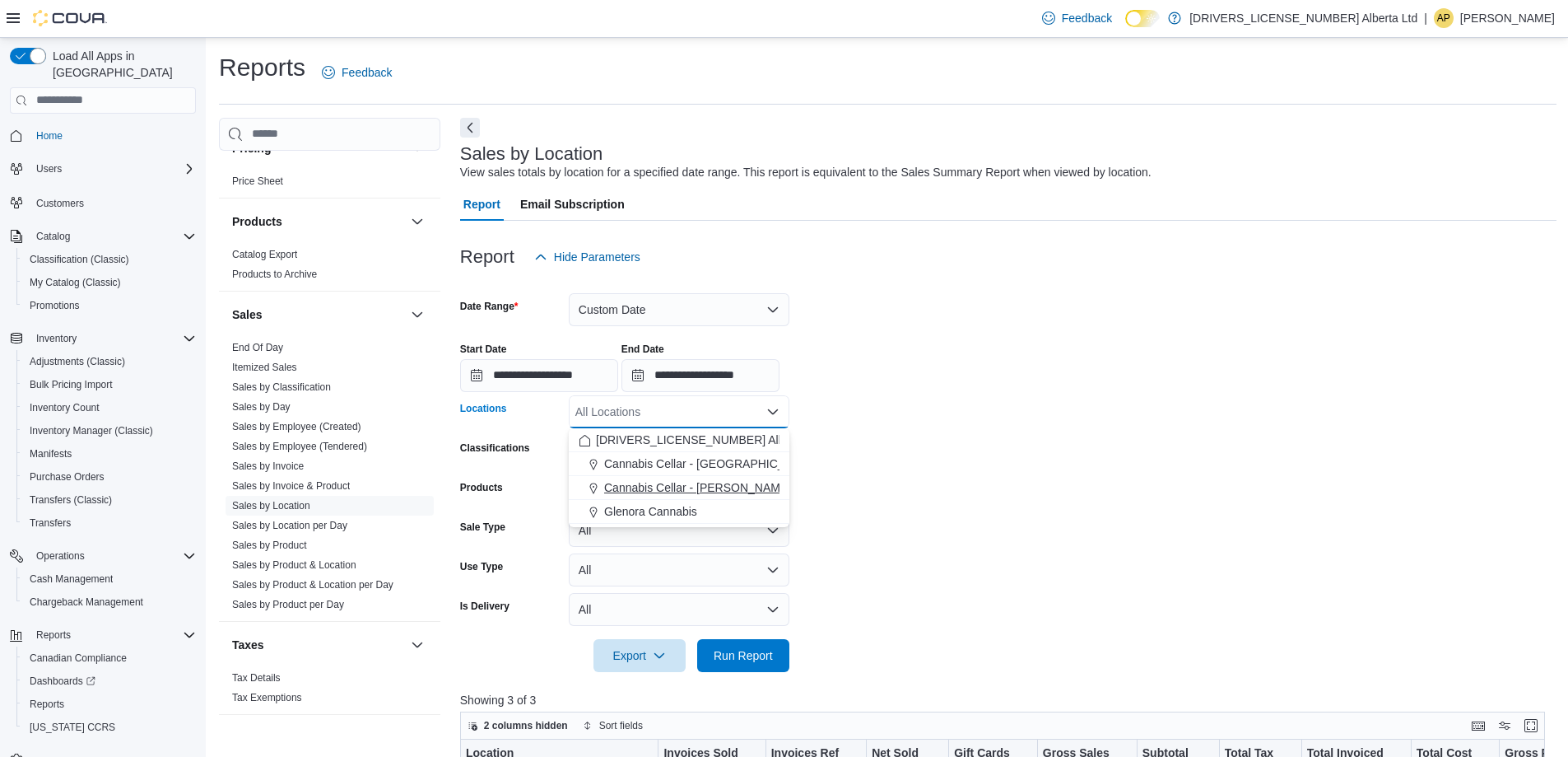
click at [729, 488] on span "Cannabis Cellar - [PERSON_NAME]" at bounding box center [698, 487] width 187 height 17
click at [738, 642] on span "Run Report" at bounding box center [744, 654] width 73 height 33
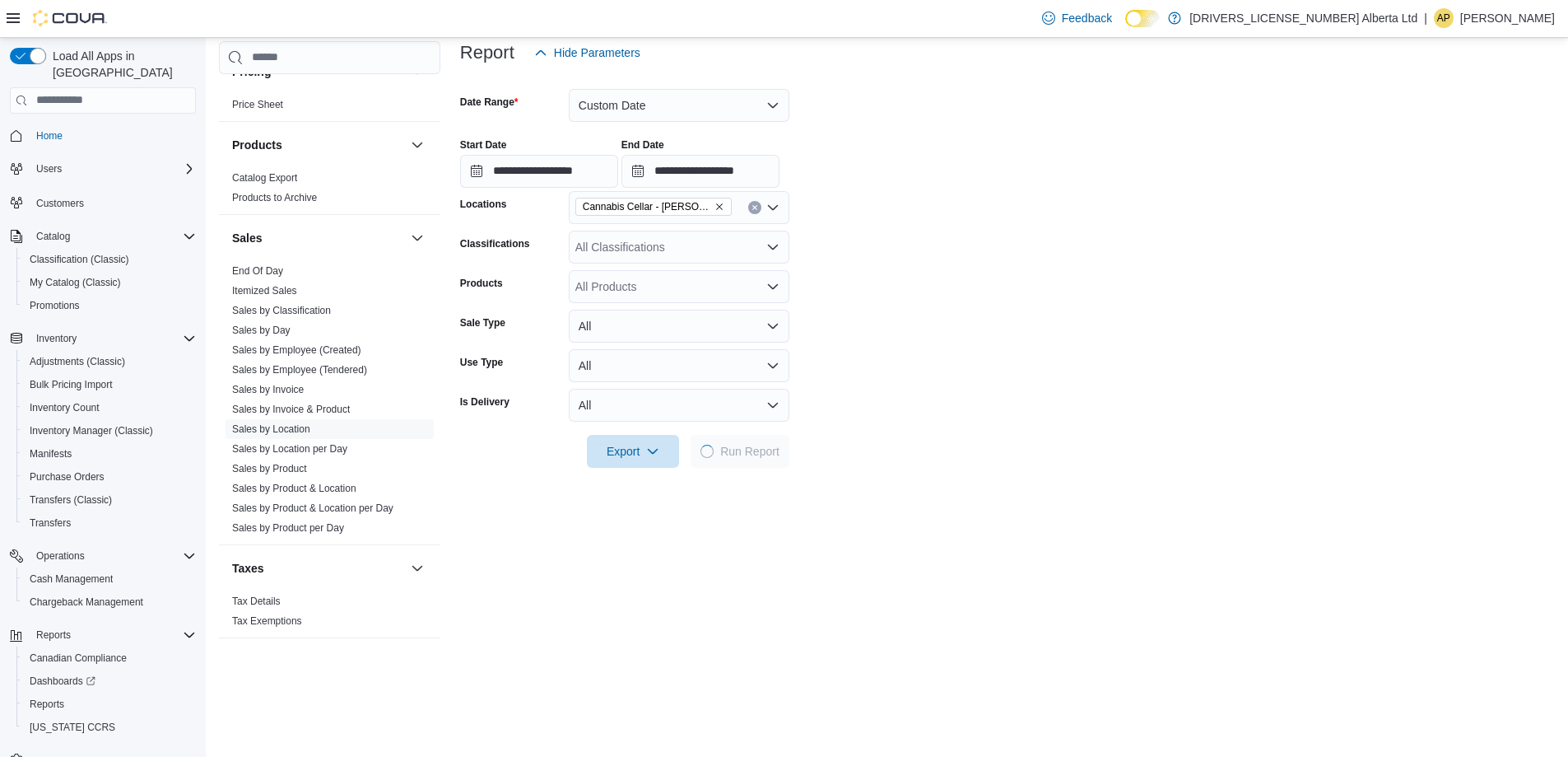
scroll to position [165, 0]
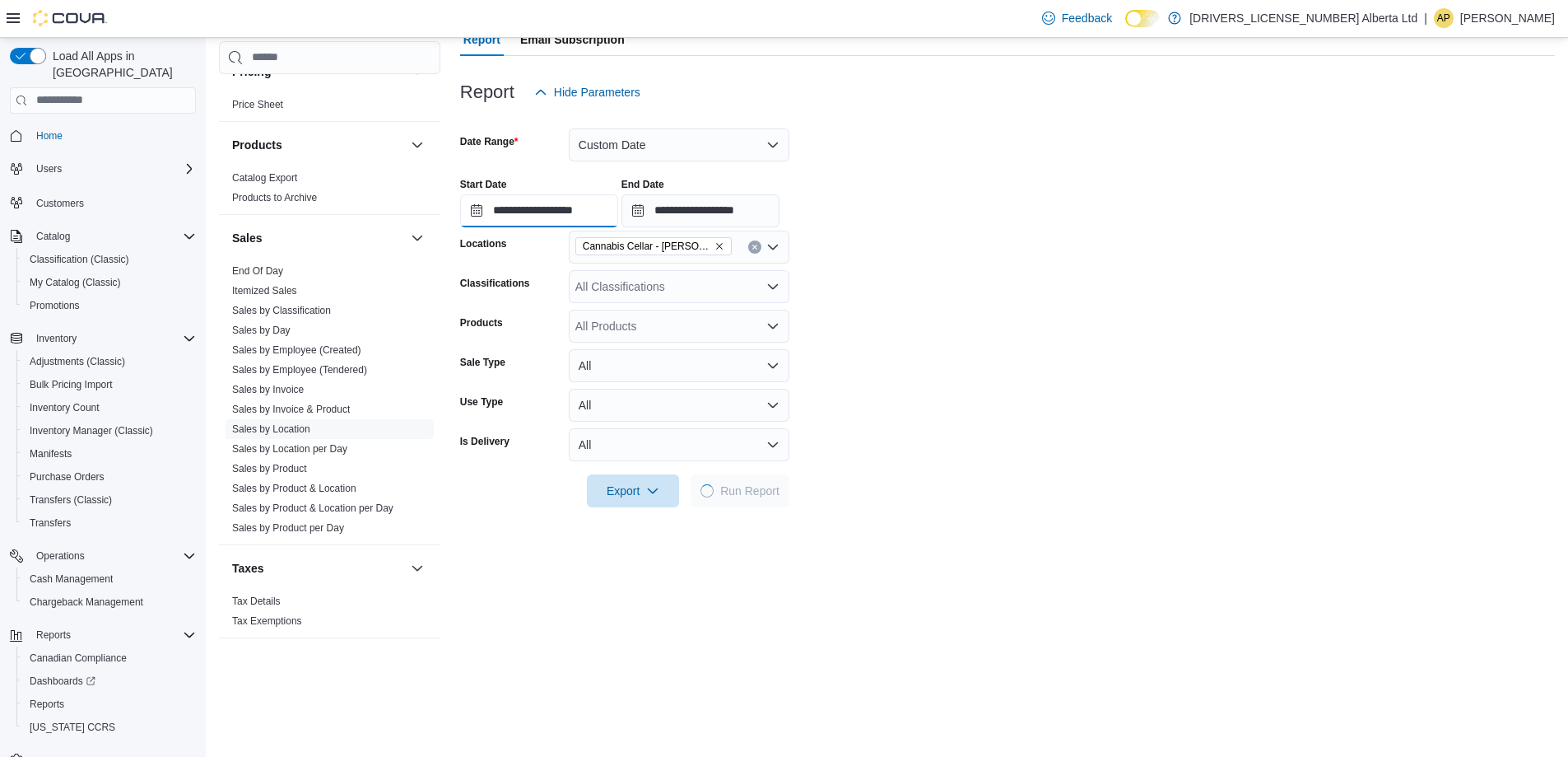
click at [553, 213] on input "**********" at bounding box center [539, 210] width 158 height 33
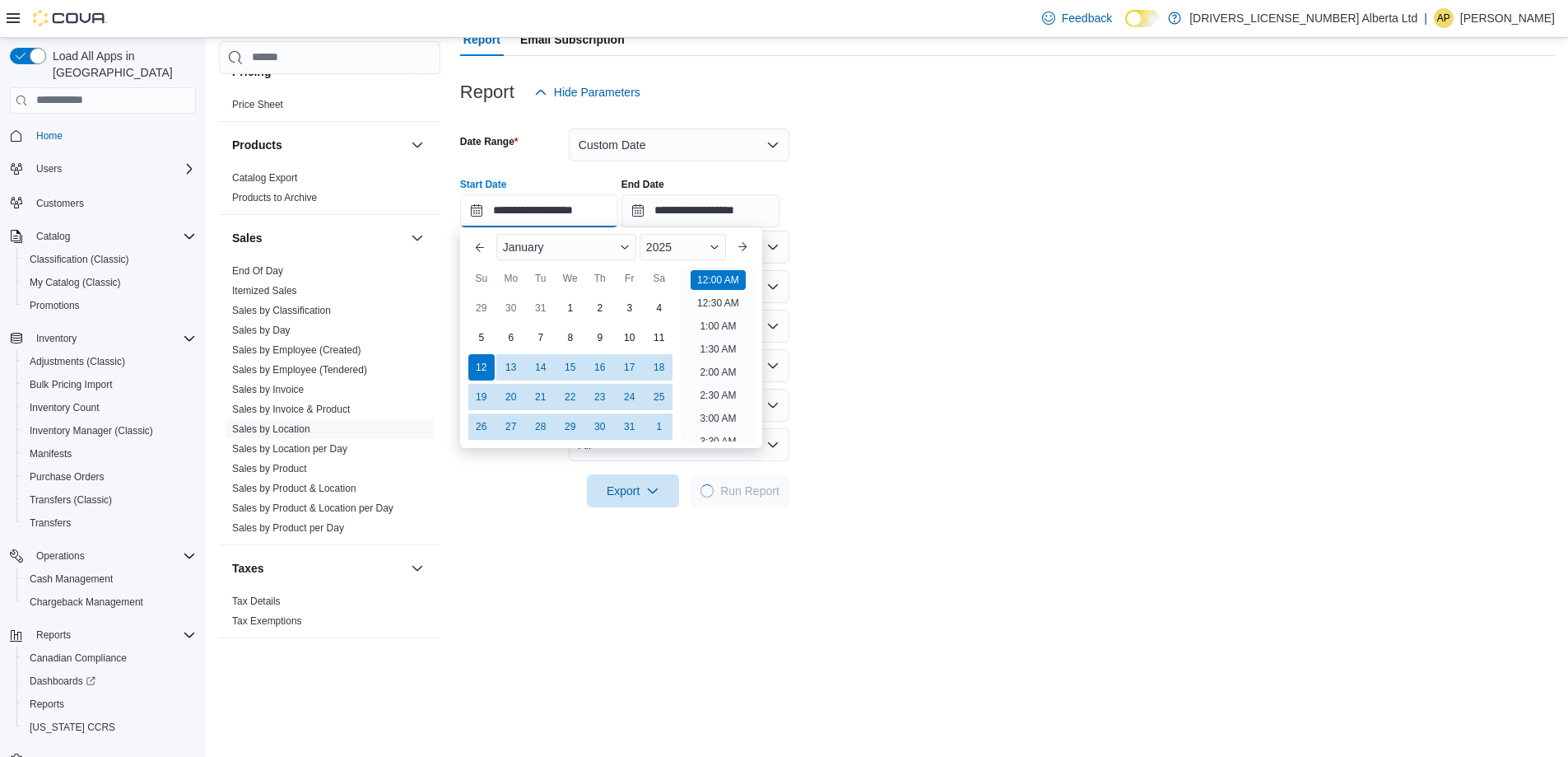
scroll to position [51, 0]
click at [552, 213] on input "**********" at bounding box center [539, 210] width 158 height 33
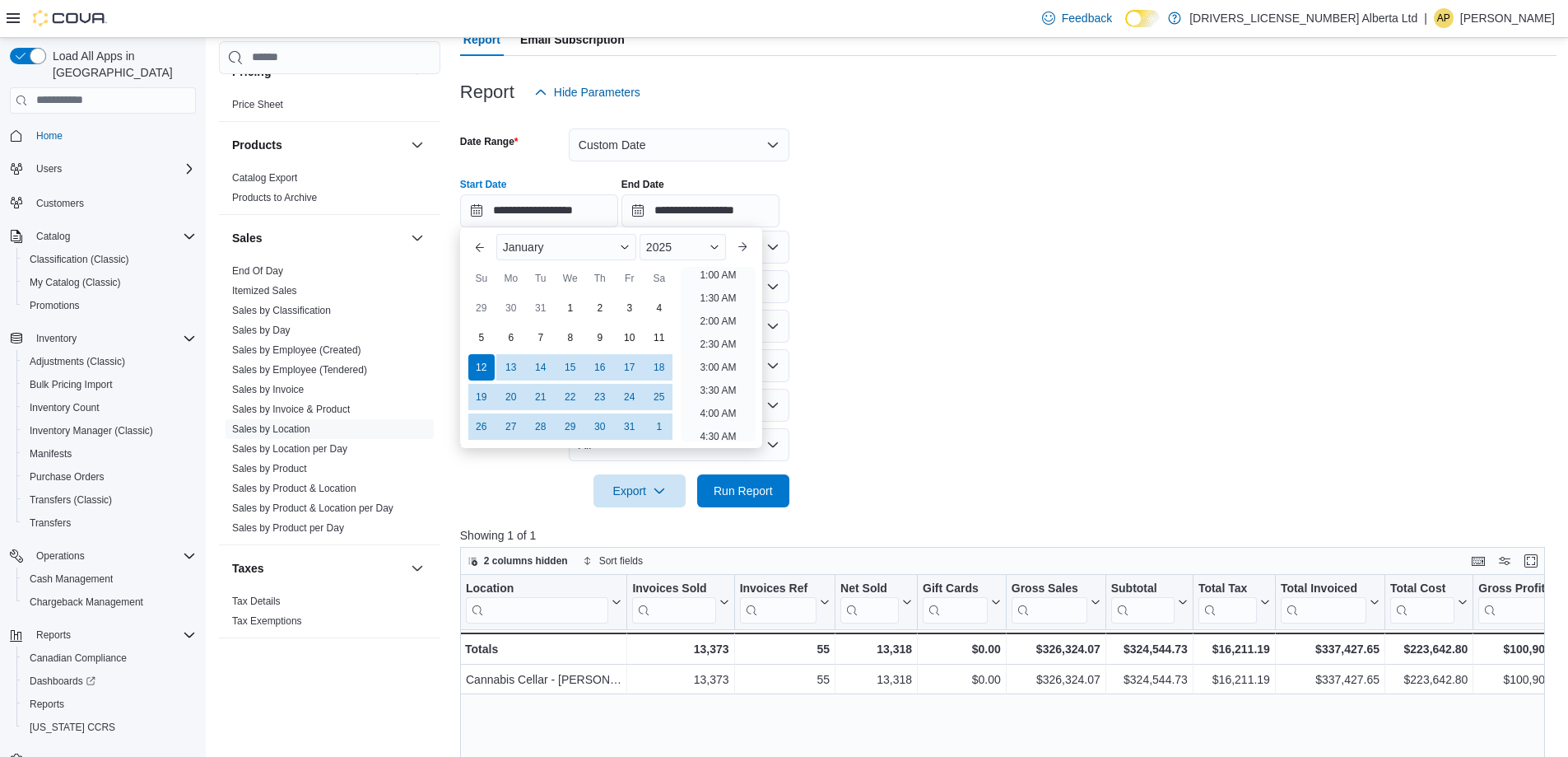
click at [1043, 390] on form "**********" at bounding box center [1008, 308] width 1097 height 398
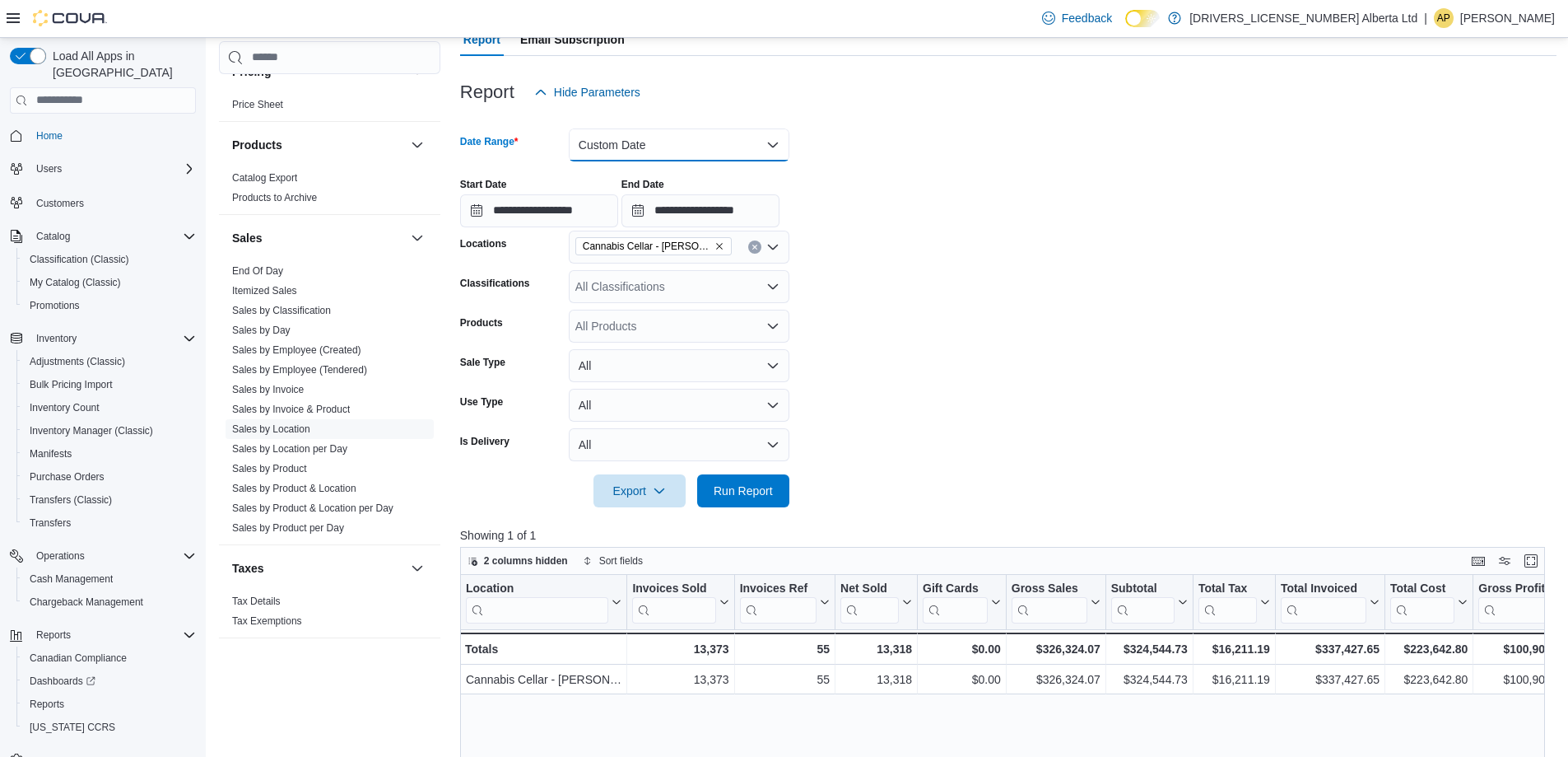
click at [736, 157] on button "Custom Date" at bounding box center [679, 144] width 220 height 33
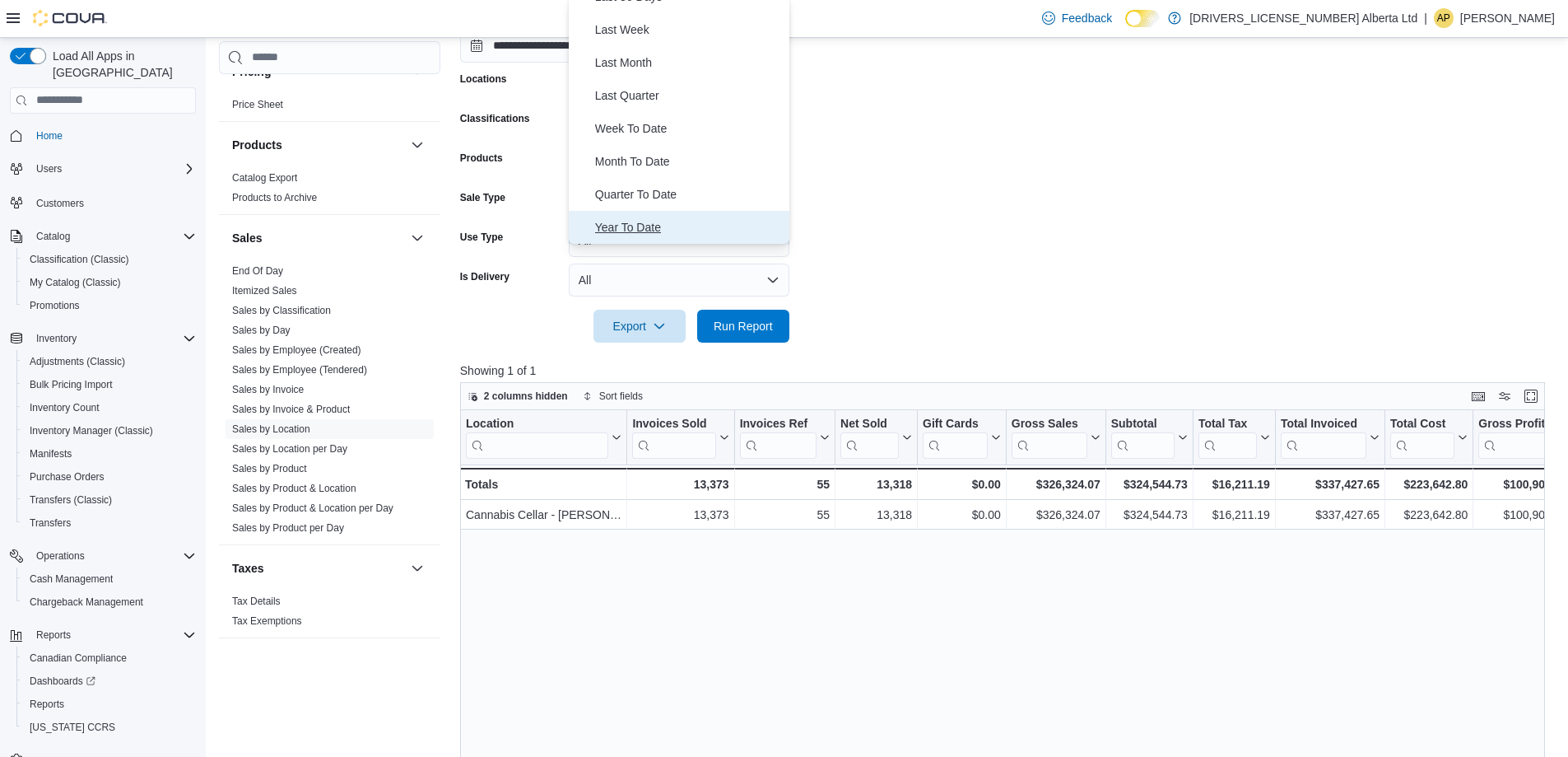
click at [611, 236] on span "Year To Date" at bounding box center [689, 227] width 188 height 19
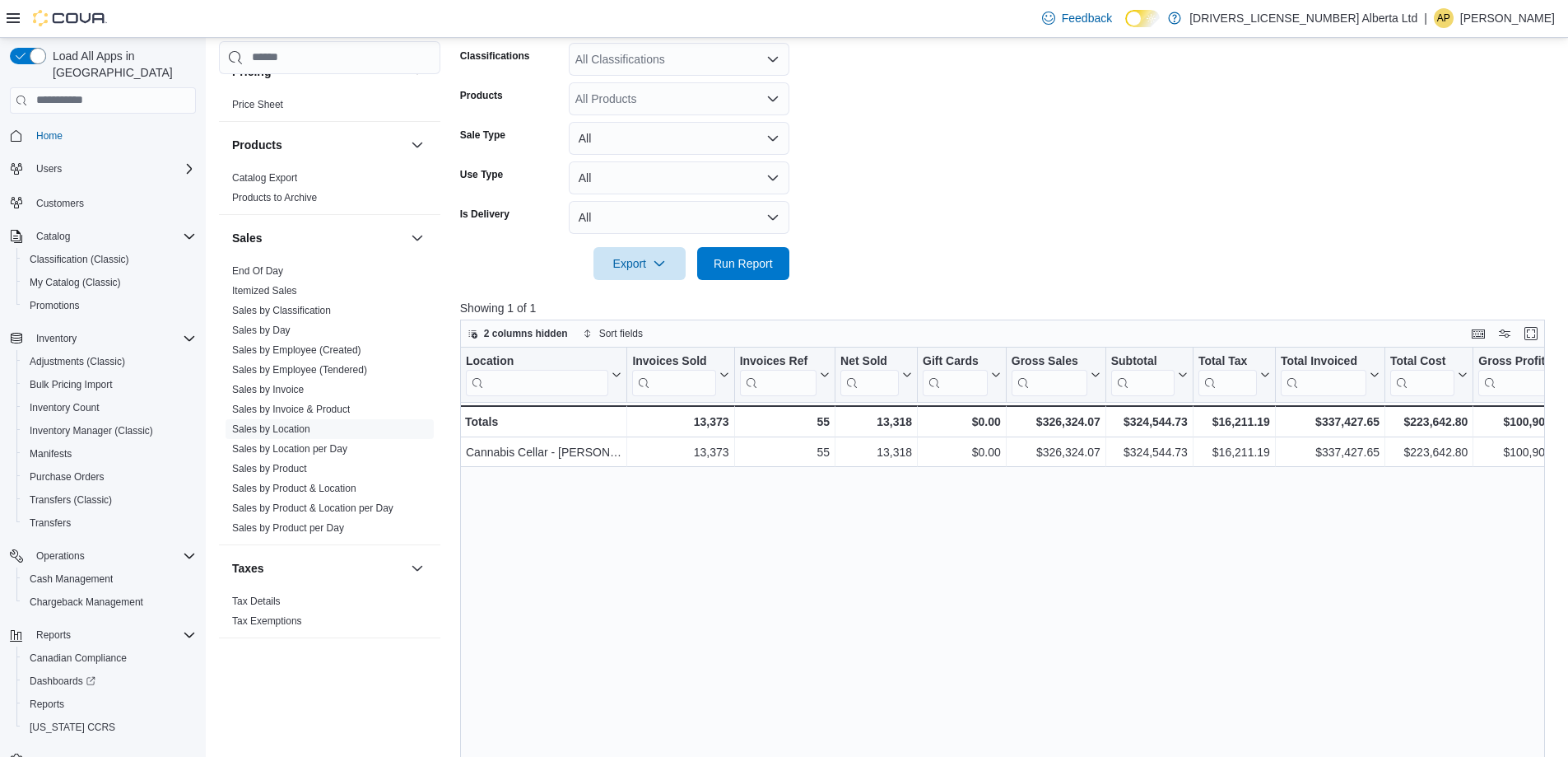
scroll to position [0, 0]
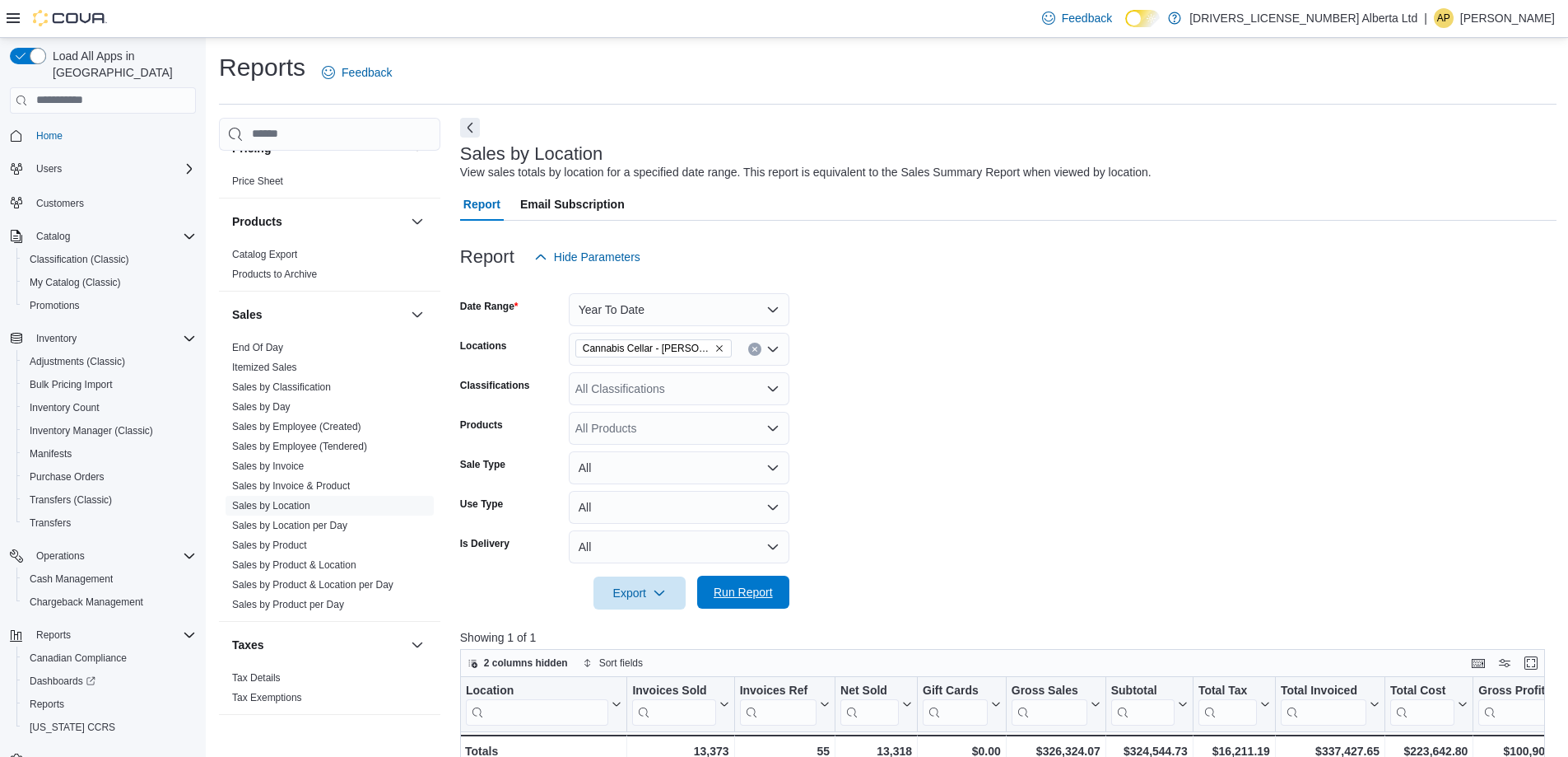
click at [745, 605] on span "Run Report" at bounding box center [744, 591] width 73 height 33
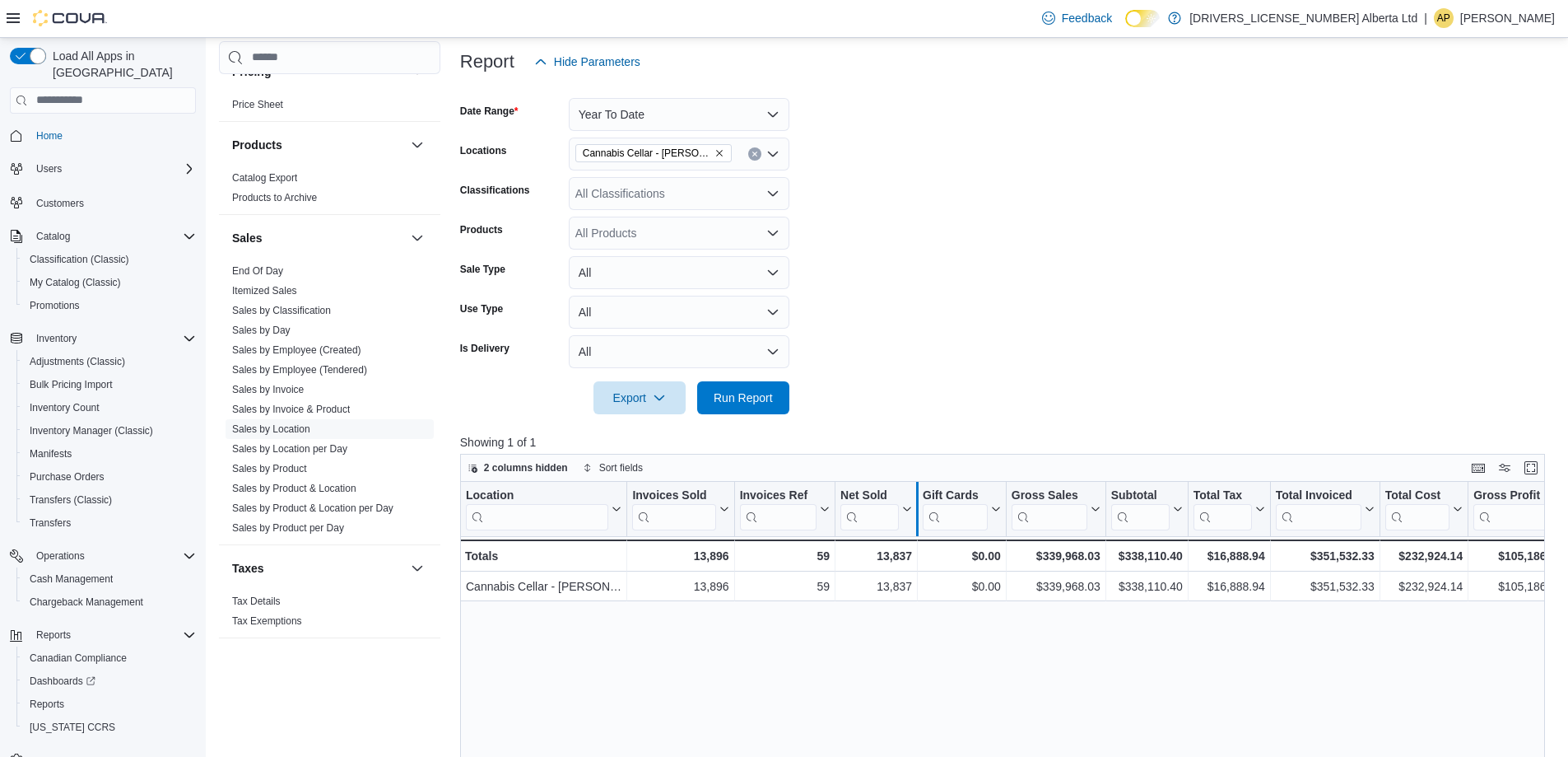
scroll to position [165, 0]
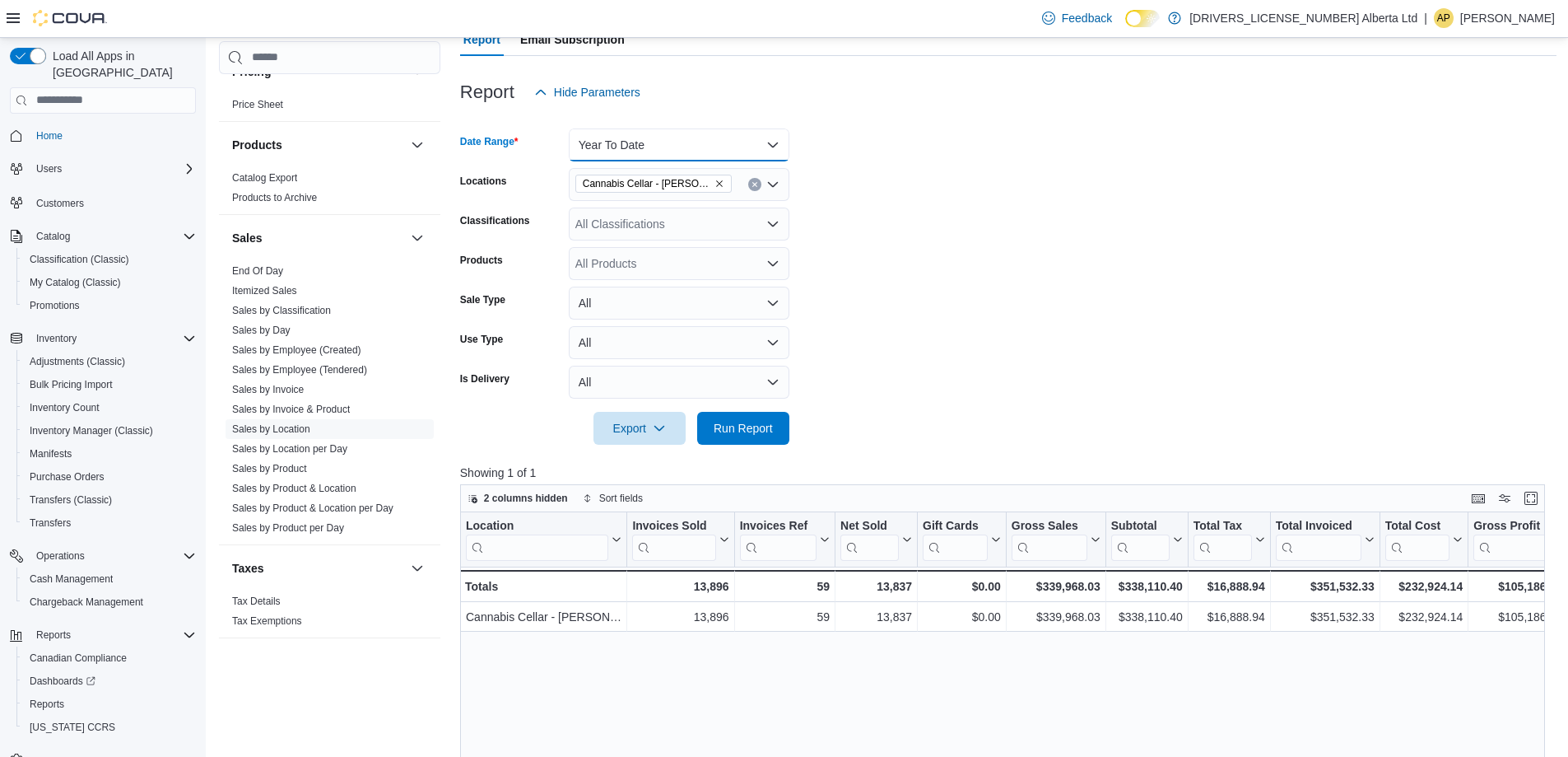
click at [769, 154] on button "Year To Date" at bounding box center [679, 144] width 220 height 33
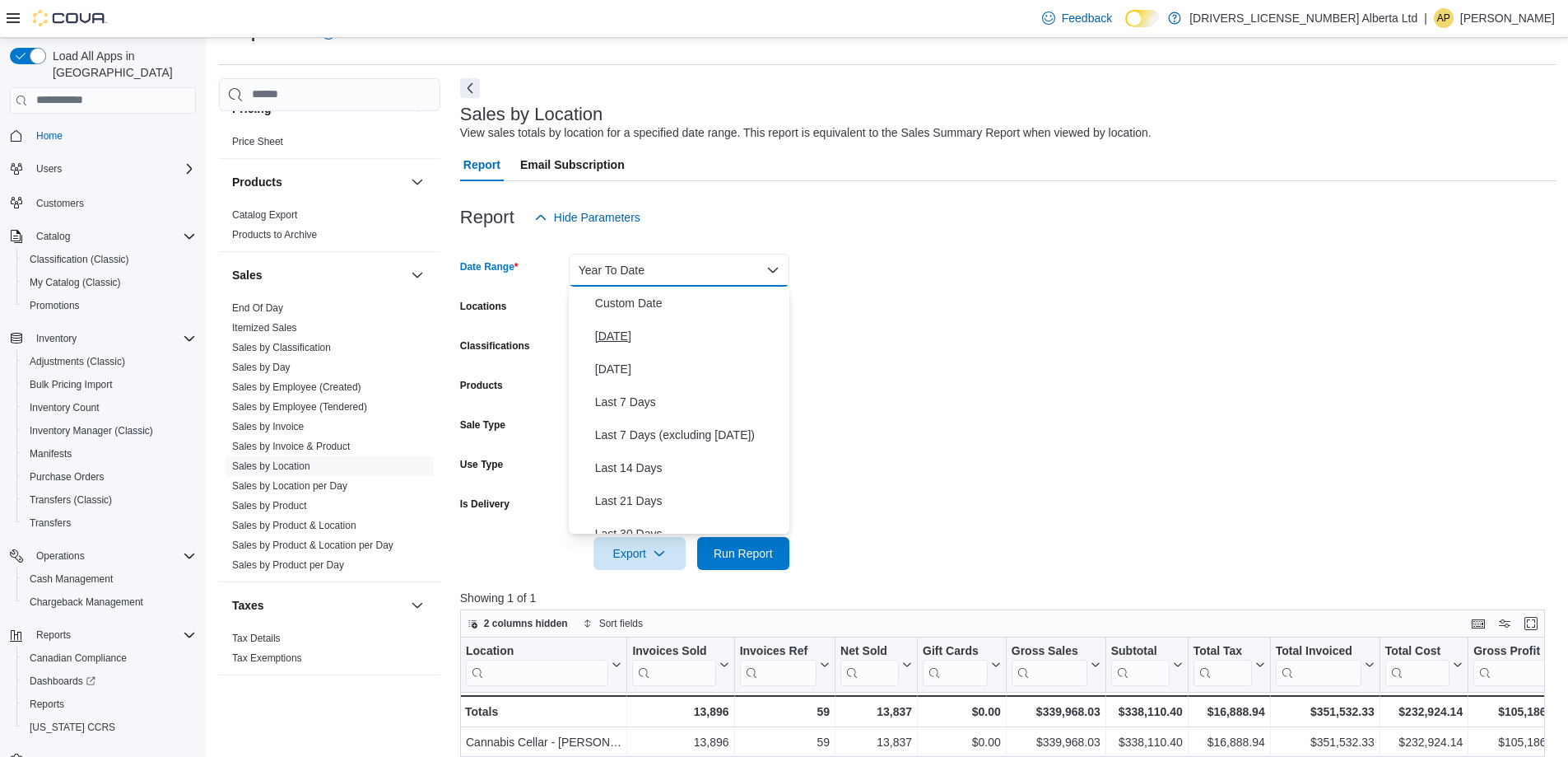
scroll to position [0, 0]
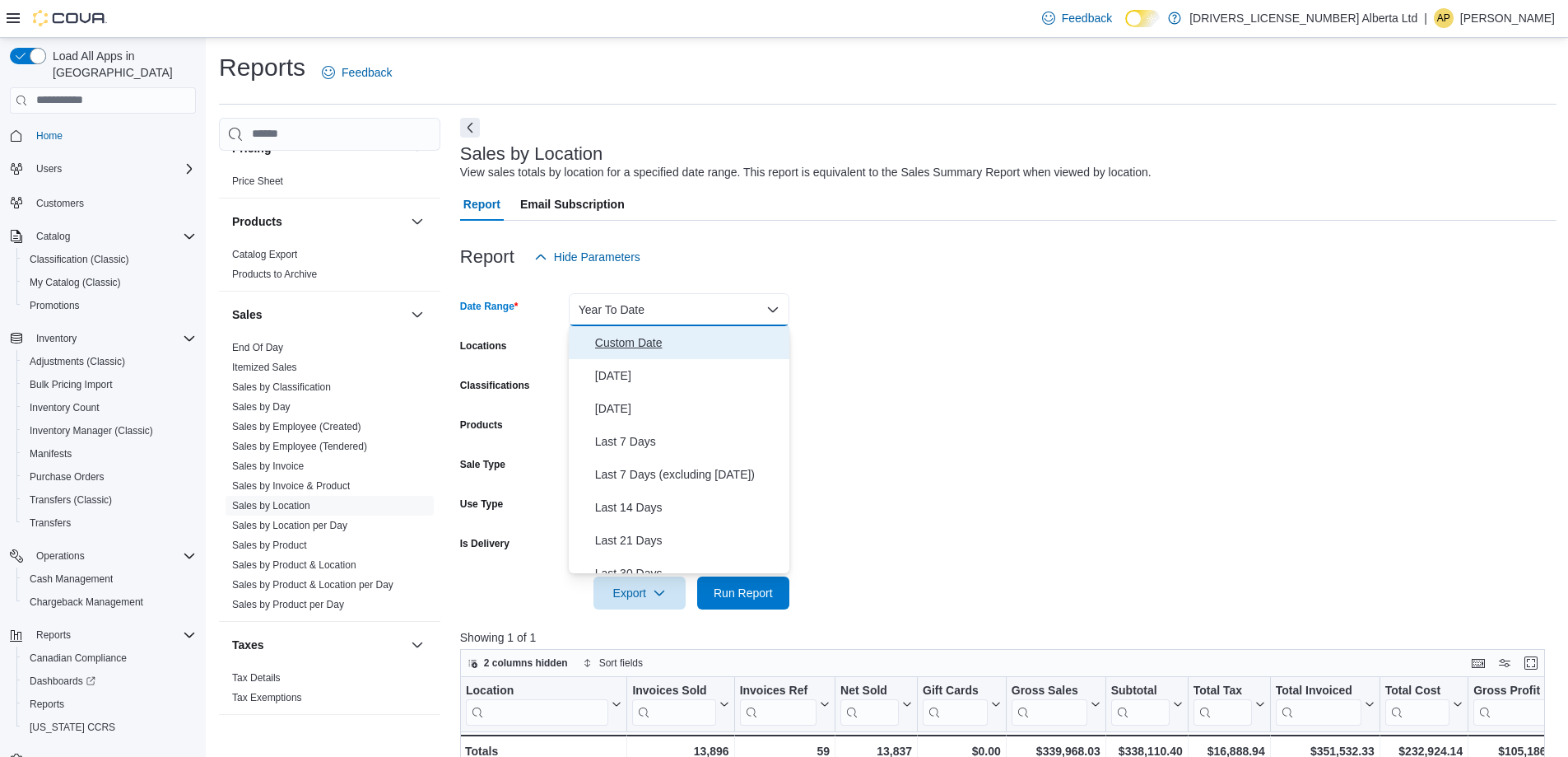
click at [623, 344] on span "Custom Date" at bounding box center [689, 343] width 188 height 19
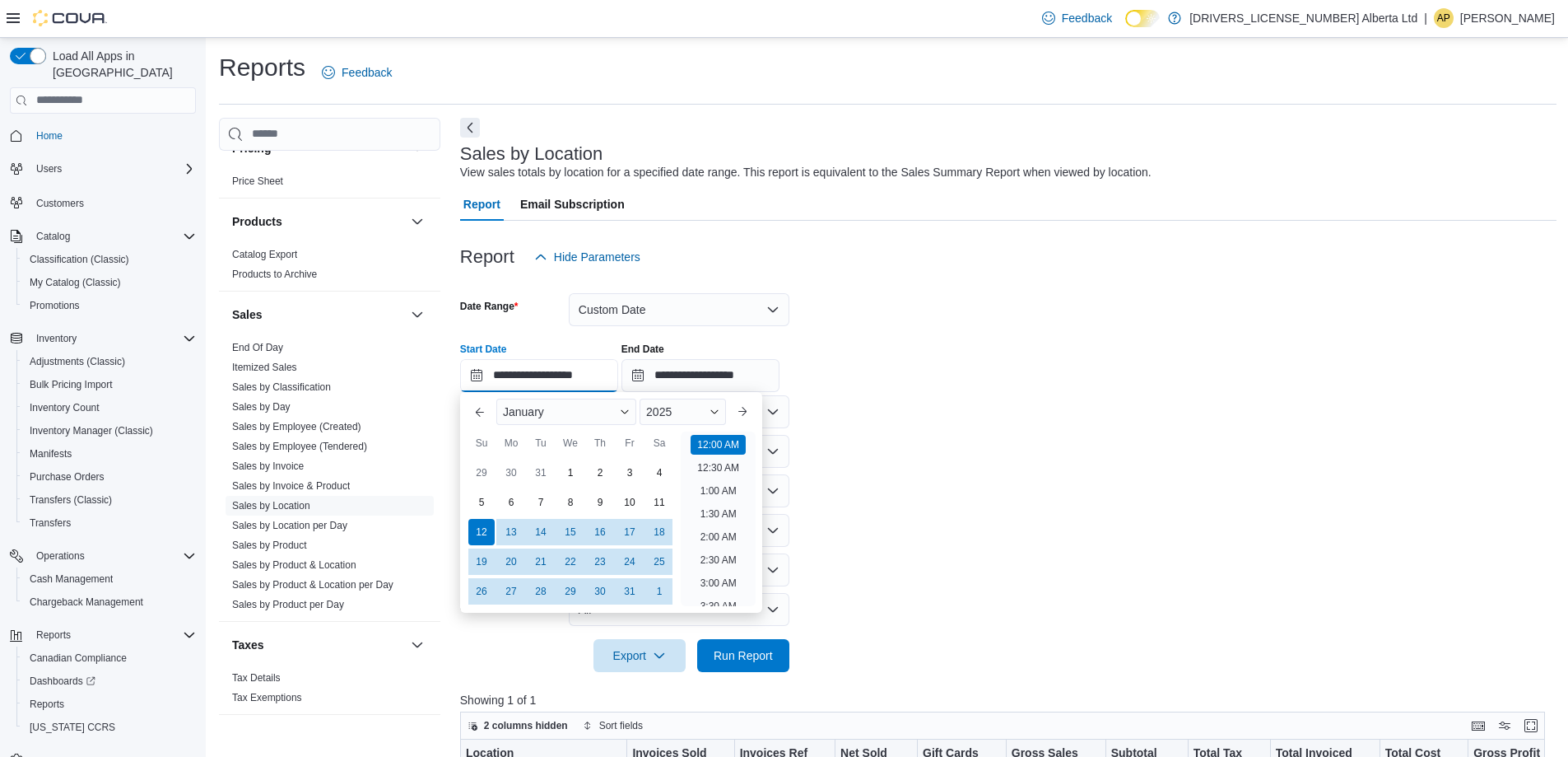
click at [552, 381] on input "**********" at bounding box center [539, 375] width 158 height 33
click at [720, 413] on span "Button. Open the year selector. 2025 is currently selected." at bounding box center [714, 411] width 10 height 10
click at [673, 567] on div "2024" at bounding box center [683, 568] width 80 height 19
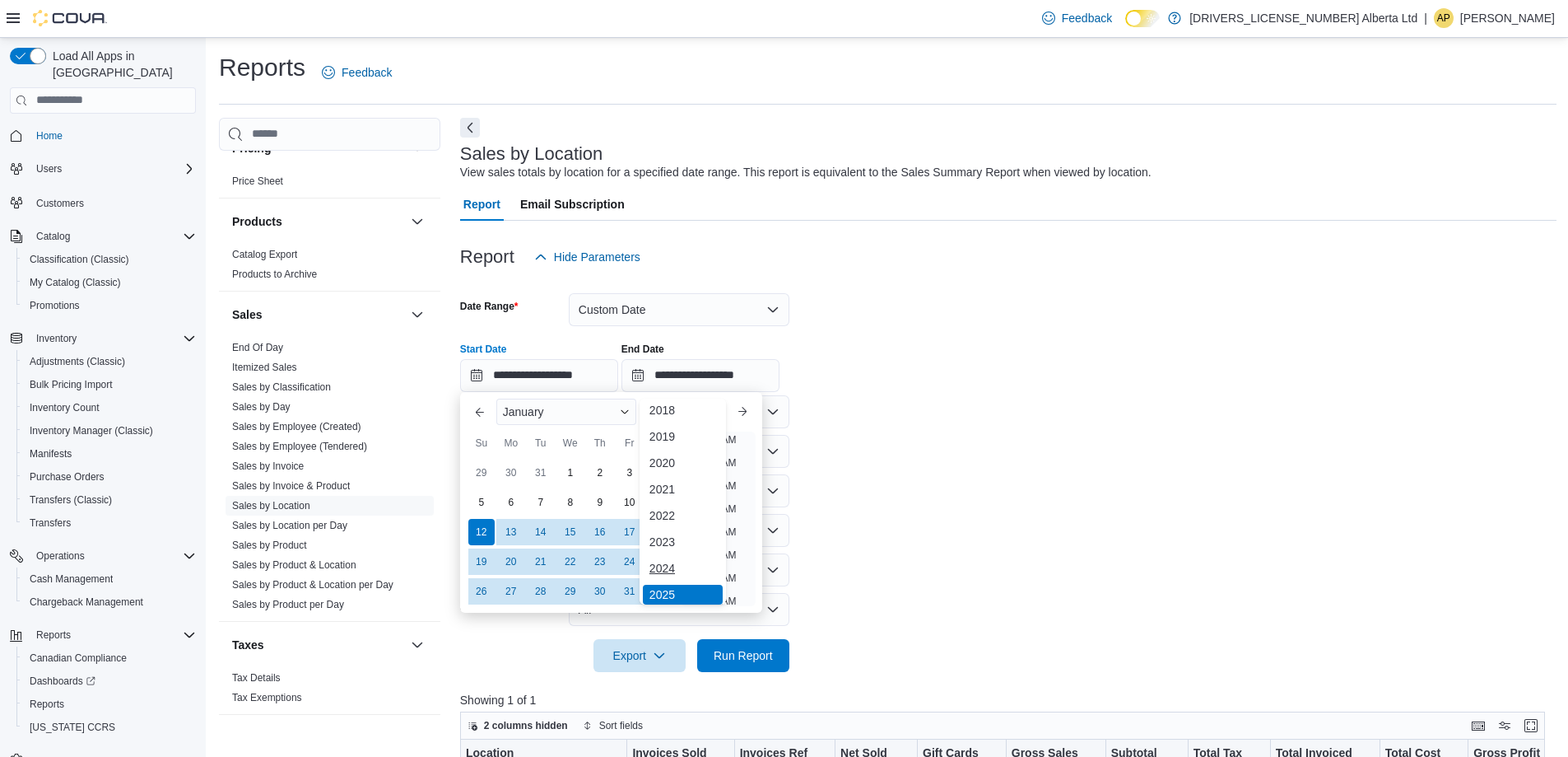
type input "**********"
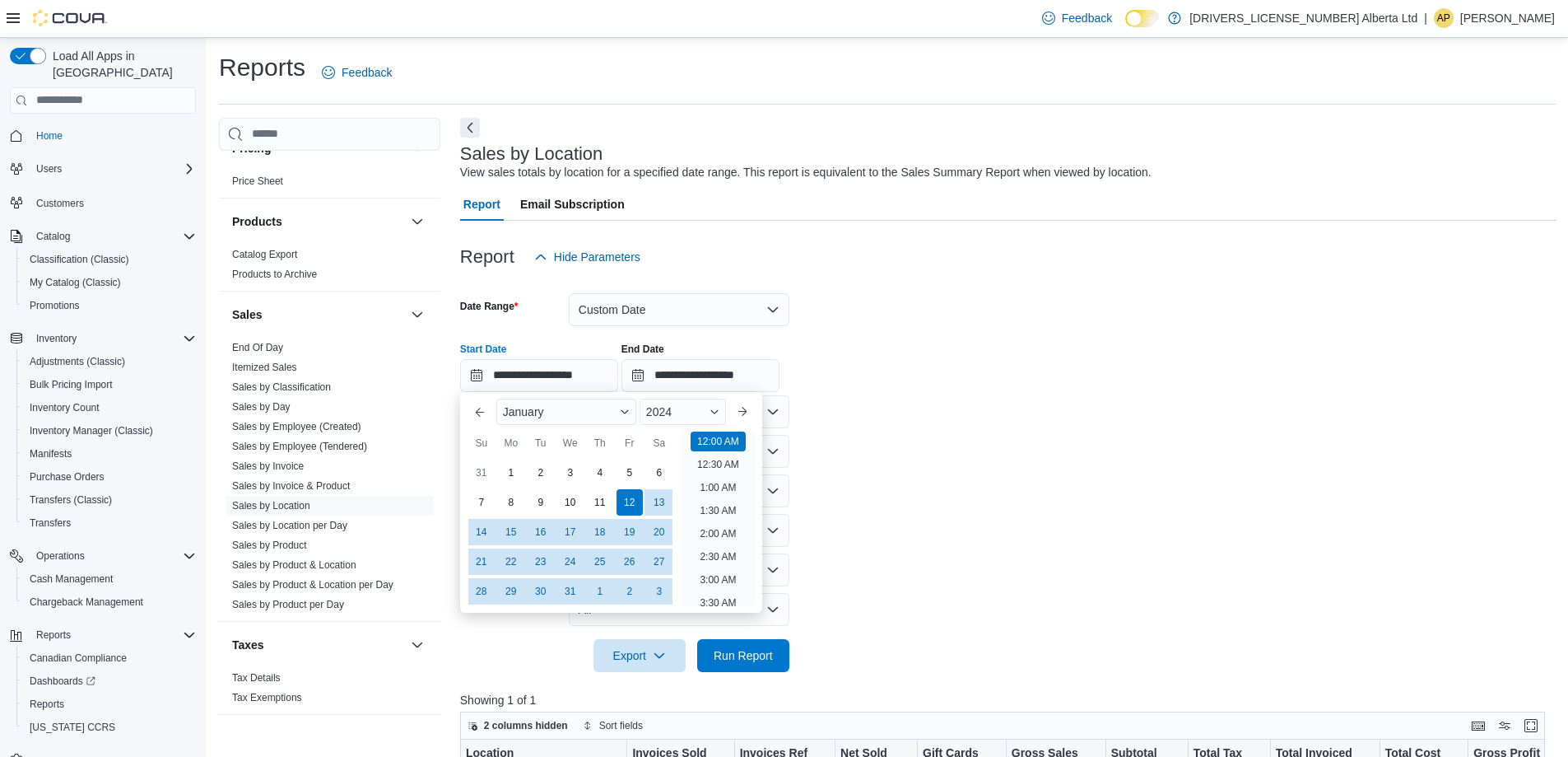
click at [884, 384] on div "**********" at bounding box center [1008, 360] width 1097 height 63
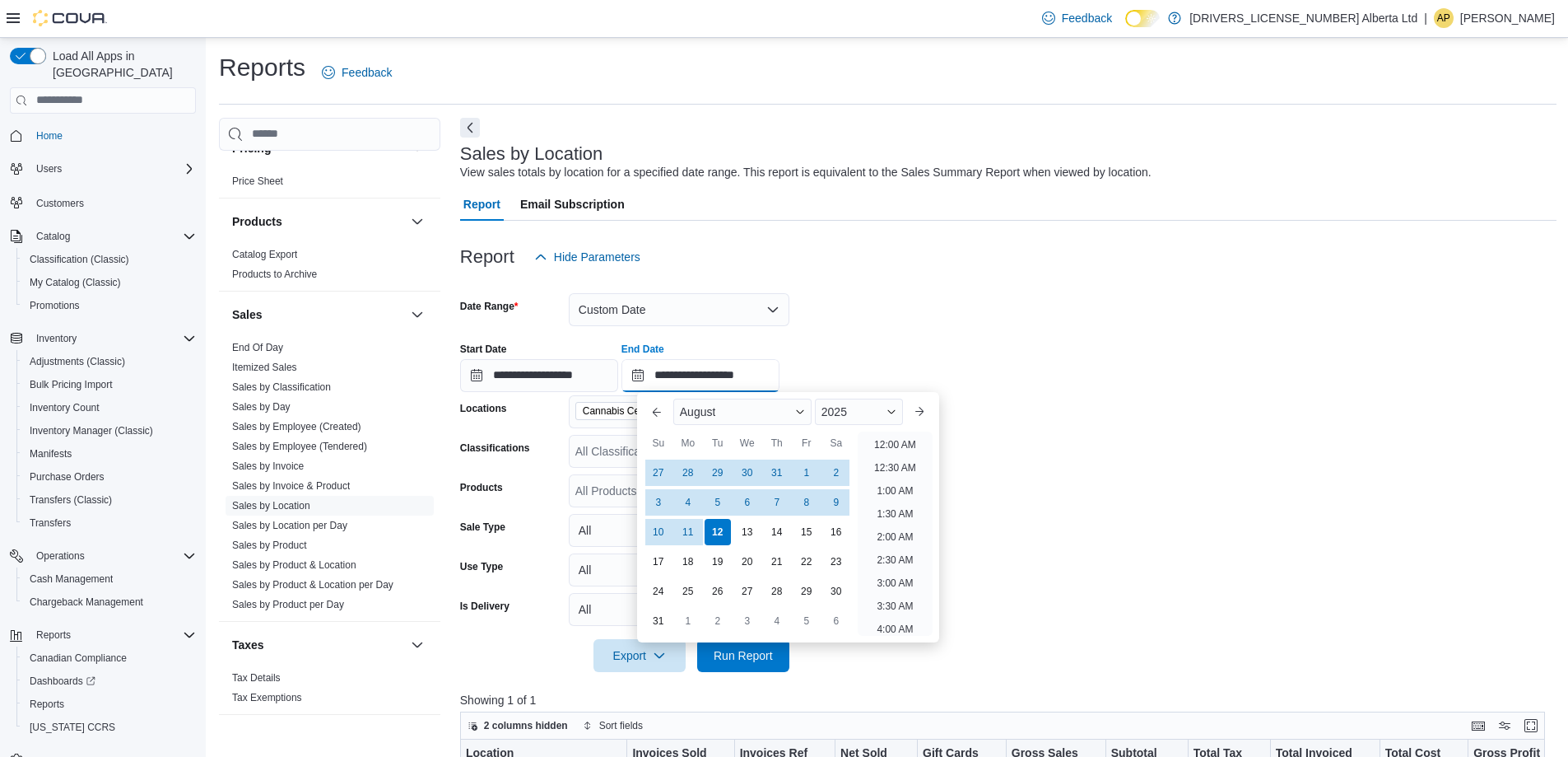
click at [734, 374] on input "**********" at bounding box center [700, 375] width 158 height 33
click at [884, 407] on div "2025" at bounding box center [859, 412] width 88 height 27
click at [868, 566] on div "2024" at bounding box center [859, 568] width 81 height 19
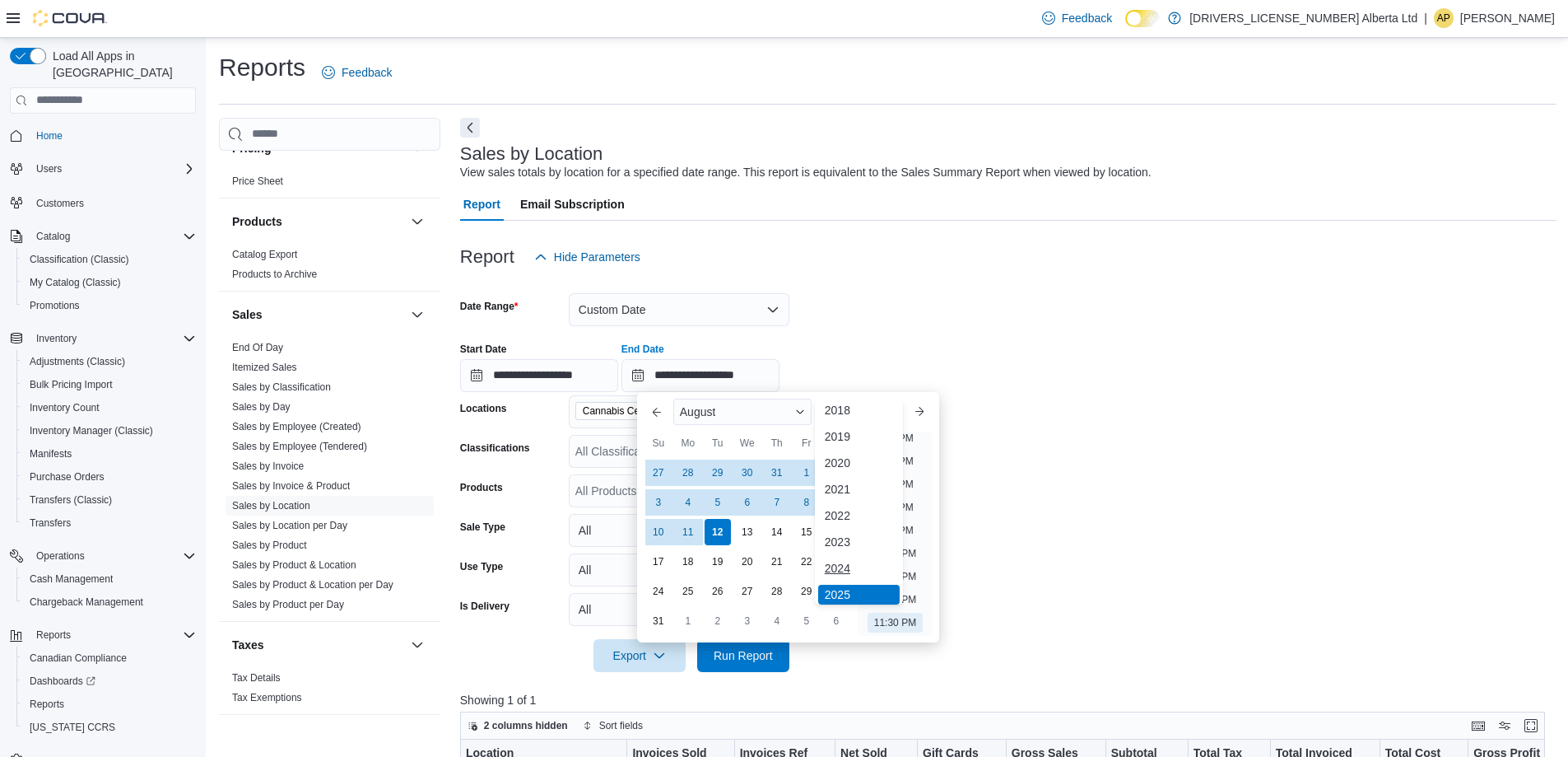
type input "**********"
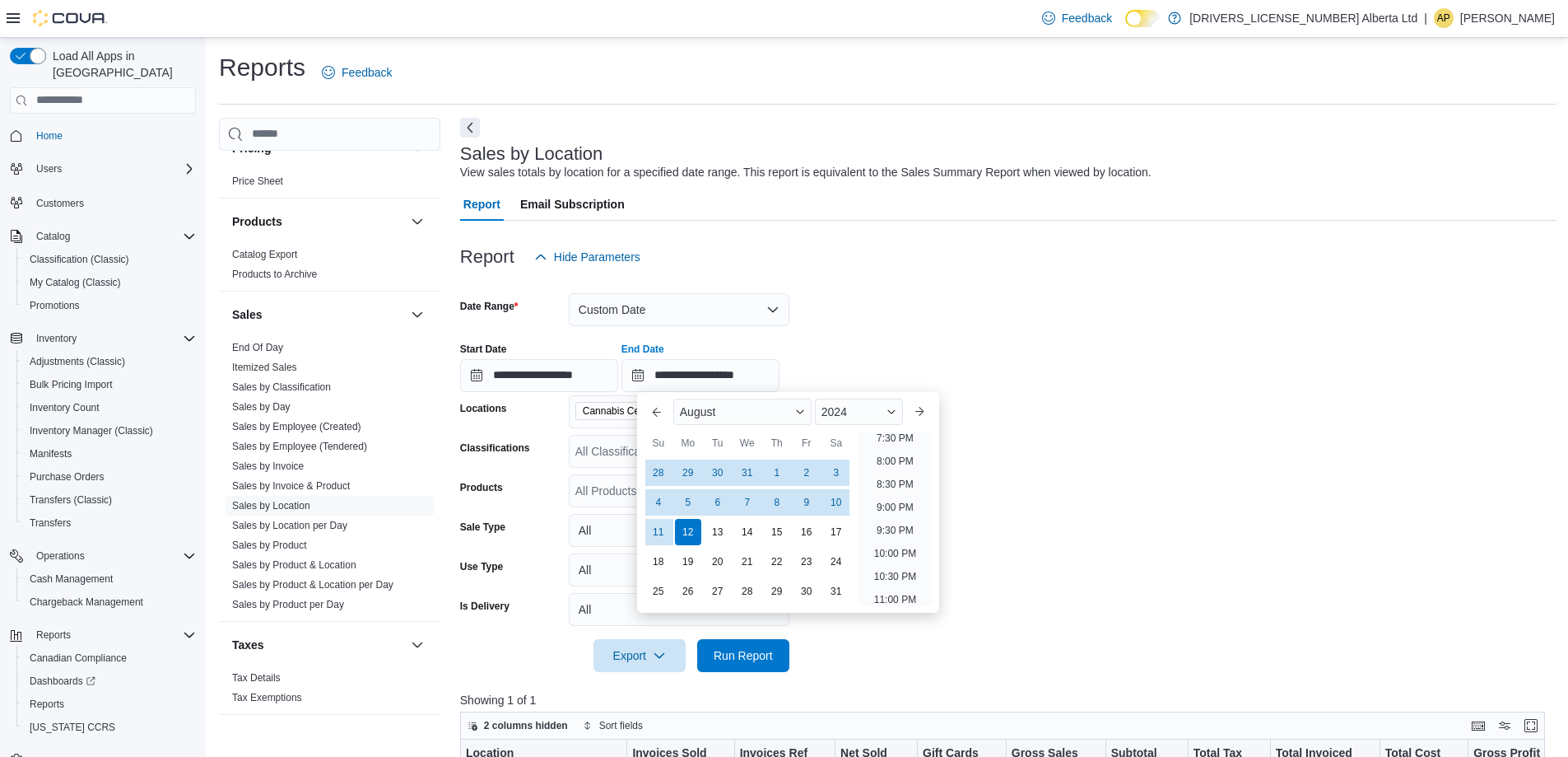
click at [1007, 471] on form "**********" at bounding box center [1008, 473] width 1097 height 398
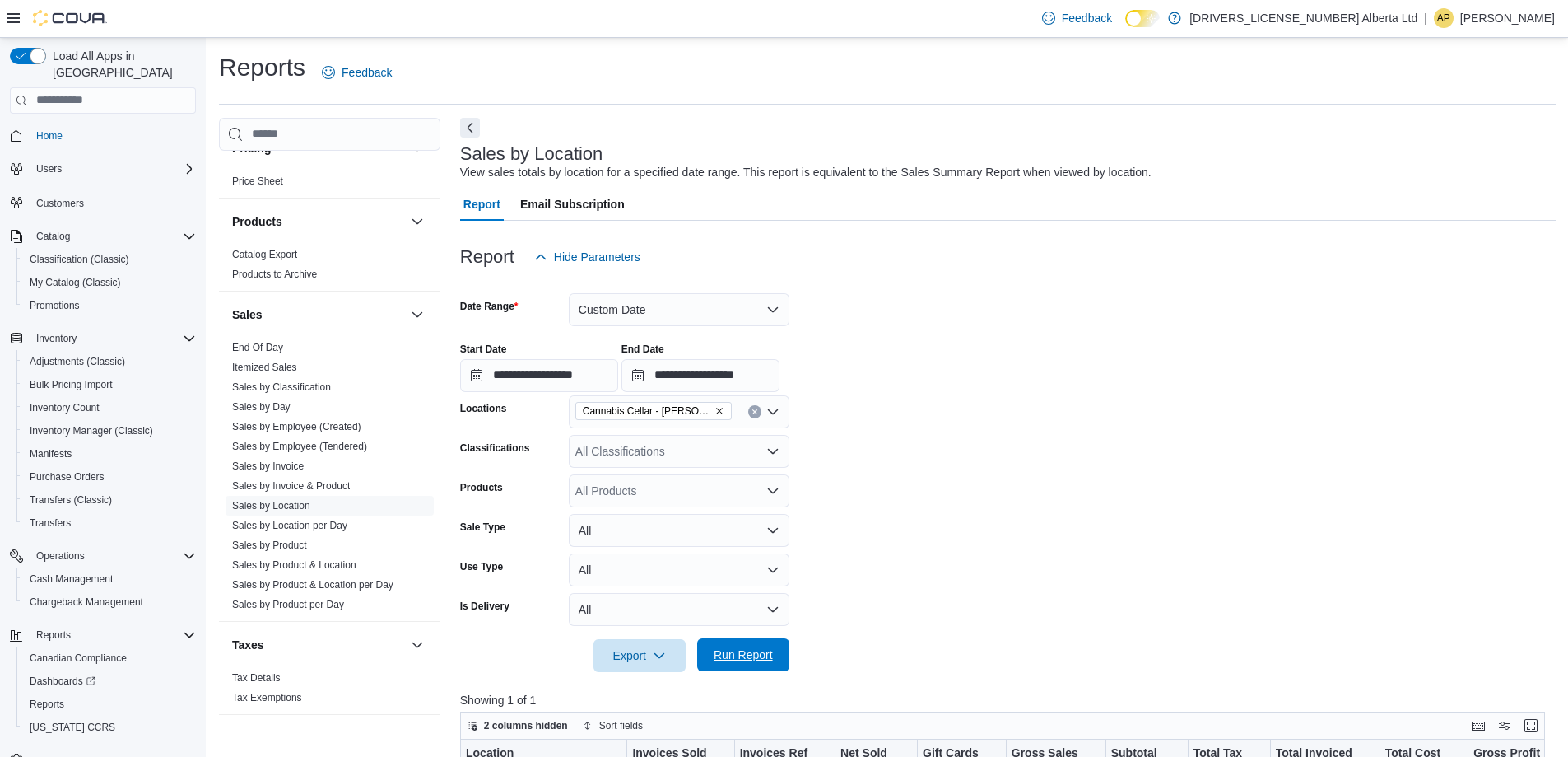
click at [738, 644] on span "Run Report" at bounding box center [744, 654] width 73 height 33
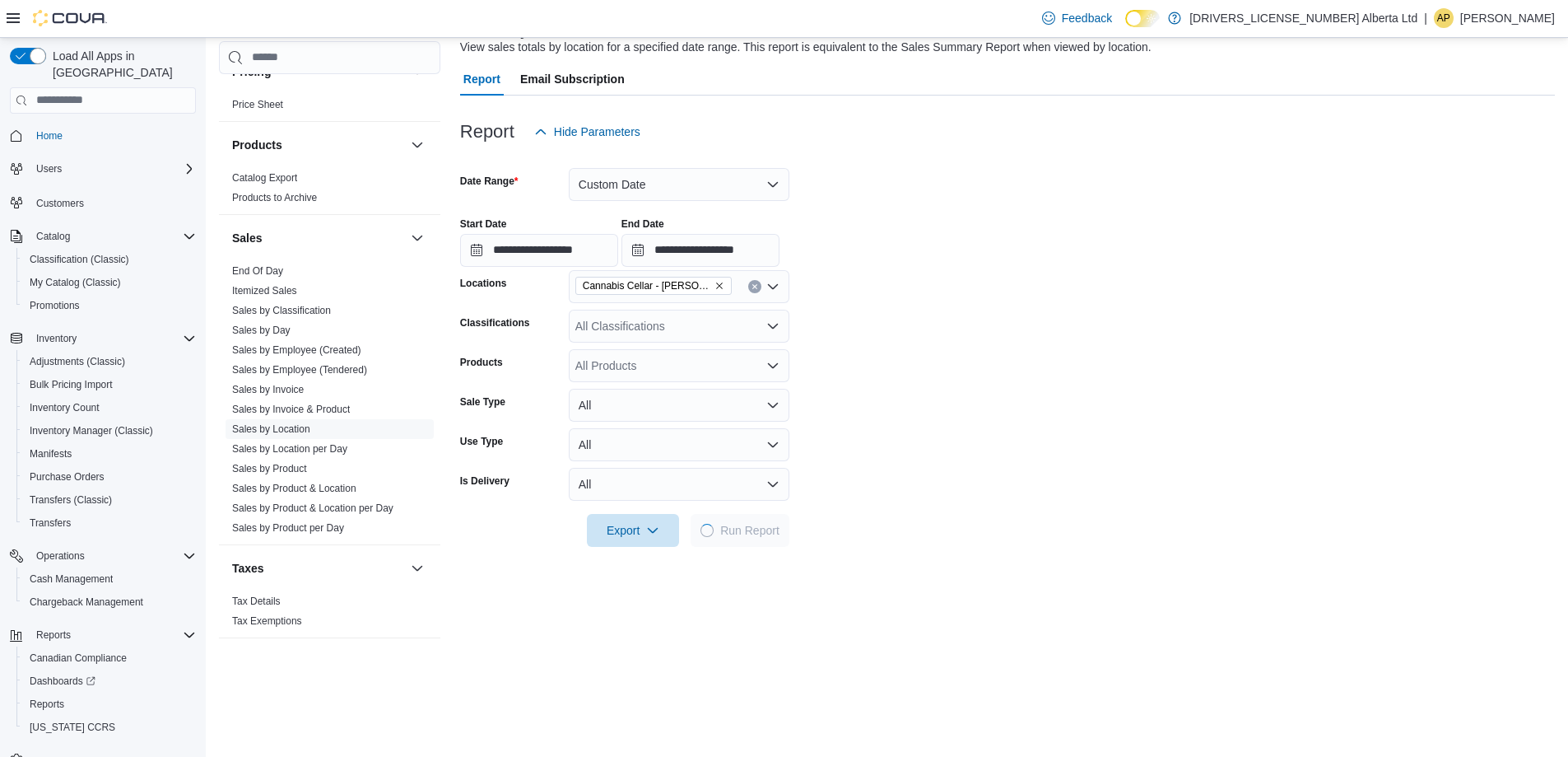
scroll to position [165, 0]
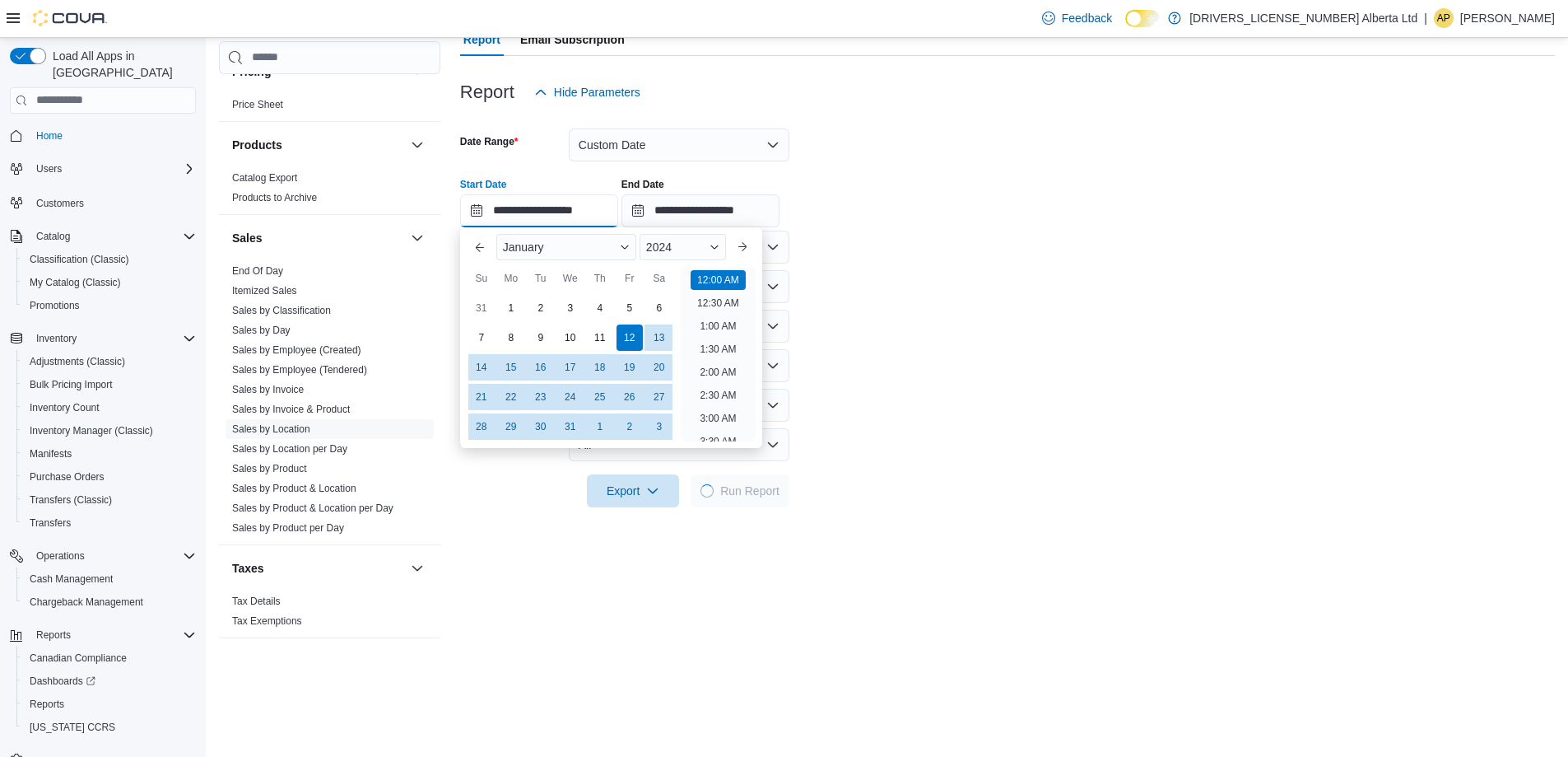
click at [522, 214] on input "**********" at bounding box center [539, 210] width 158 height 33
click at [500, 300] on div "1" at bounding box center [511, 307] width 29 height 29
type input "**********"
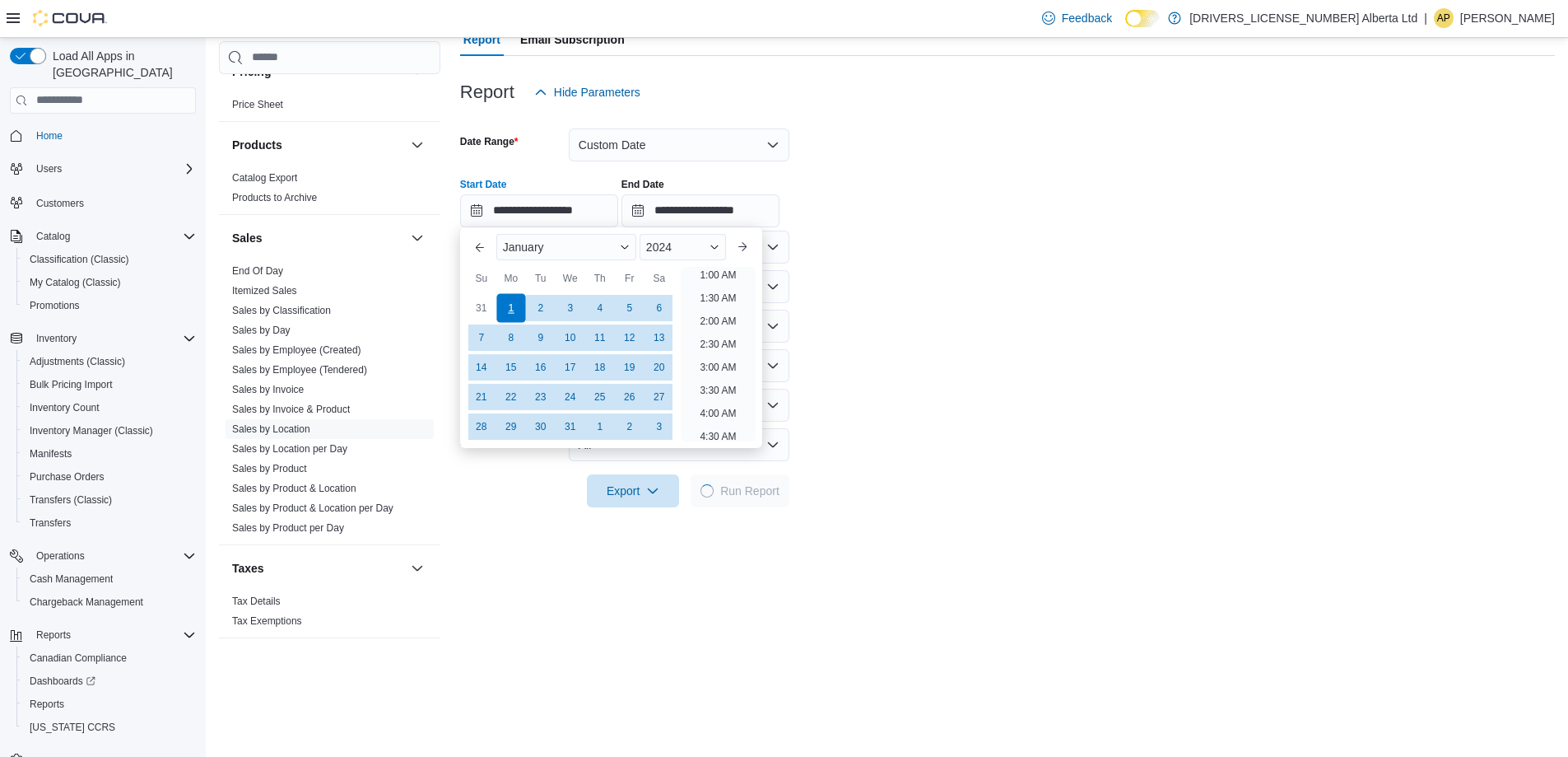
scroll to position [4, 0]
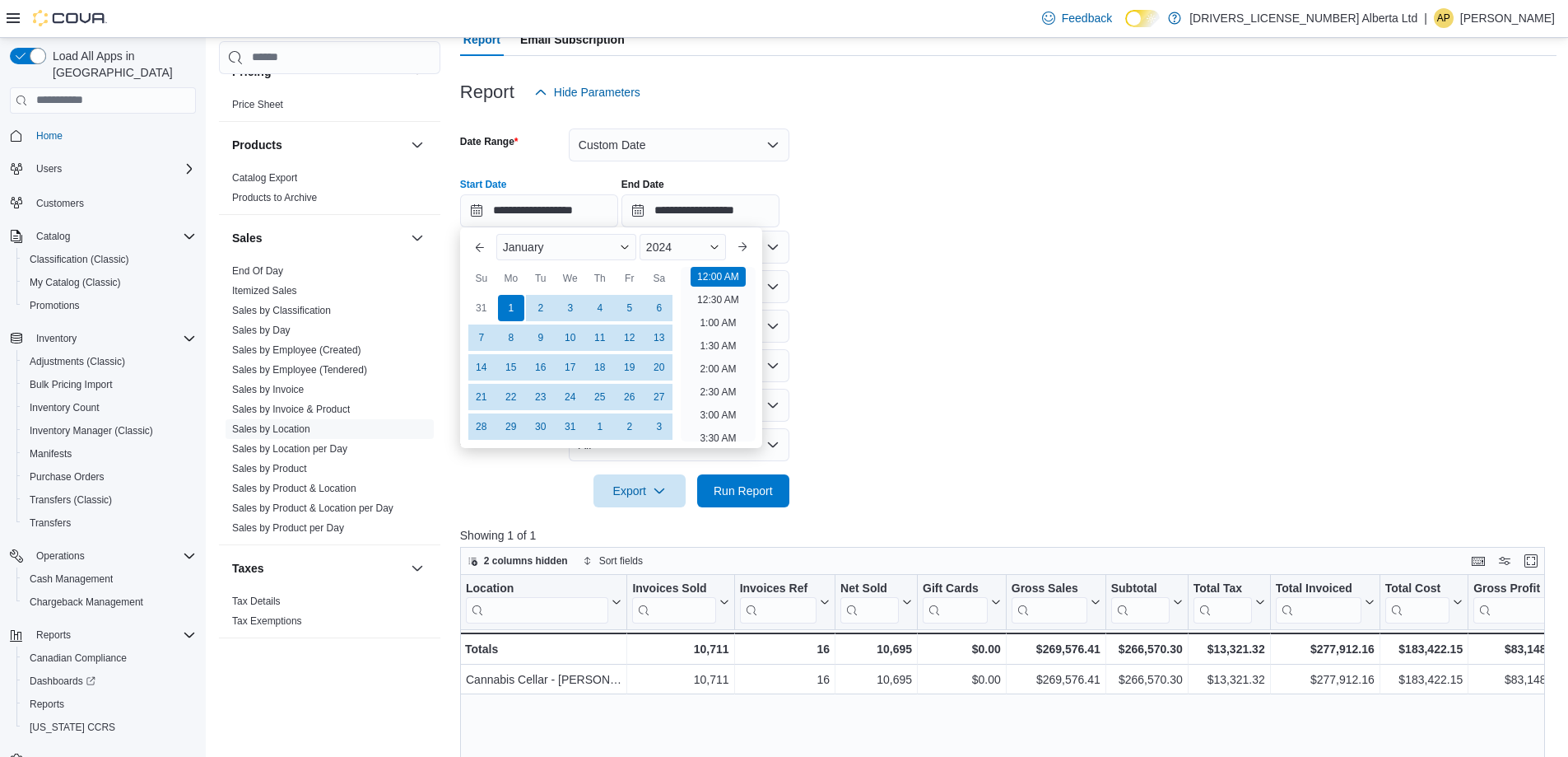
click at [853, 348] on form "**********" at bounding box center [1008, 308] width 1097 height 398
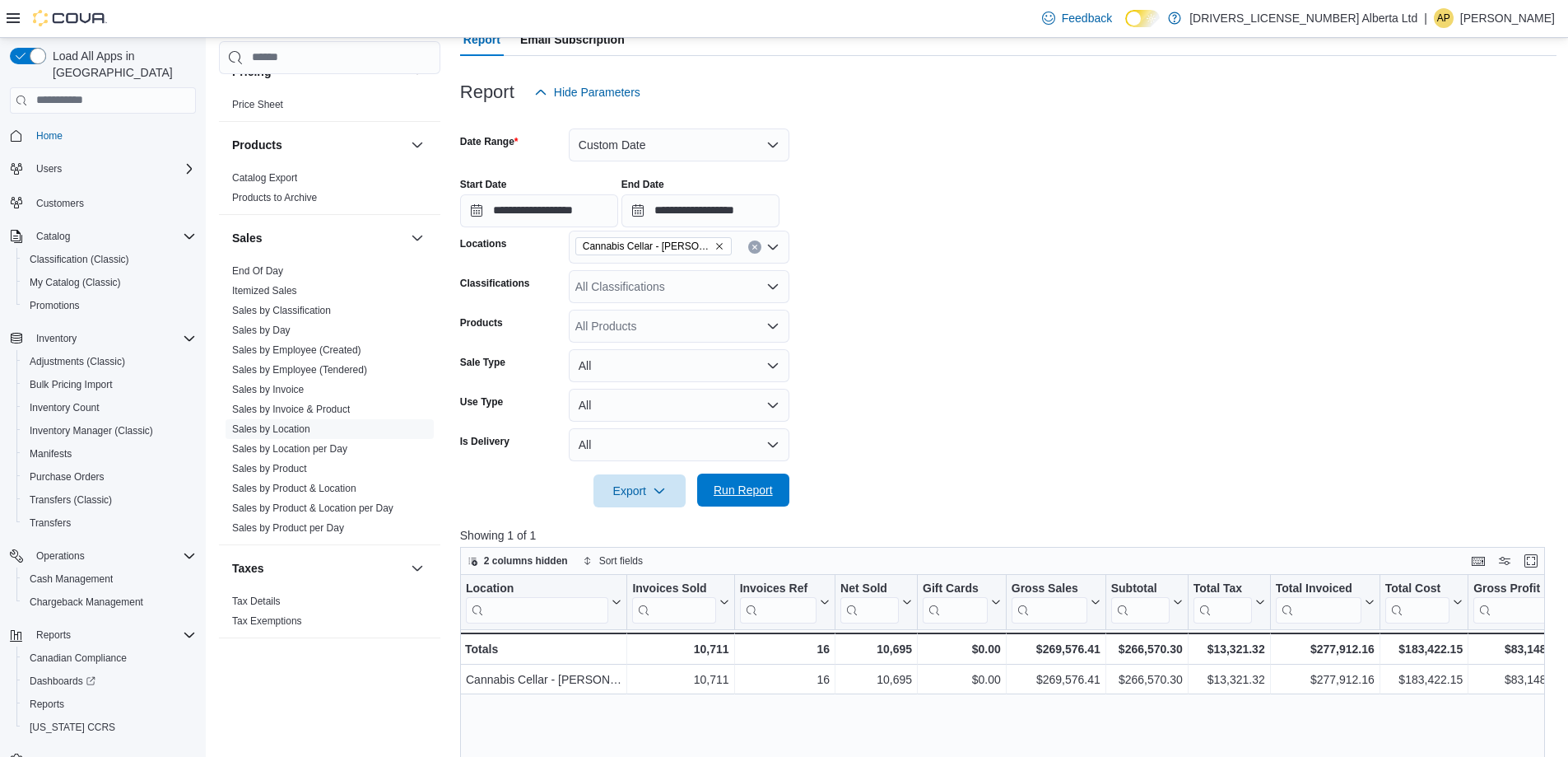
click at [754, 497] on span "Run Report" at bounding box center [743, 490] width 59 height 17
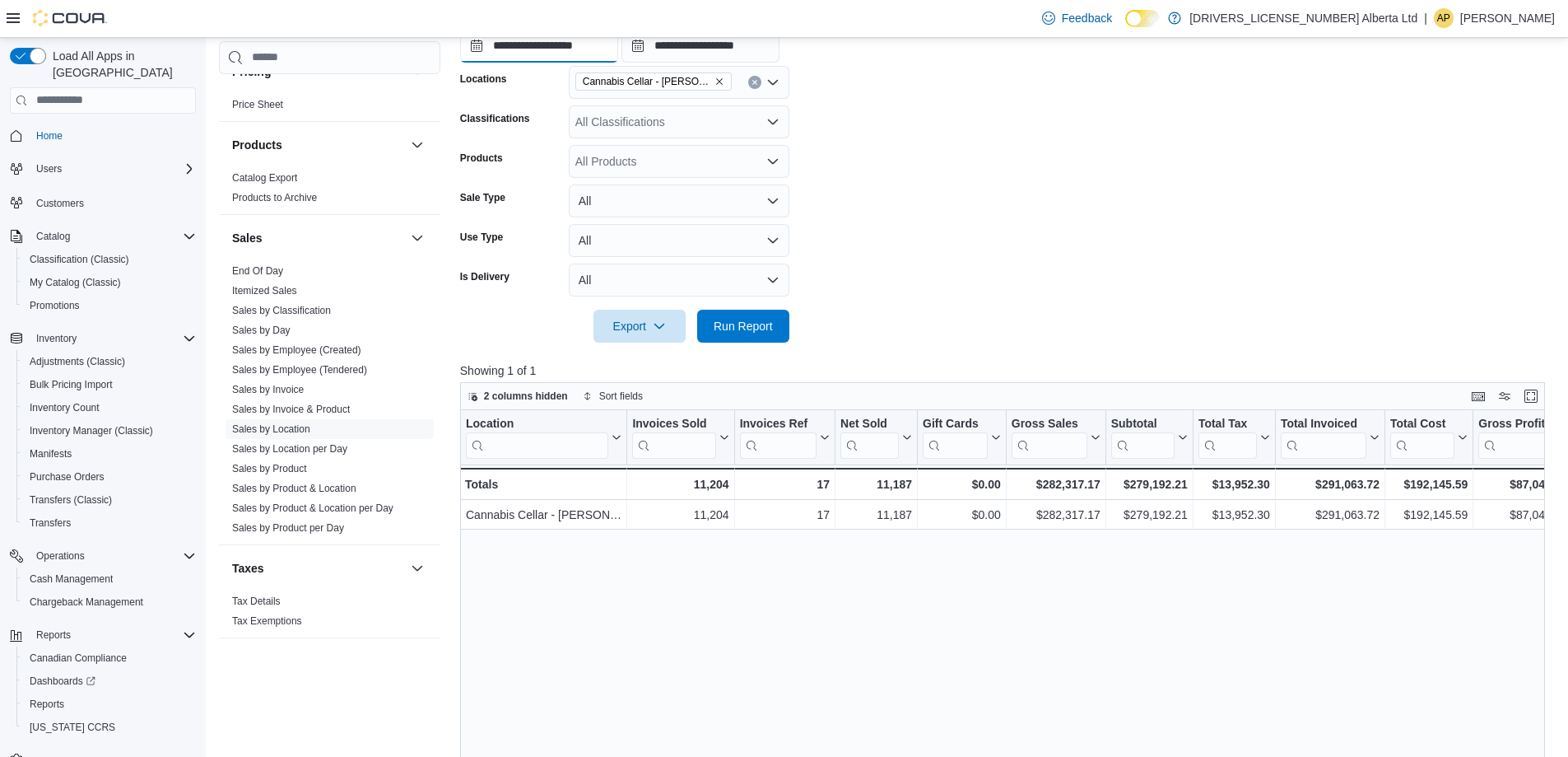
click at [613, 47] on input "**********" at bounding box center [539, 45] width 158 height 33
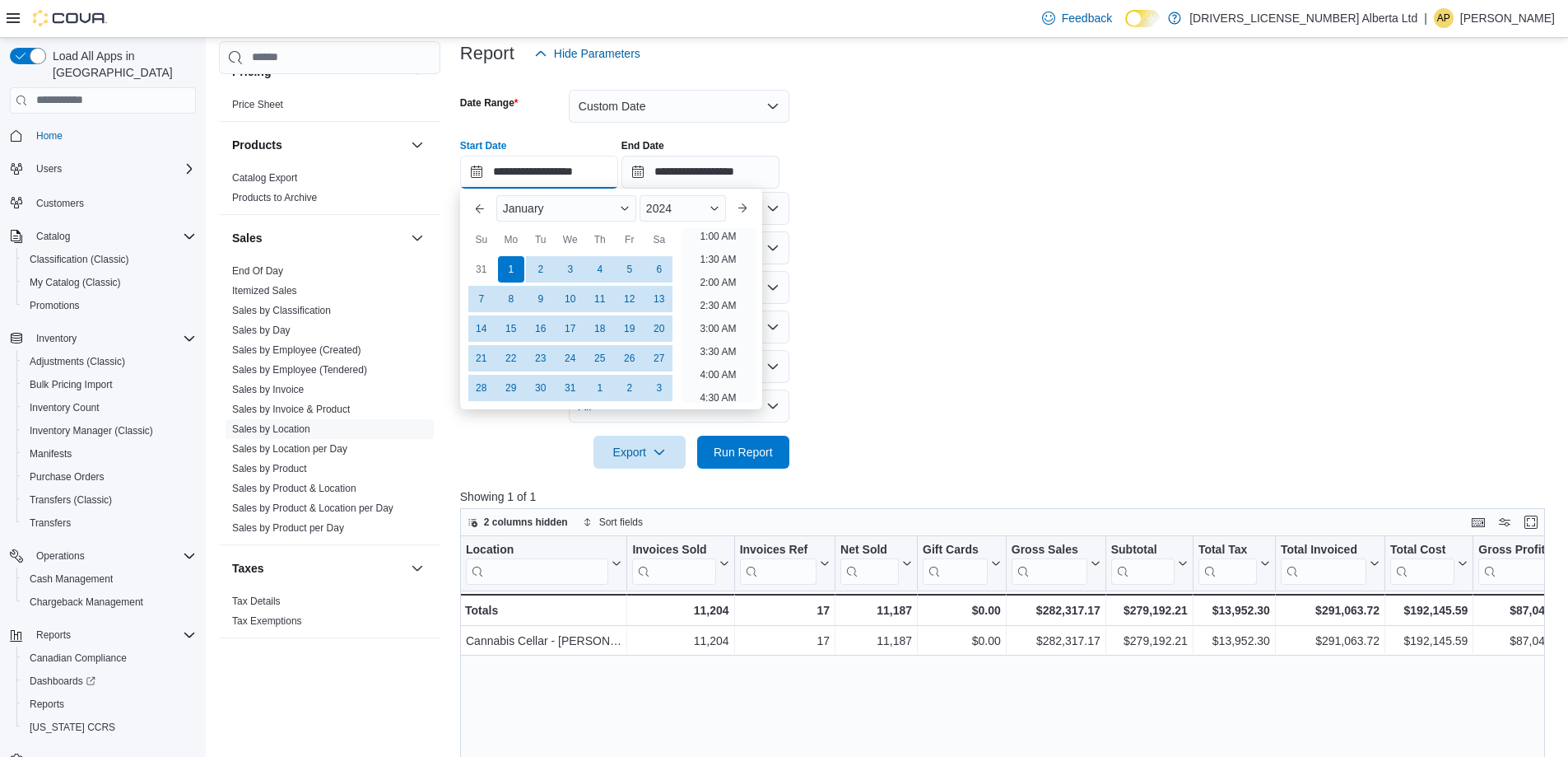
scroll to position [165, 0]
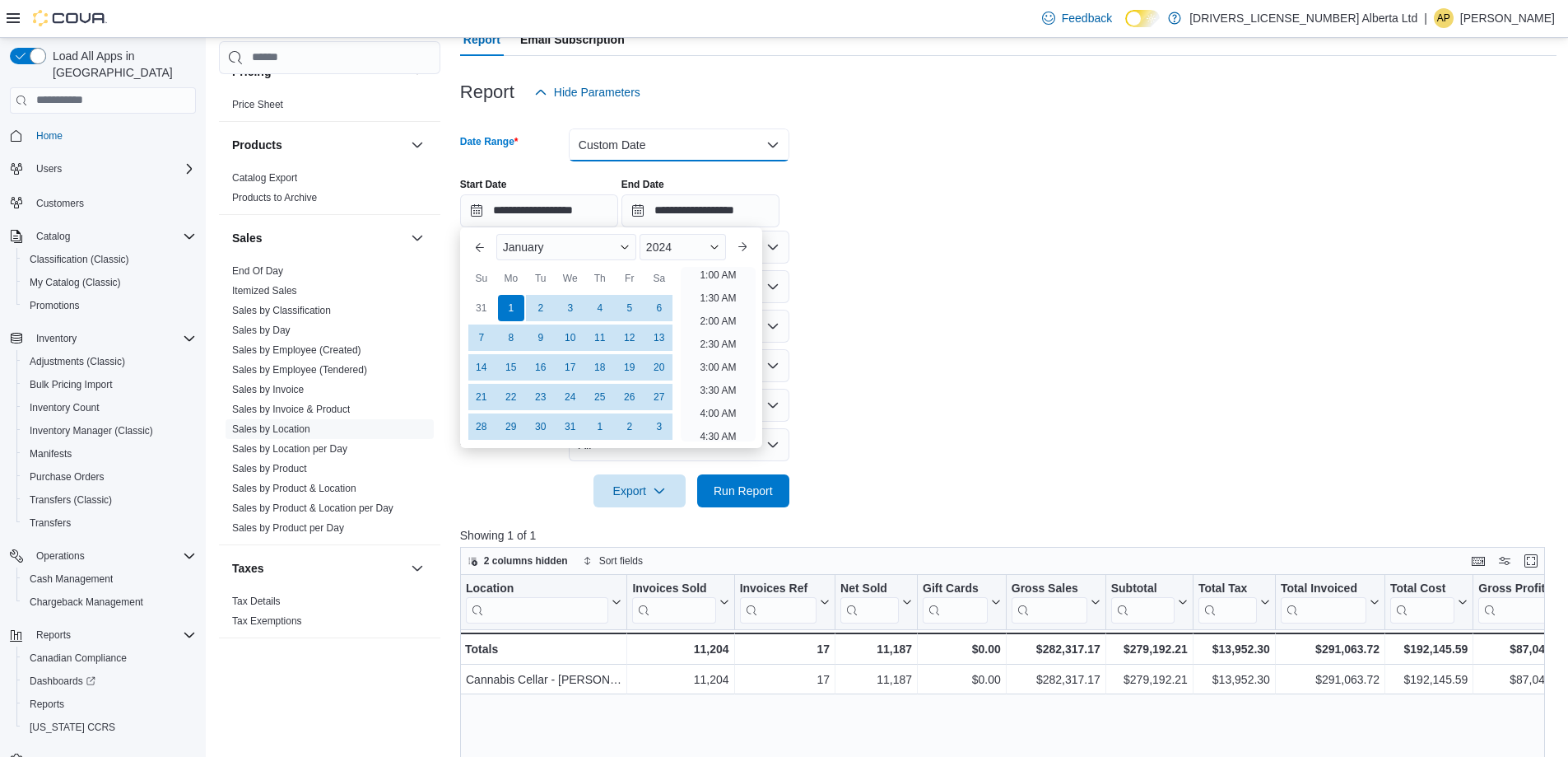
click at [649, 144] on button "Custom Date" at bounding box center [679, 144] width 220 height 33
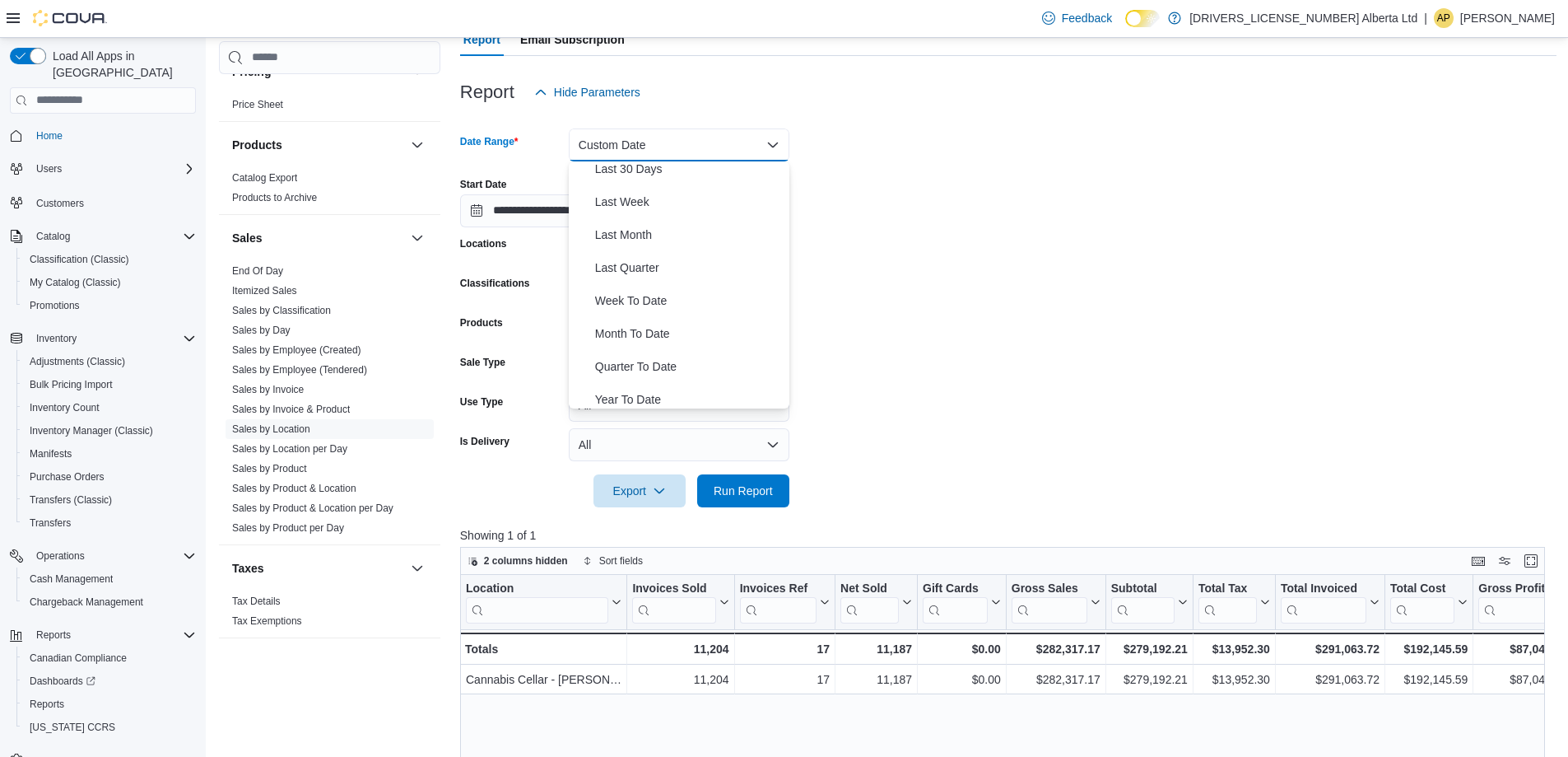
scroll to position [247, 0]
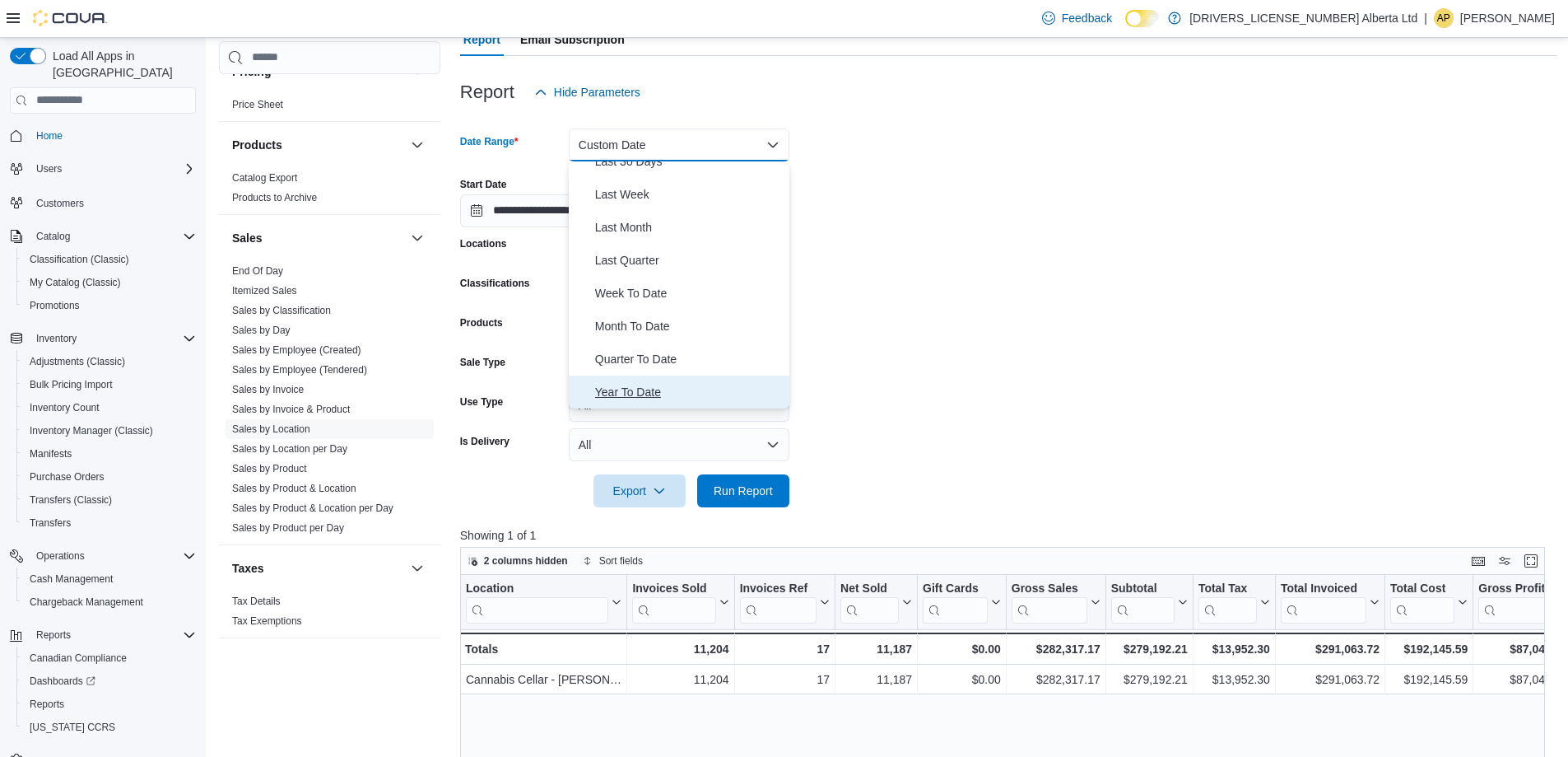
click at [650, 383] on span "Year To Date" at bounding box center [689, 391] width 188 height 19
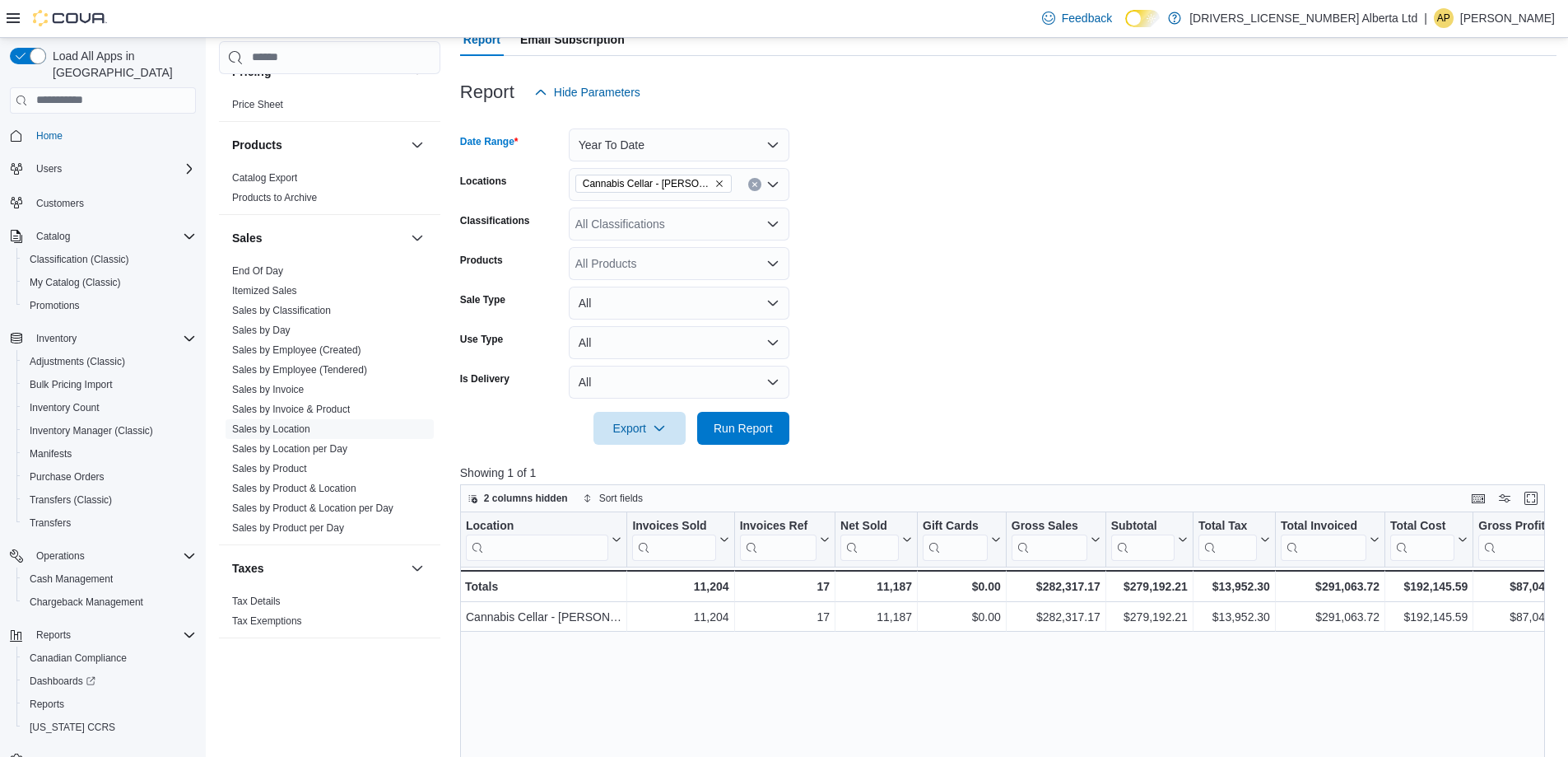
click at [992, 387] on form "Date Range Year To Date Locations Cannabis Cellar - Jasper Classifications All …" at bounding box center [1008, 276] width 1097 height 336
click at [757, 425] on span "Run Report" at bounding box center [743, 427] width 59 height 17
click at [750, 147] on button "Year To Date" at bounding box center [679, 144] width 220 height 33
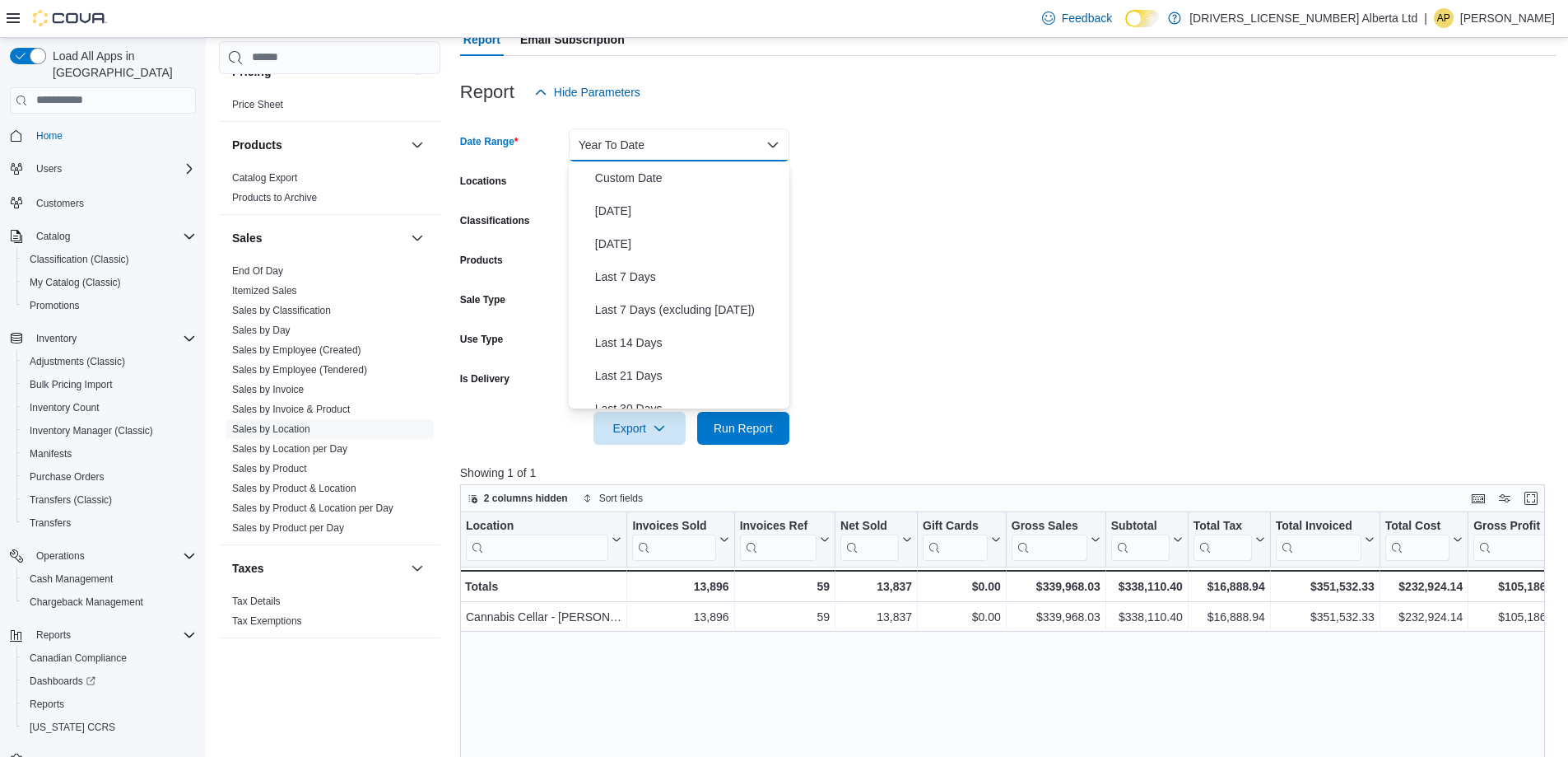
scroll to position [247, 0]
click at [879, 242] on form "Date Range Year To Date Locations Cannabis Cellar - Jasper Classifications All …" at bounding box center [1008, 276] width 1097 height 336
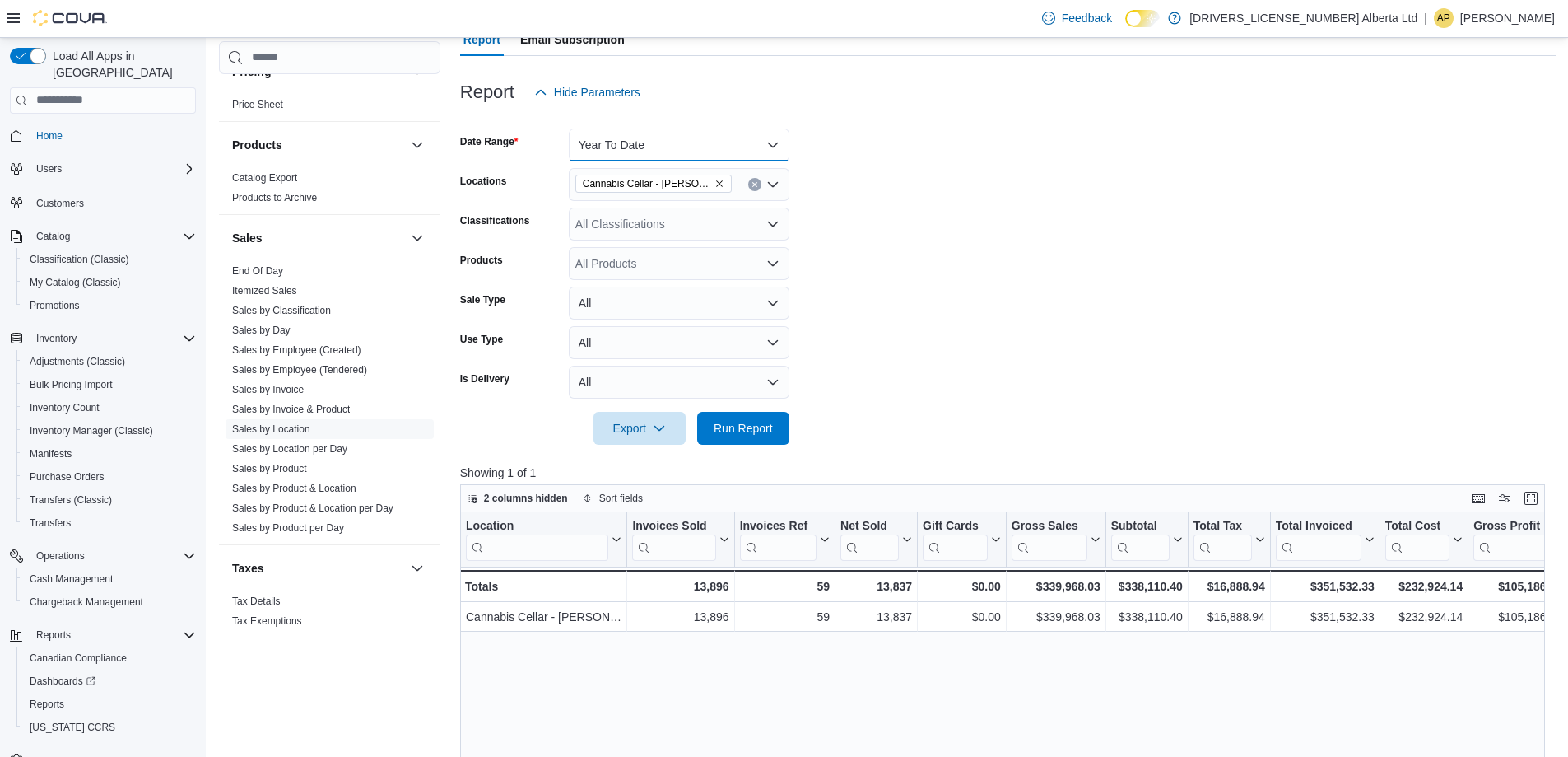
click at [747, 146] on button "Year To Date" at bounding box center [679, 144] width 220 height 33
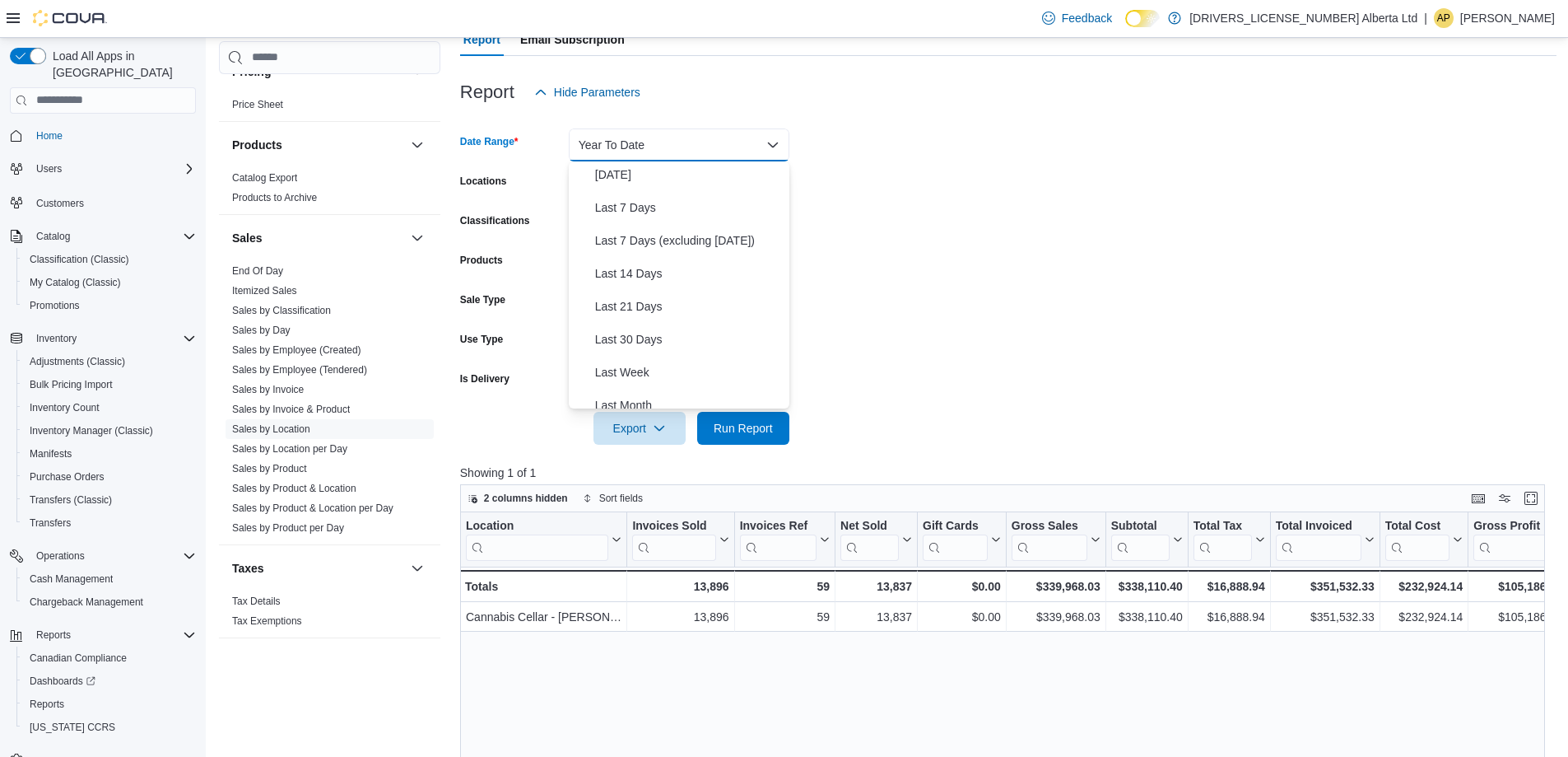
scroll to position [0, 0]
click at [675, 178] on span "Custom Date" at bounding box center [689, 178] width 188 height 19
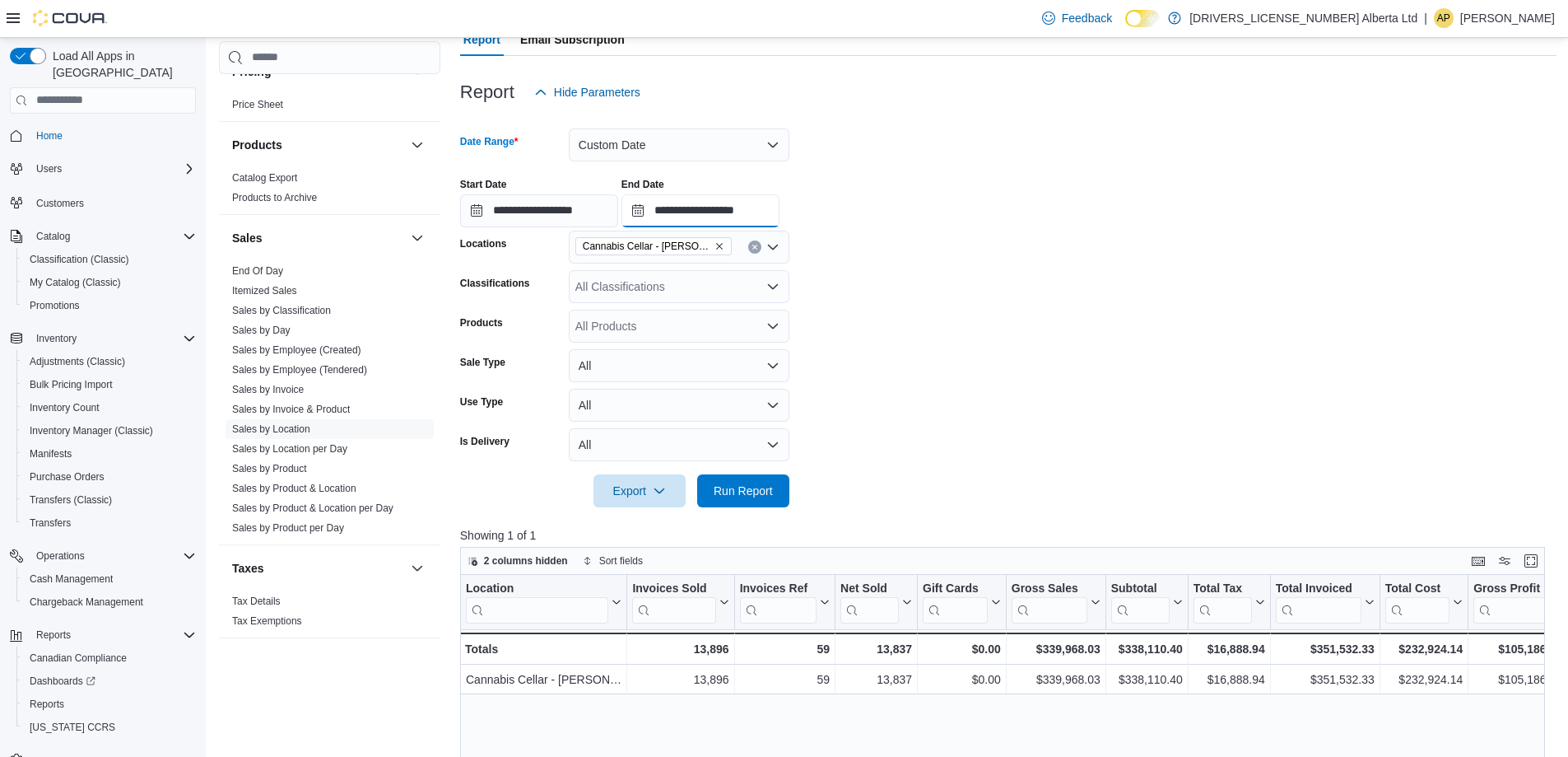
click at [685, 210] on input "**********" at bounding box center [700, 210] width 158 height 33
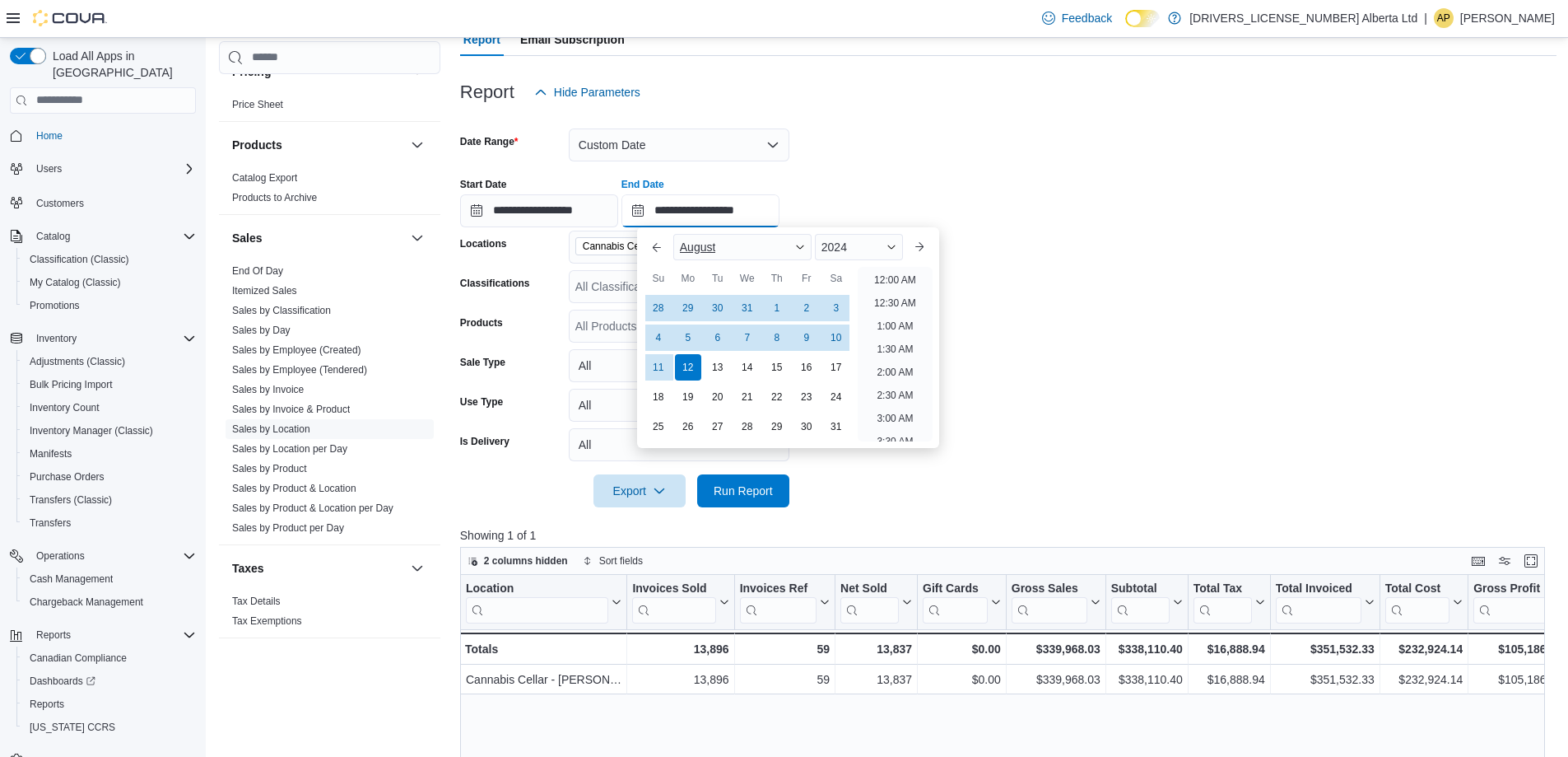
scroll to position [935, 0]
click at [802, 244] on span "Button. Open the month selector. August is currently selected." at bounding box center [799, 246] width 10 height 10
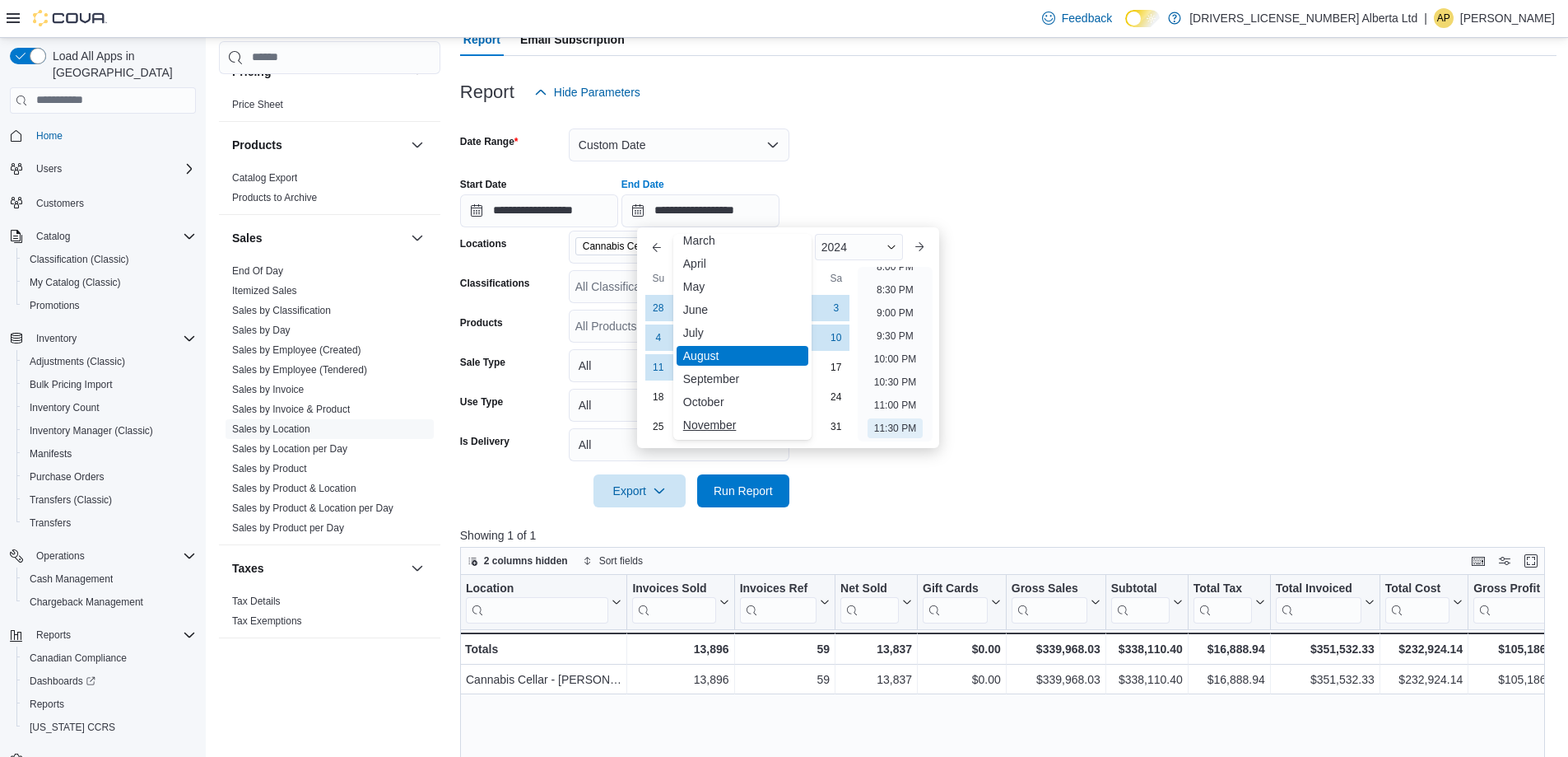
scroll to position [81, 0]
click at [741, 418] on div "December" at bounding box center [742, 423] width 132 height 19
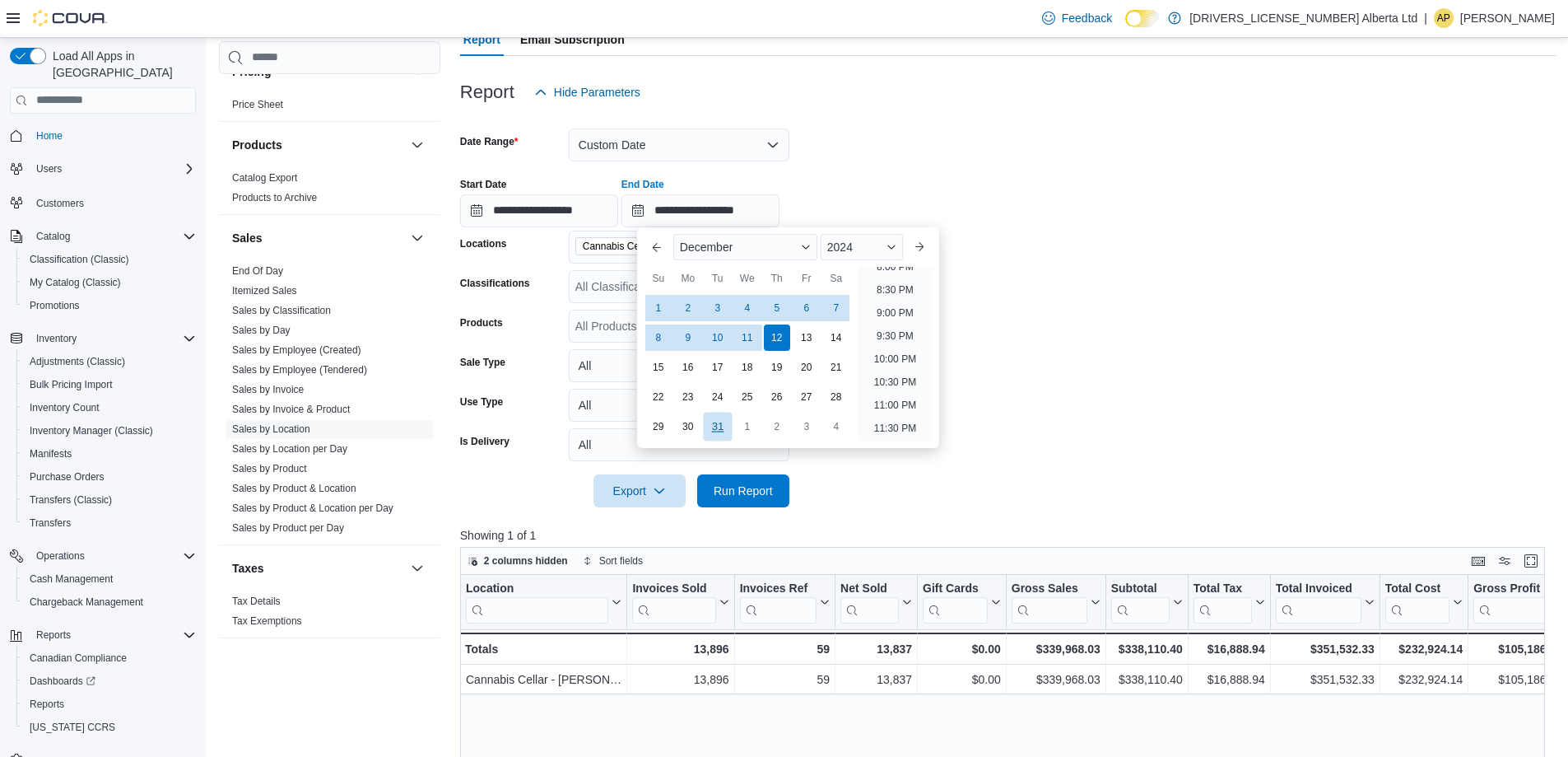
click at [729, 425] on div "31" at bounding box center [717, 426] width 29 height 29
type input "**********"
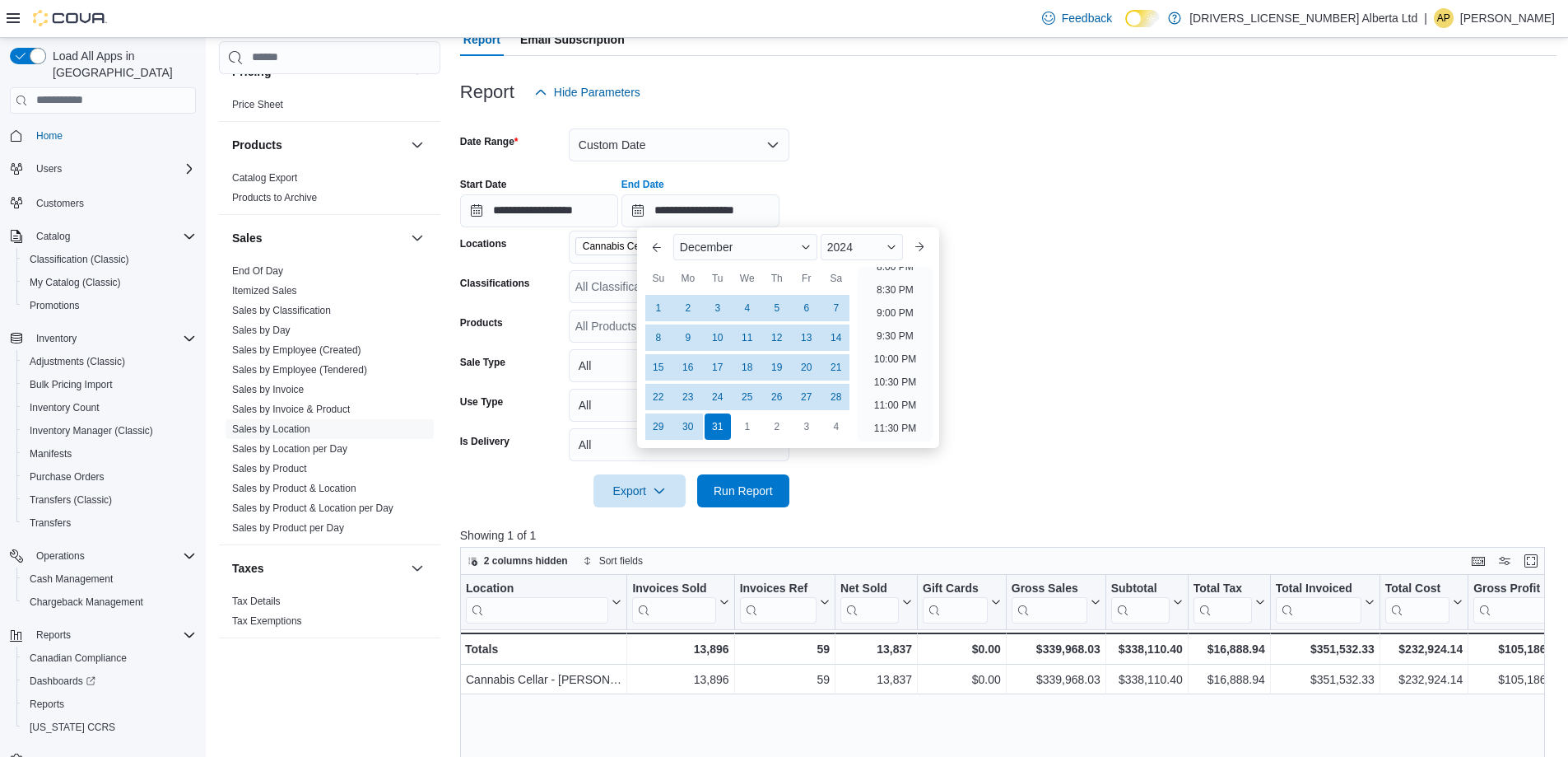
click at [1039, 433] on form "**********" at bounding box center [1008, 308] width 1097 height 398
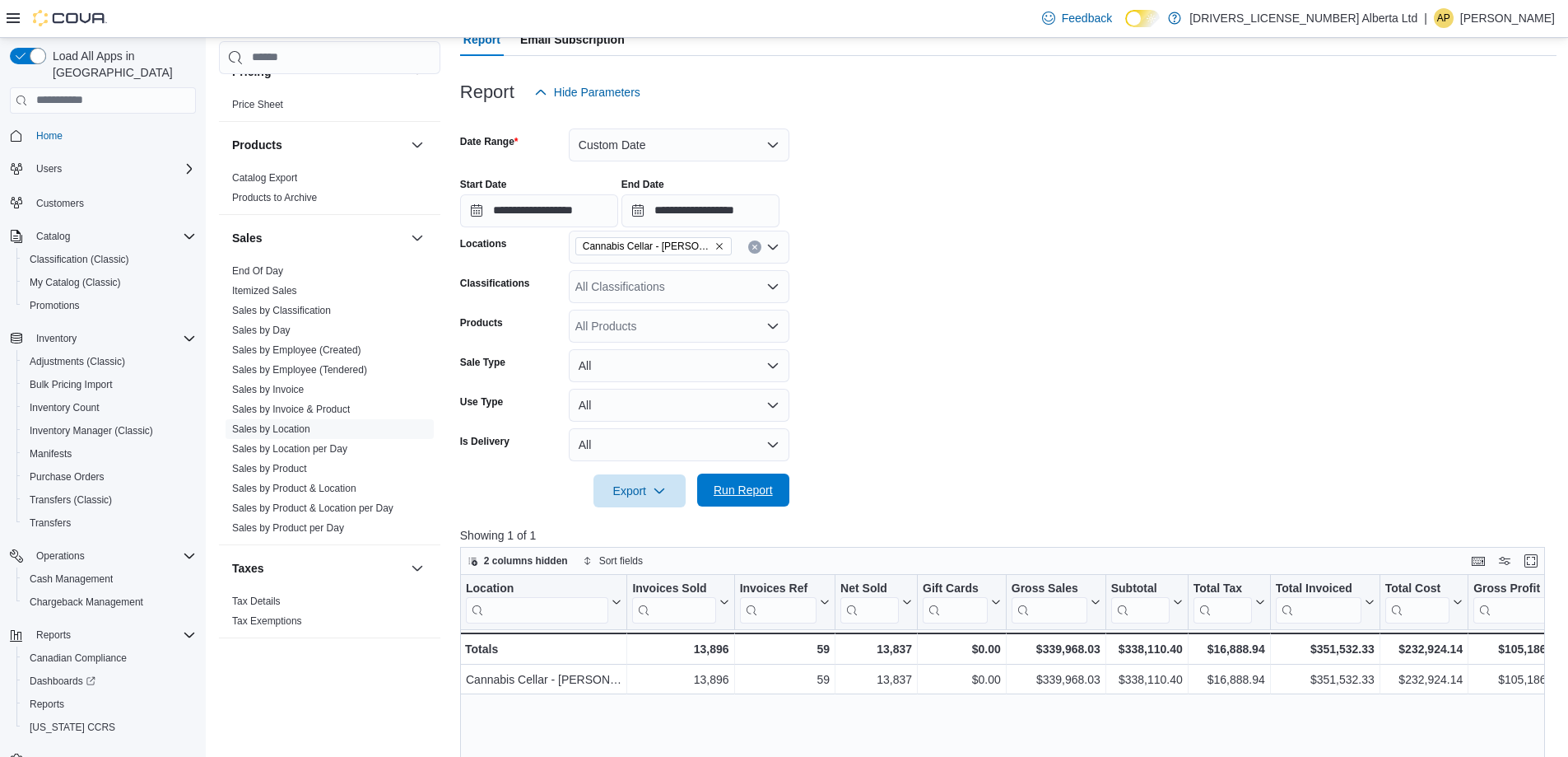
click at [749, 488] on span "Run Report" at bounding box center [743, 490] width 59 height 17
click at [699, 147] on button "Custom Date" at bounding box center [679, 144] width 220 height 33
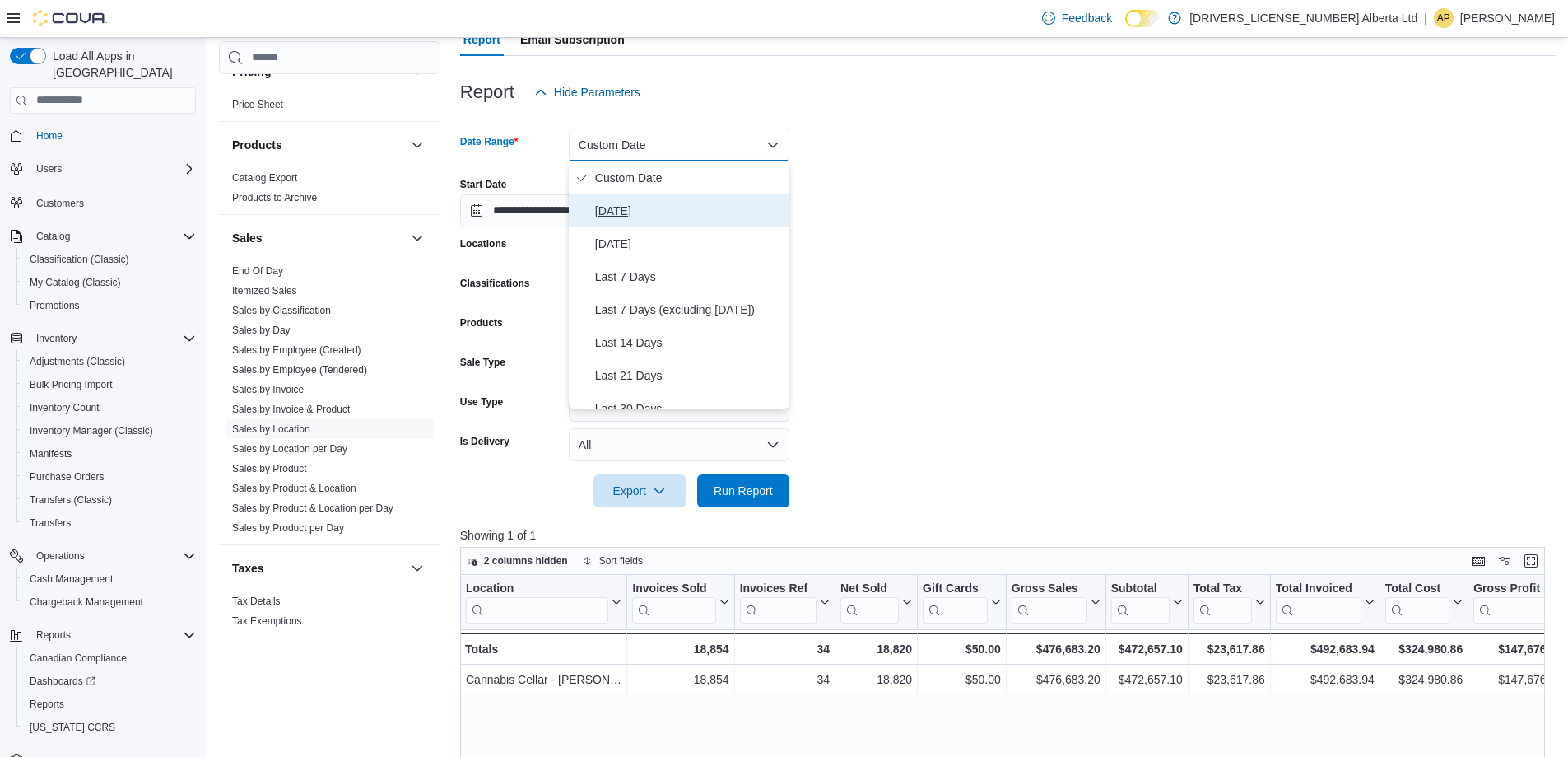
click at [675, 225] on button "[DATE]" at bounding box center [679, 210] width 220 height 33
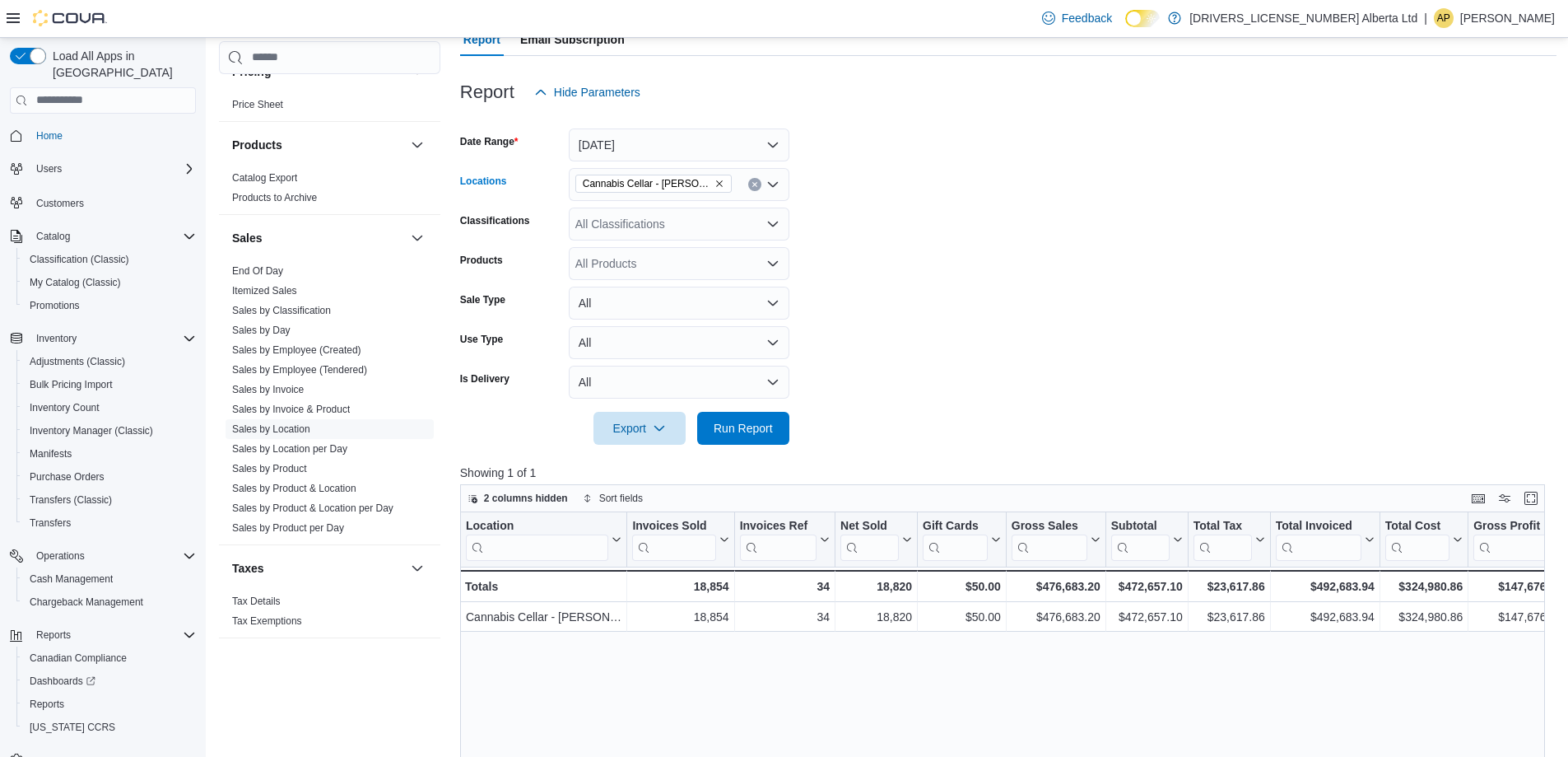
click at [750, 185] on button "Clear input" at bounding box center [754, 184] width 13 height 13
click at [753, 428] on span "Run Report" at bounding box center [743, 427] width 59 height 17
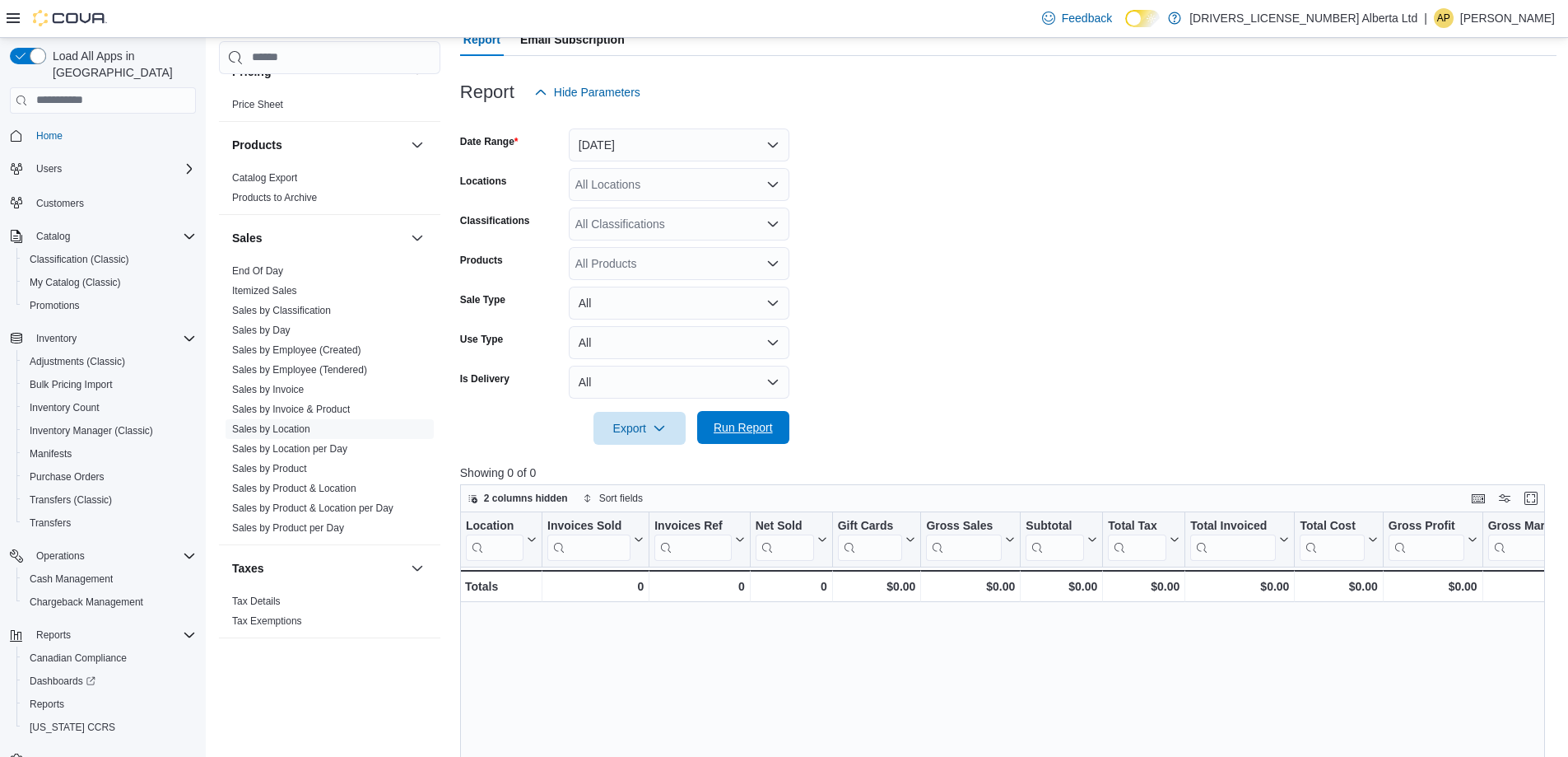
click at [780, 437] on button "Run Report" at bounding box center [744, 427] width 92 height 33
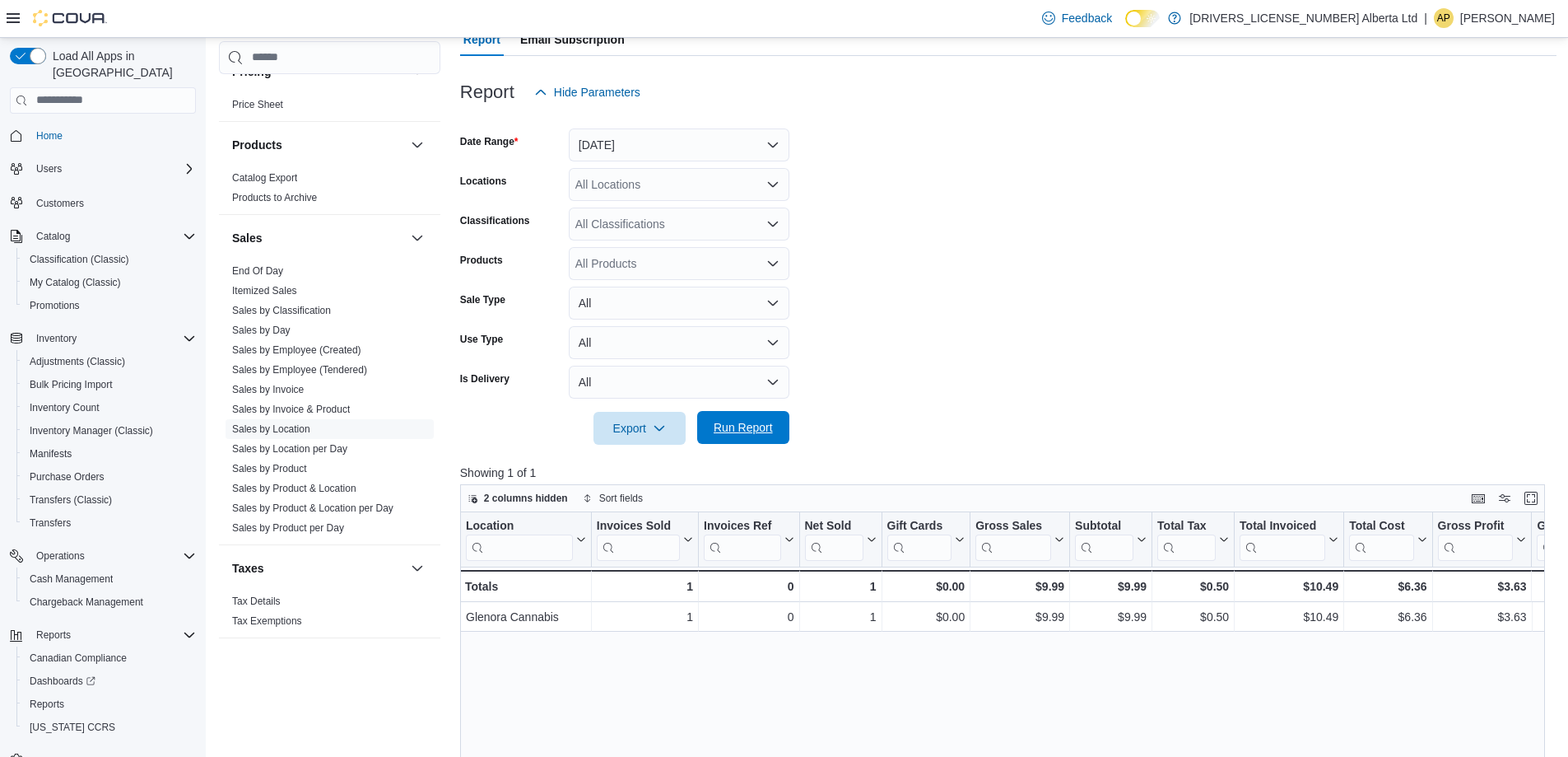
click at [758, 431] on span "Run Report" at bounding box center [743, 427] width 59 height 17
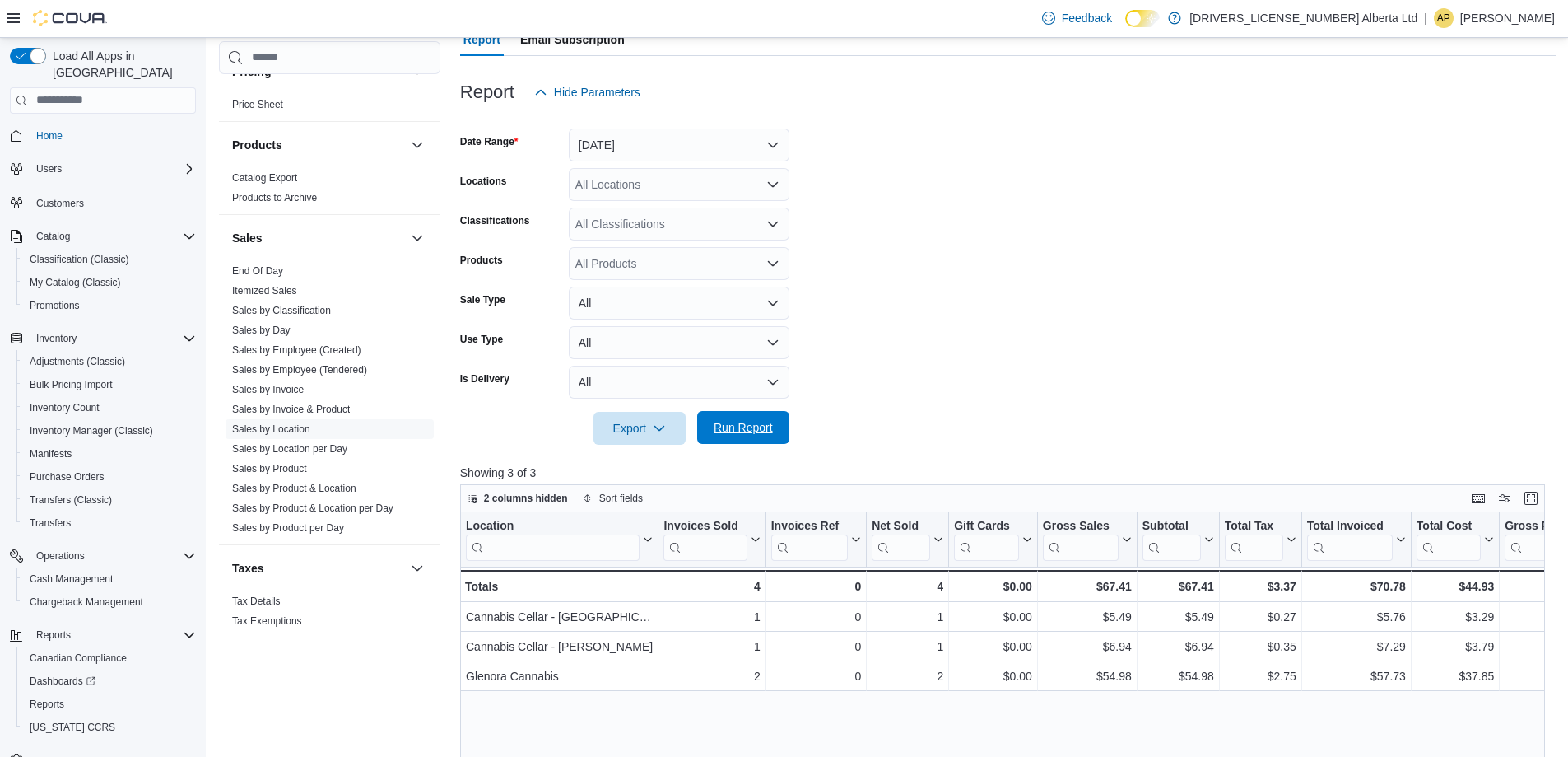
click at [751, 442] on span "Run Report" at bounding box center [744, 427] width 73 height 33
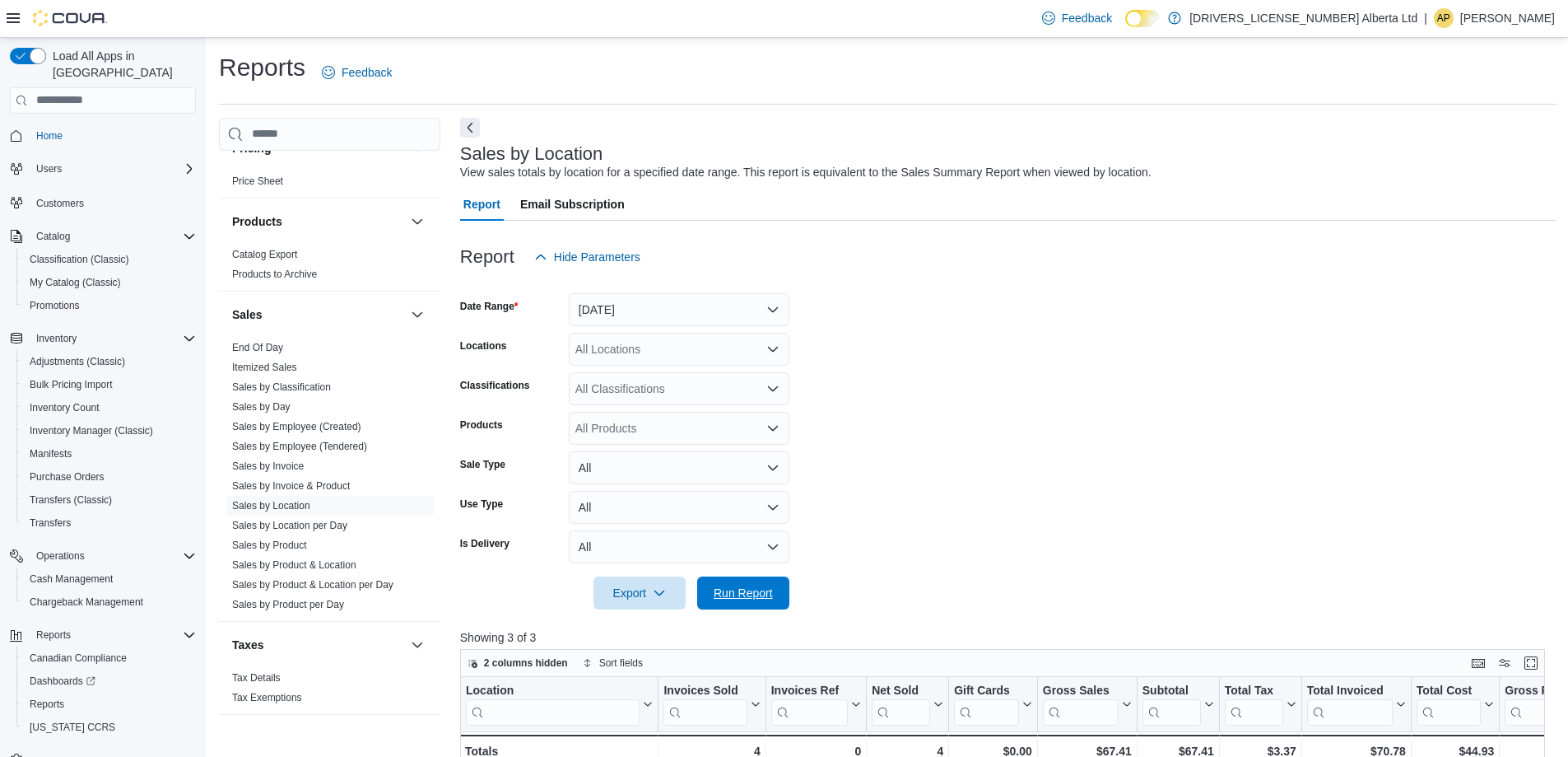
drag, startPoint x: 746, startPoint y: 584, endPoint x: 835, endPoint y: 567, distance: 90.6
click at [745, 588] on span "Run Report" at bounding box center [743, 592] width 59 height 17
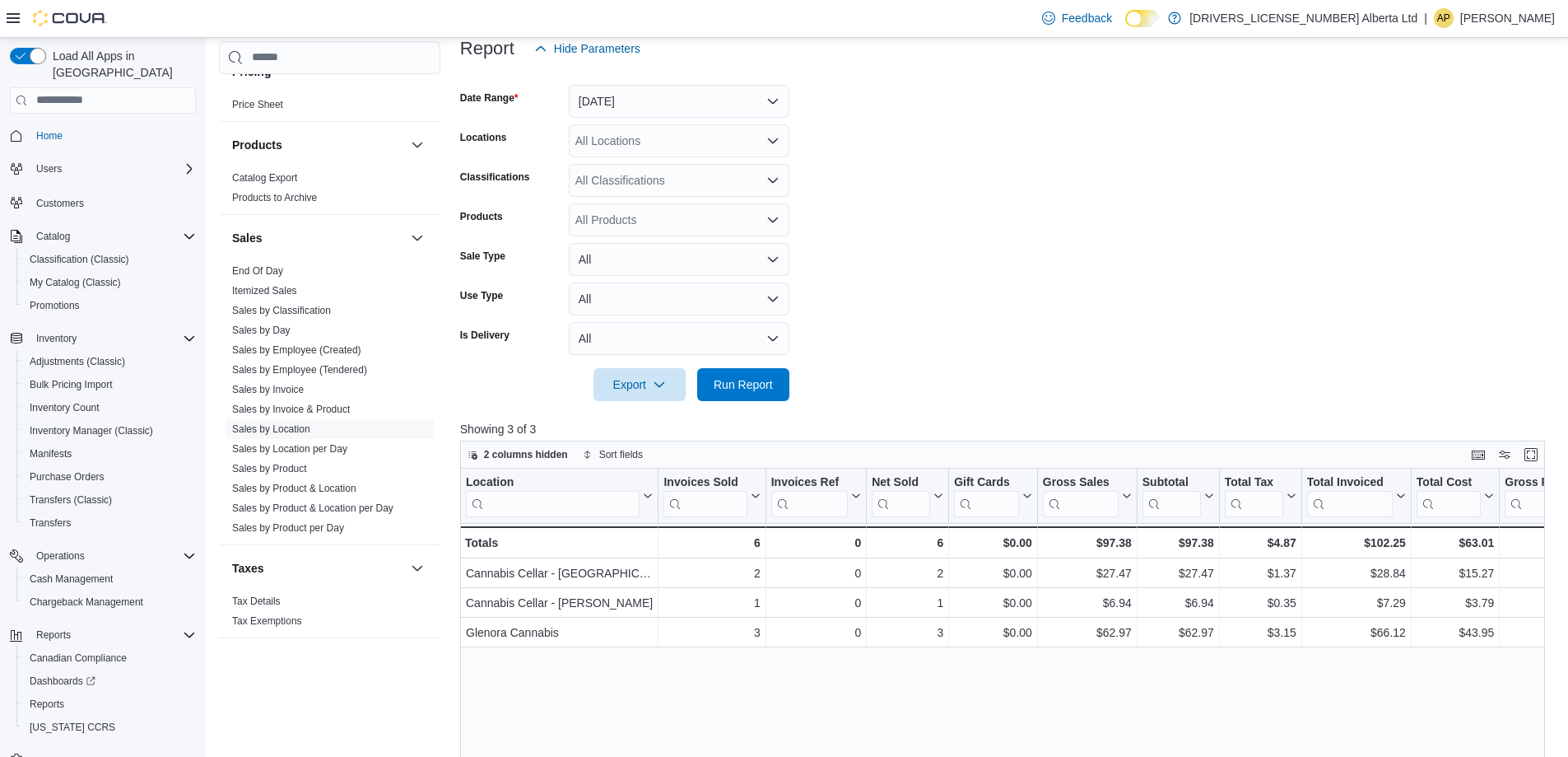
scroll to position [329, 0]
